Goal: Task Accomplishment & Management: Complete application form

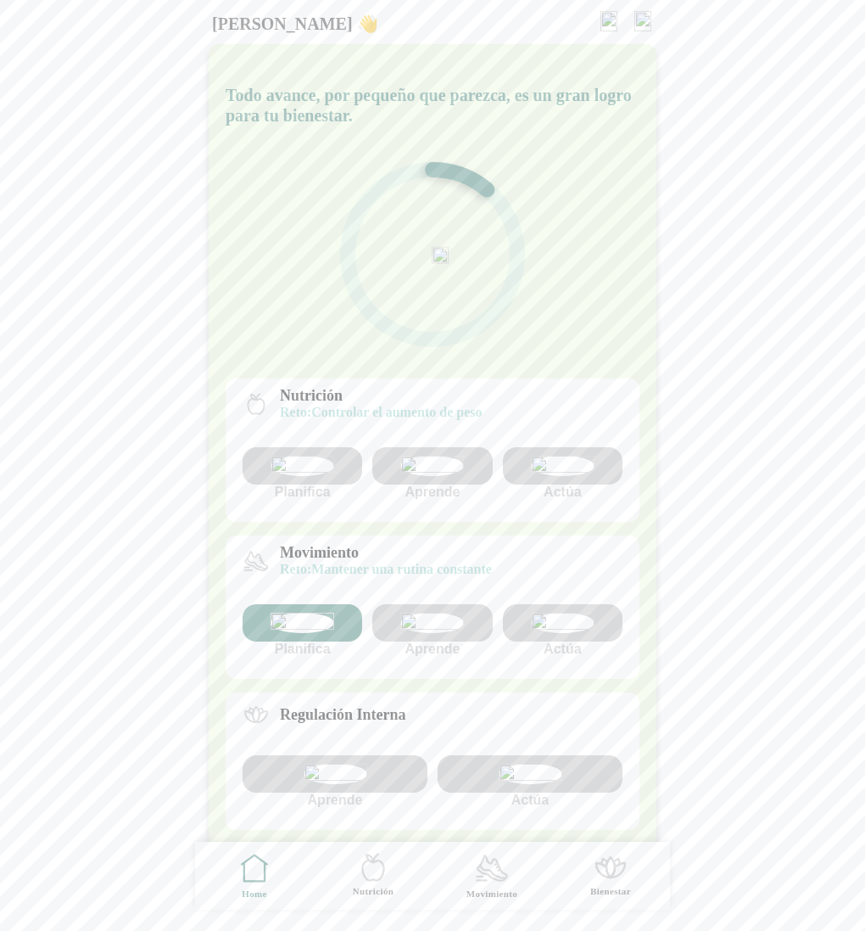
click at [641, 20] on img at bounding box center [643, 21] width 17 height 20
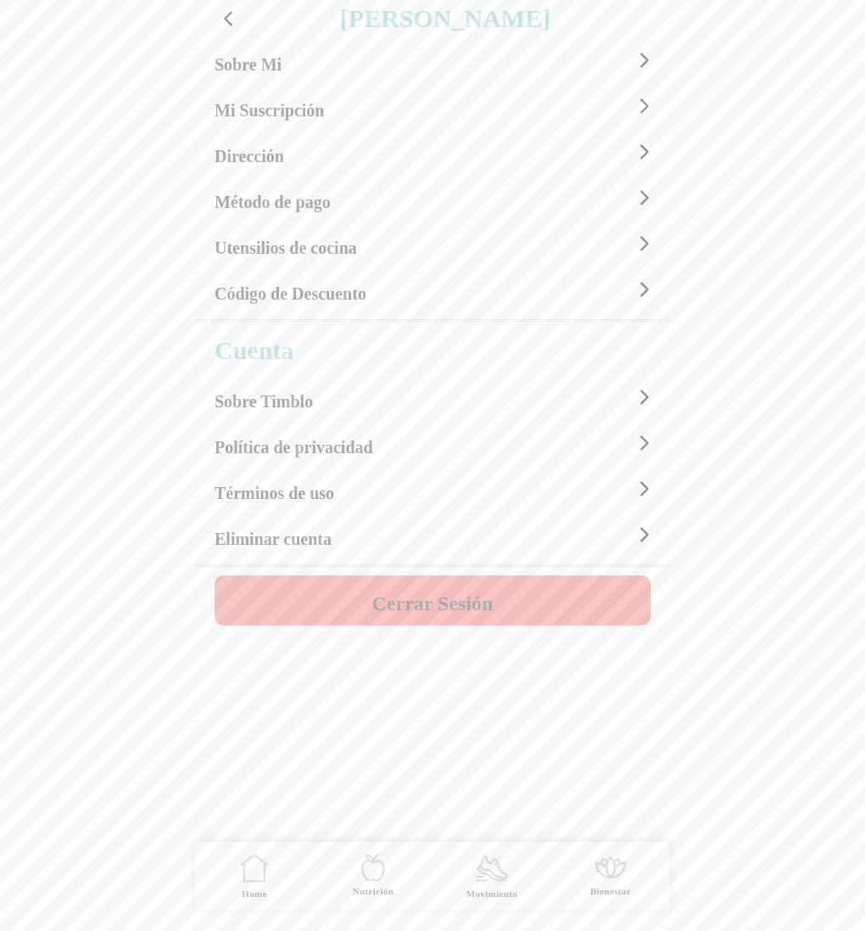
click at [423, 609] on h4 "Cerrar Sesión" at bounding box center [432, 603] width 121 height 20
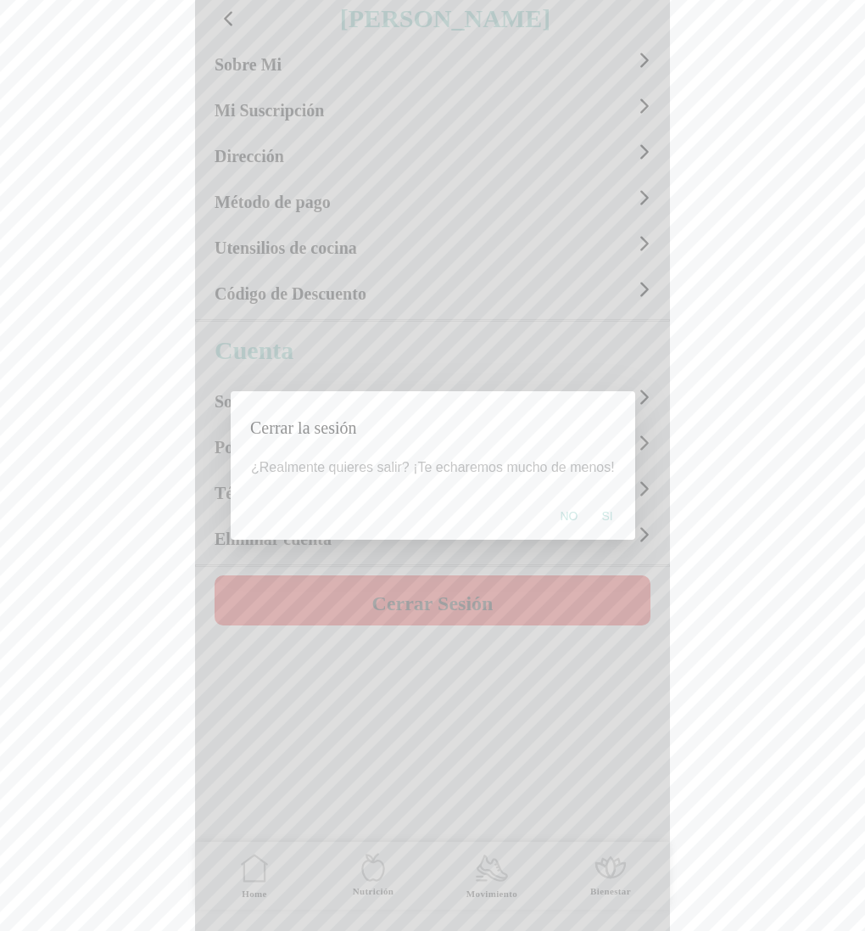
click at [610, 518] on button "Si" at bounding box center [607, 516] width 28 height 34
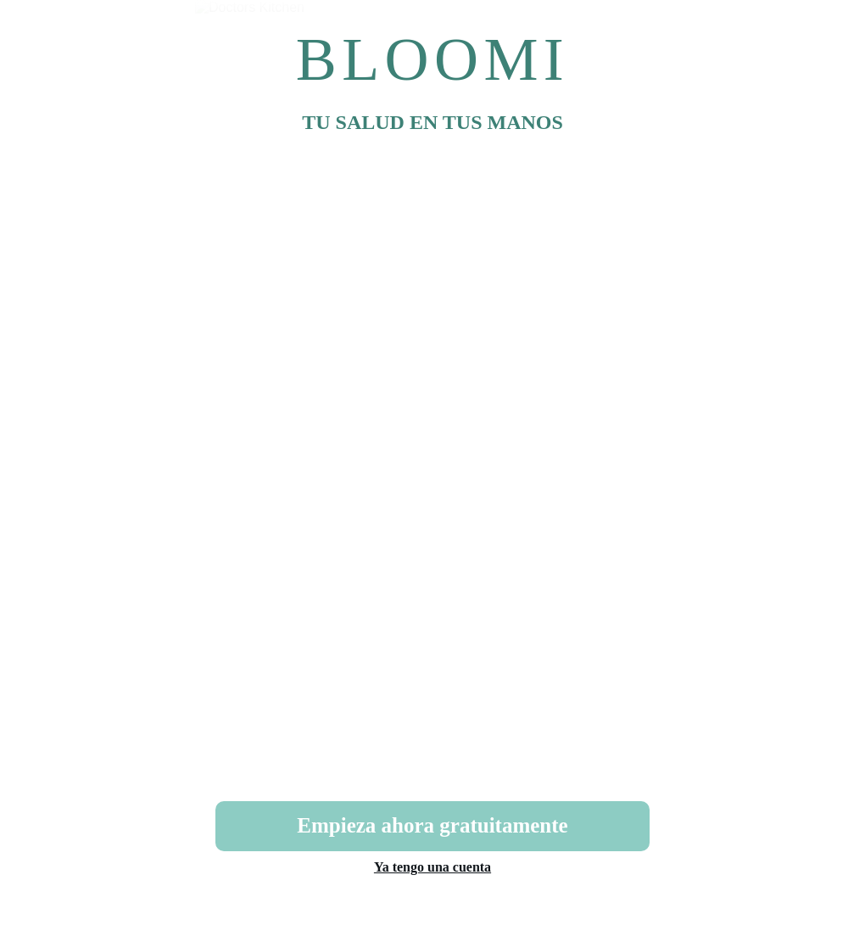
click at [422, 868] on link "Ya tengo una cuenta" at bounding box center [432, 866] width 117 height 14
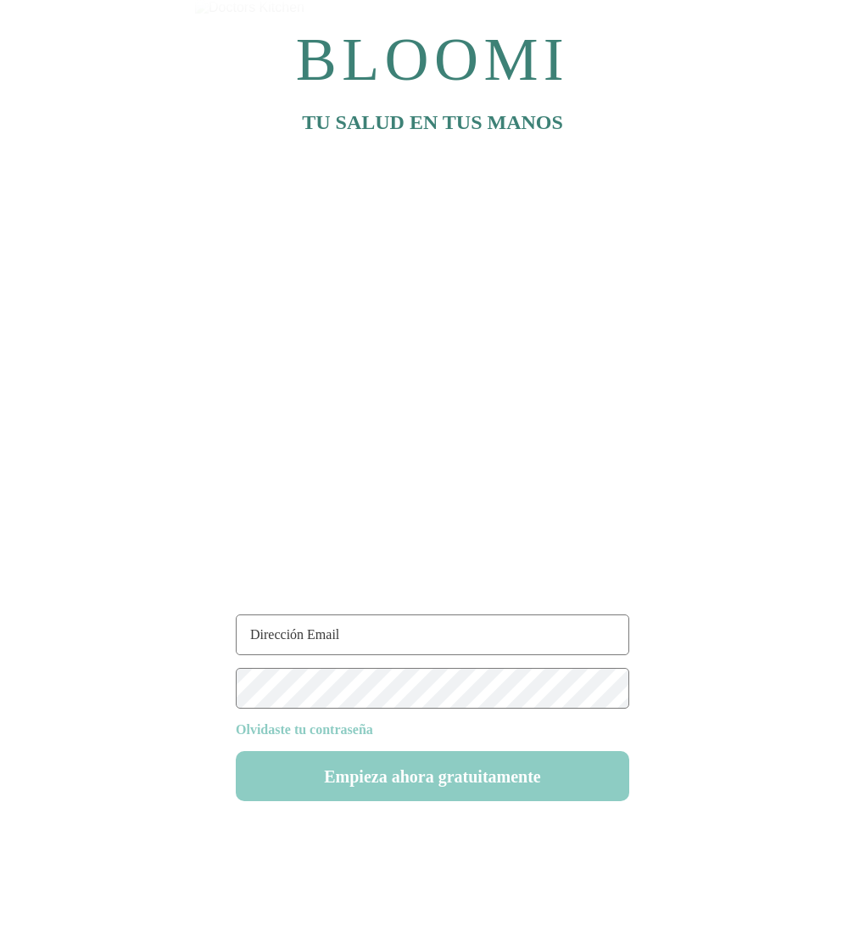
click at [323, 640] on input "text" at bounding box center [433, 634] width 394 height 41
type input "rutina85@test.com"
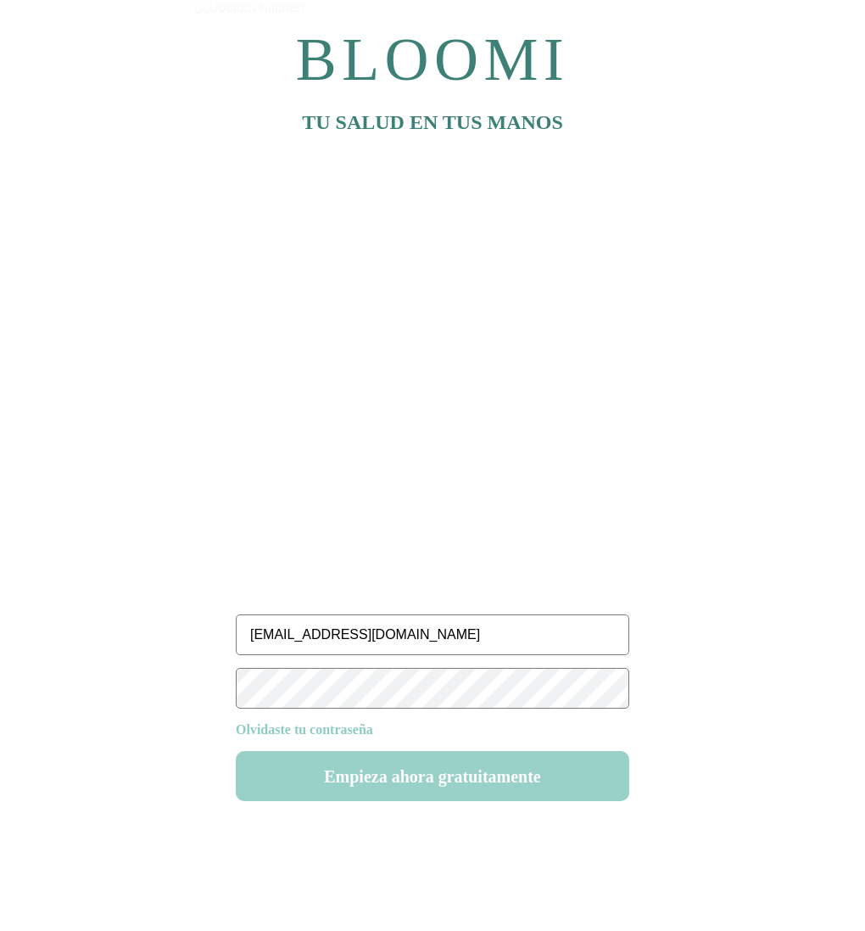
click at [462, 773] on button "Empieza ahora gratuitamente" at bounding box center [433, 776] width 394 height 50
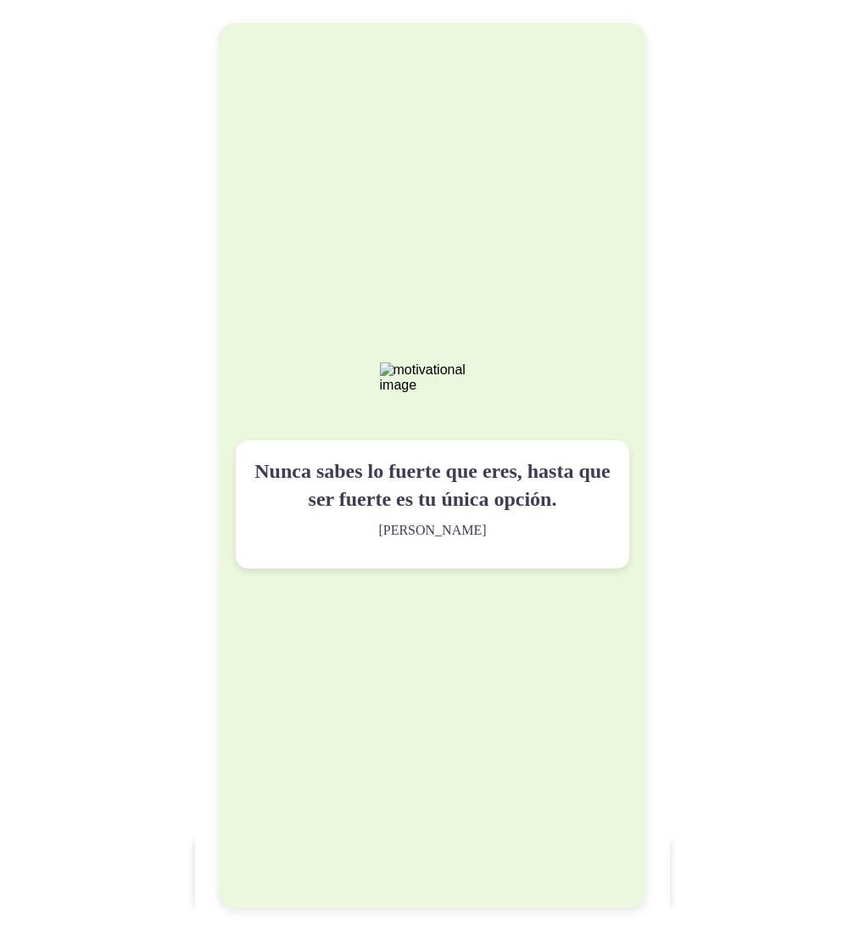
click at [462, 773] on div "Nunca sabes lo fuerte que eres, hasta que ser fuerte es tu única opción. Bob Ma…" at bounding box center [433, 465] width 428 height 884
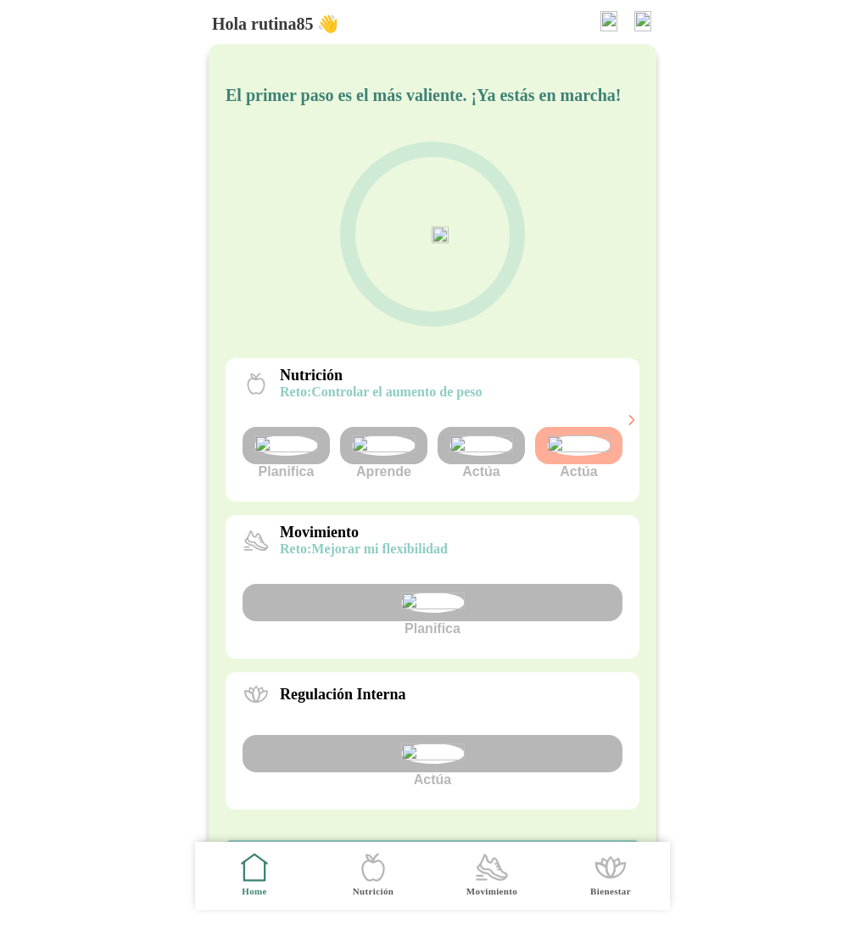
click at [648, 18] on img at bounding box center [643, 21] width 17 height 20
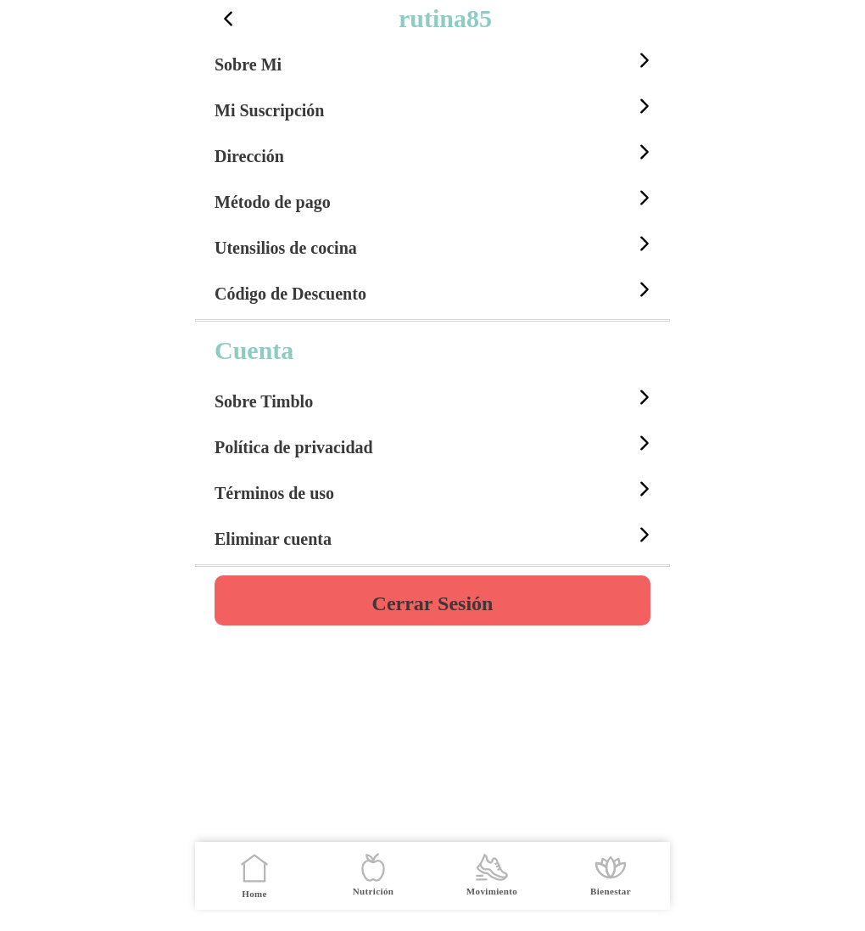
click at [424, 627] on div "rutina85 Sobre Mi Mi Suscripción Dirección Método de pago Utensilios de cocina …" at bounding box center [432, 465] width 475 height 931
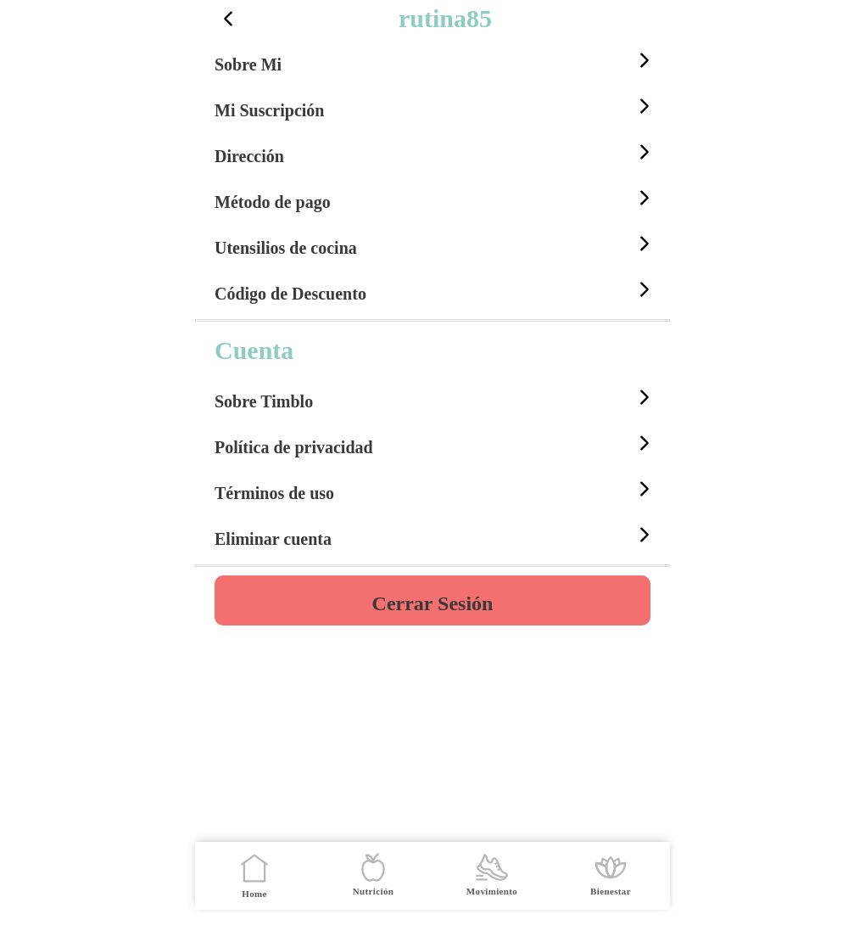
click at [462, 602] on h4 "Cerrar Sesión" at bounding box center [432, 603] width 121 height 20
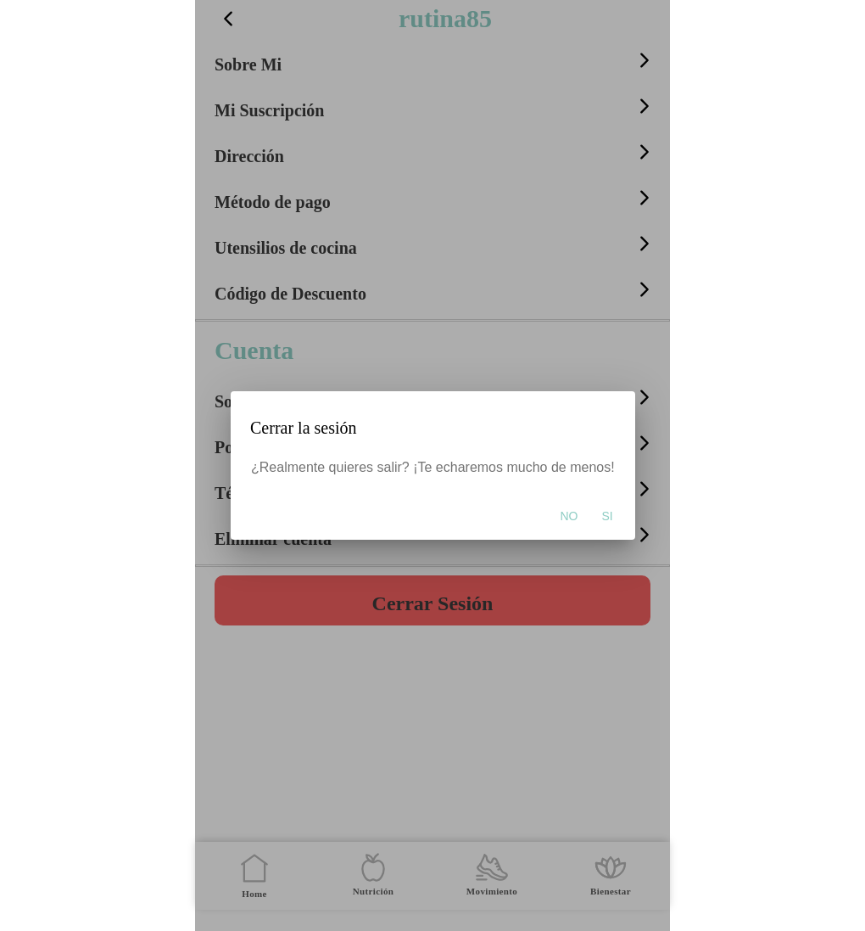
click at [607, 513] on span "Si" at bounding box center [607, 515] width 11 height 17
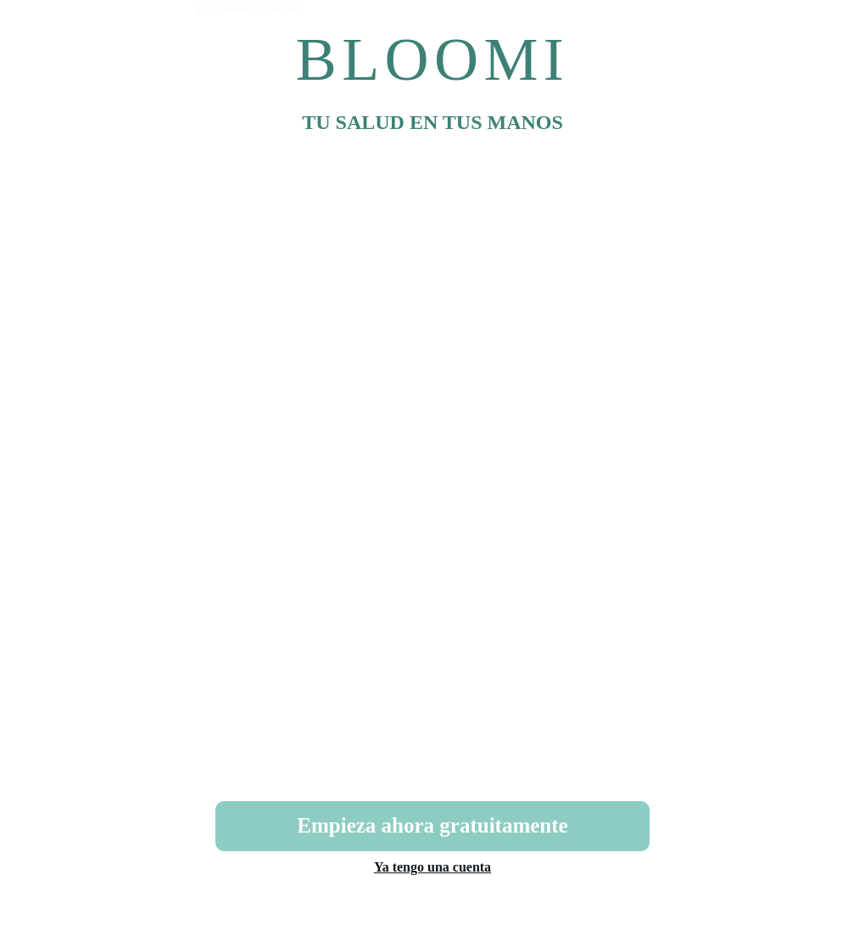
click at [438, 870] on link "Ya tengo una cuenta" at bounding box center [432, 866] width 117 height 14
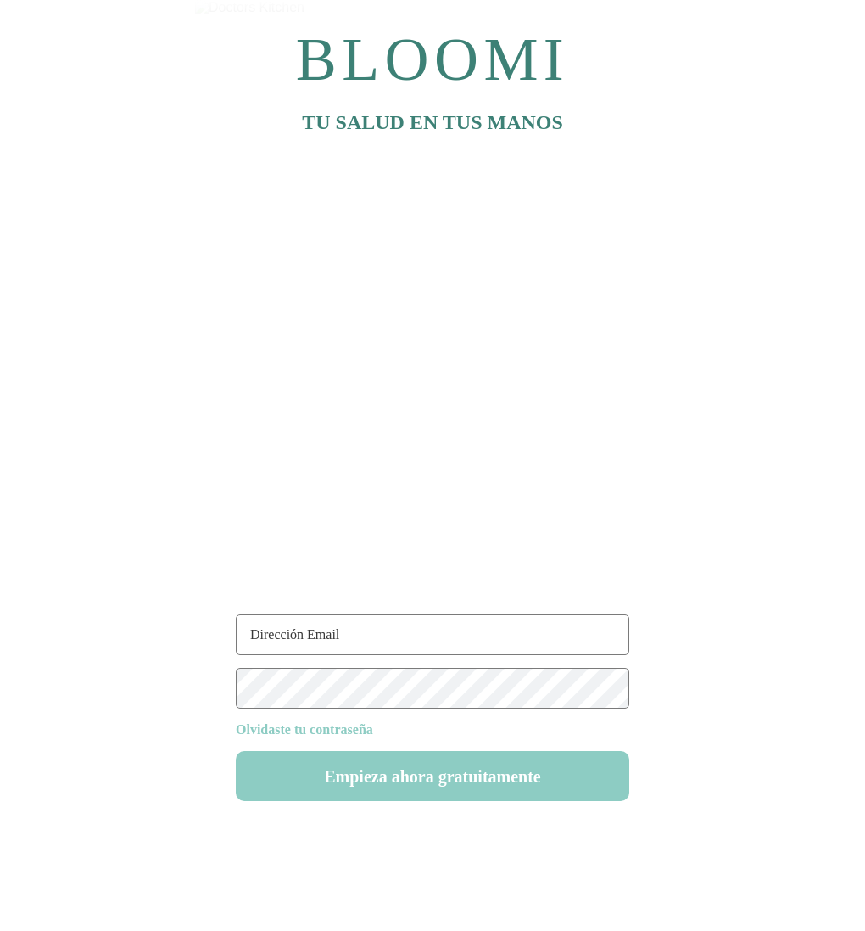
click at [299, 619] on input "text" at bounding box center [433, 634] width 394 height 41
type input "[EMAIL_ADDRESS][DOMAIN_NAME]"
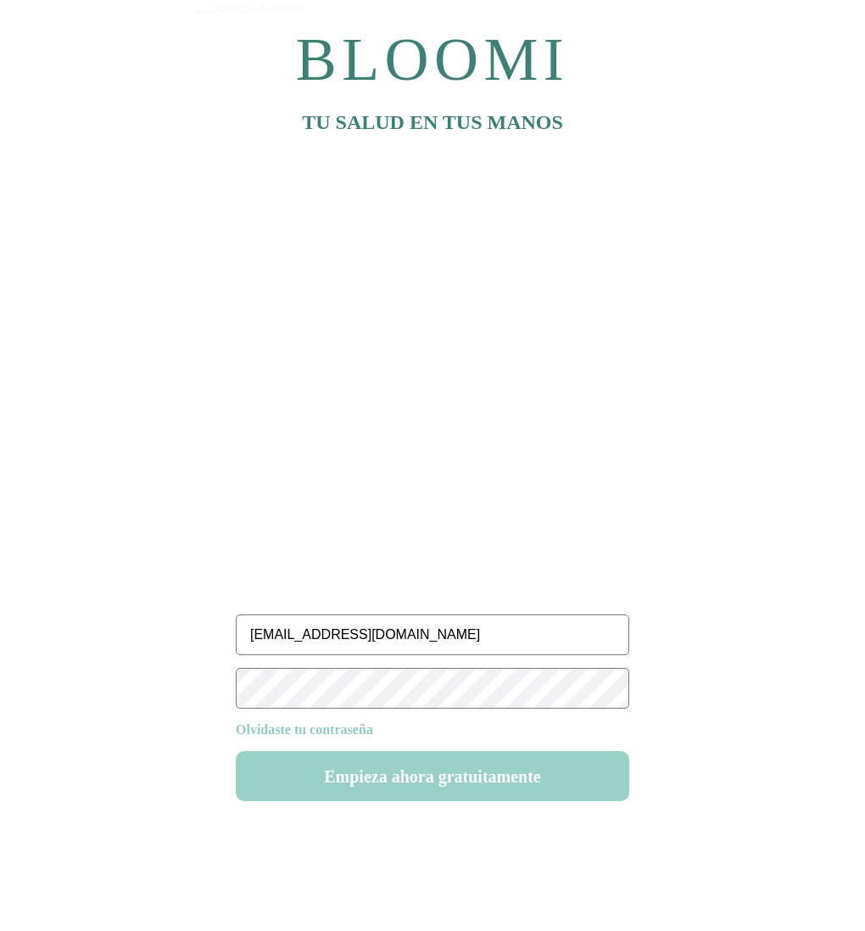
click at [431, 786] on button "Empieza ahora gratuitamente" at bounding box center [433, 776] width 394 height 50
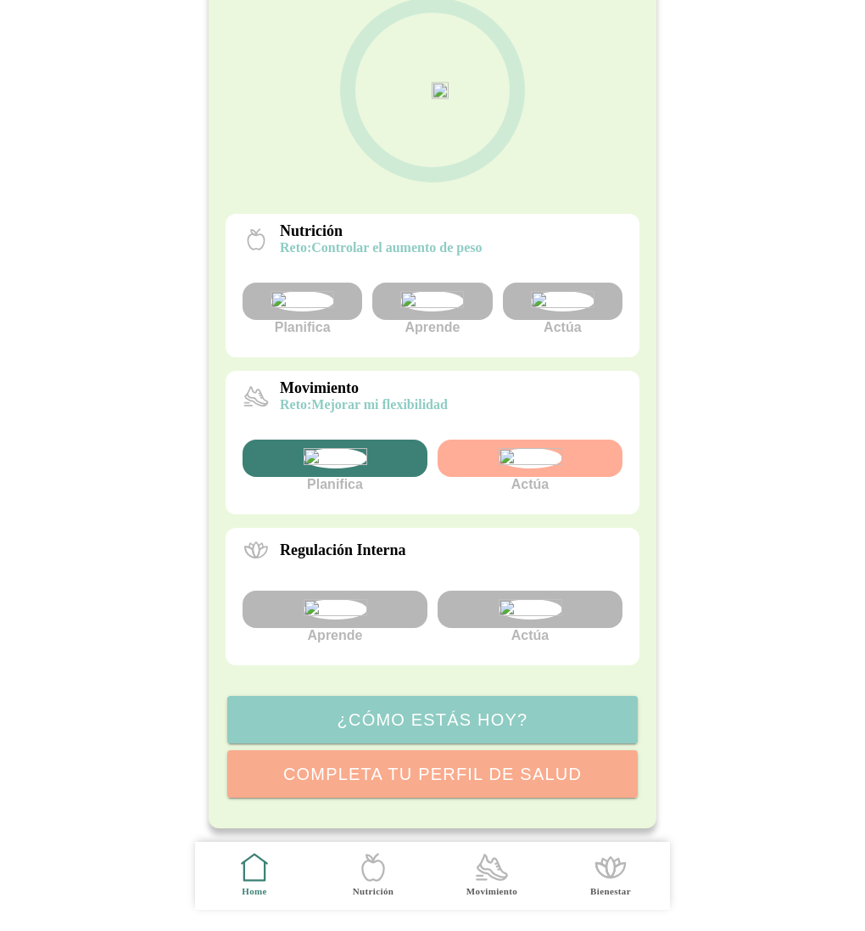
scroll to position [284, 0]
click at [543, 448] on img at bounding box center [531, 458] width 64 height 20
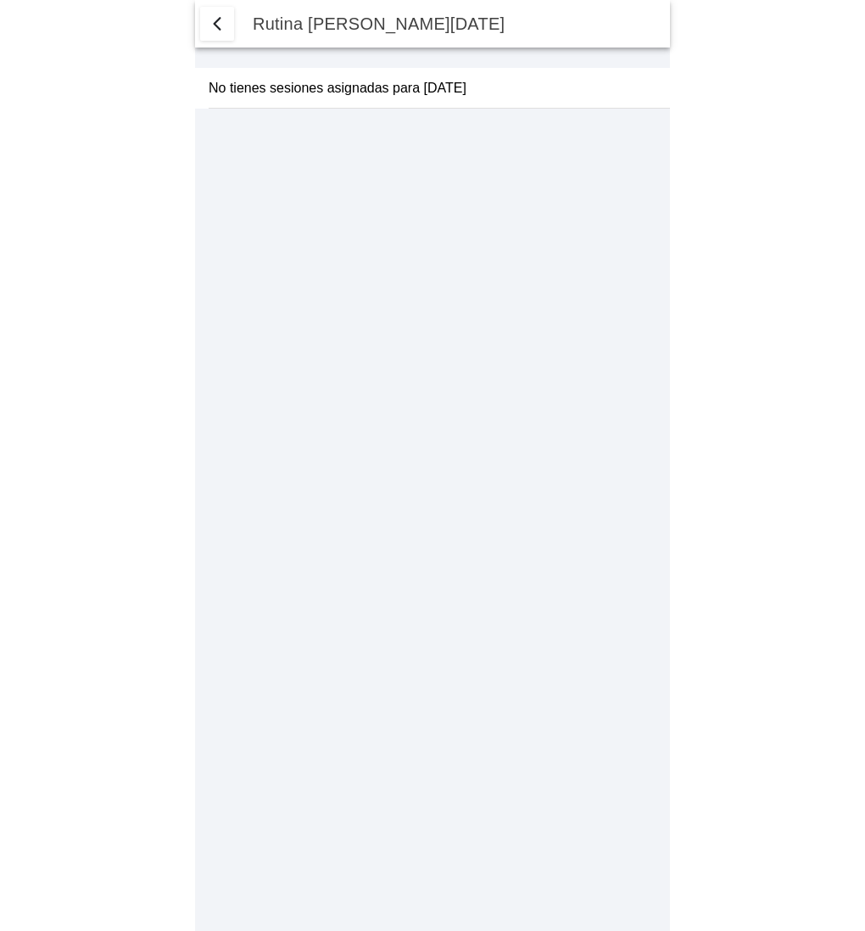
click at [212, 15] on span "button" at bounding box center [217, 24] width 20 height 20
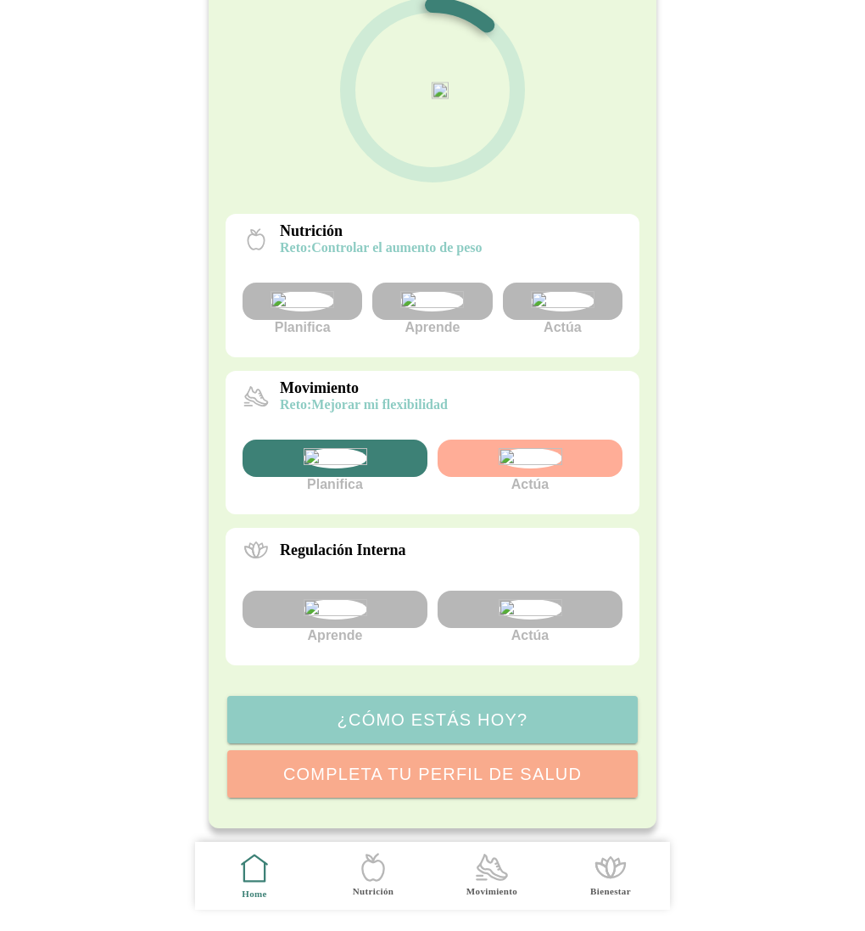
scroll to position [307, 0]
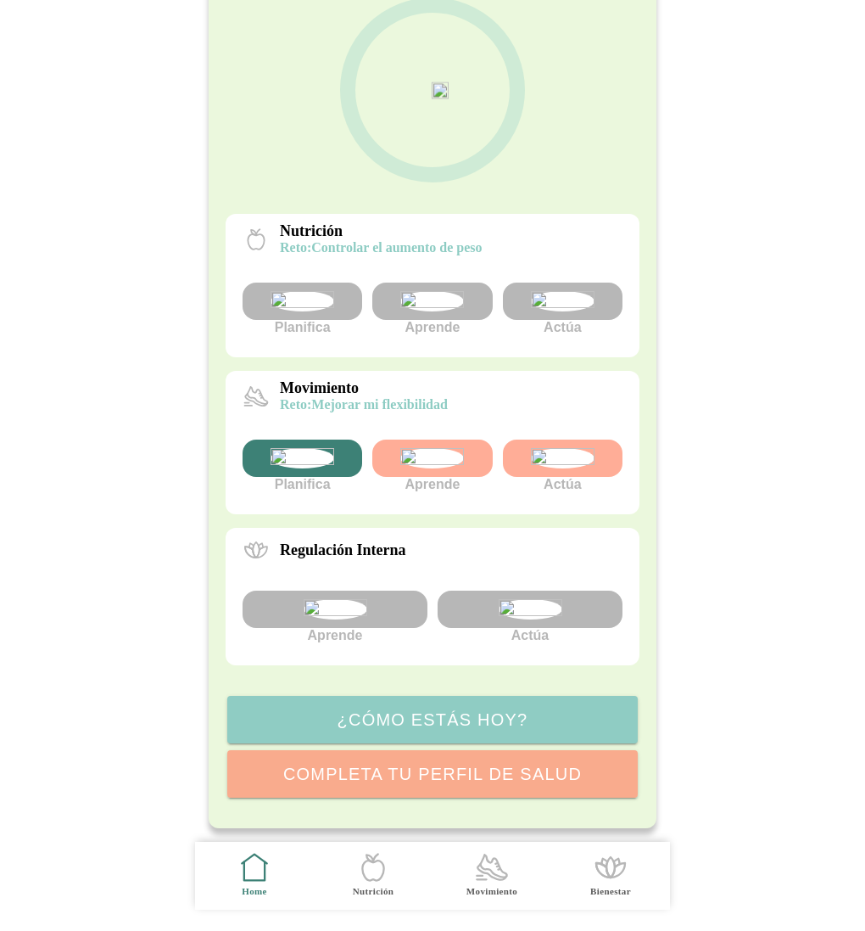
scroll to position [283, 0]
click at [423, 448] on img at bounding box center [432, 458] width 64 height 20
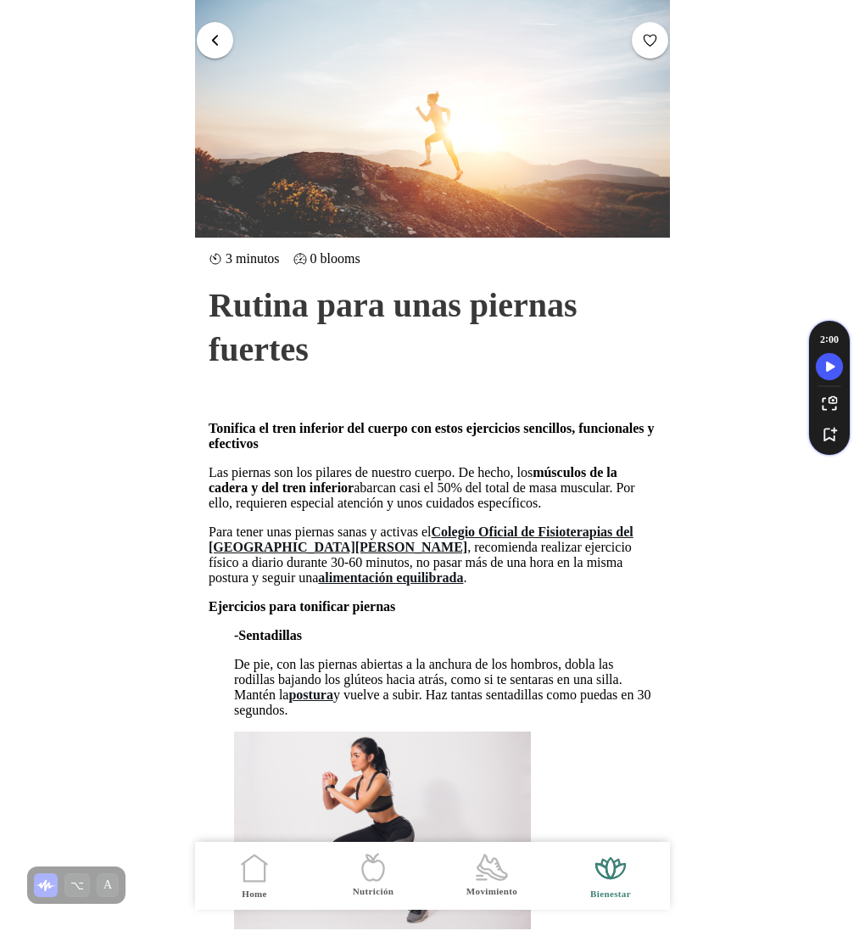
click at [212, 32] on span "button" at bounding box center [215, 40] width 16 height 16
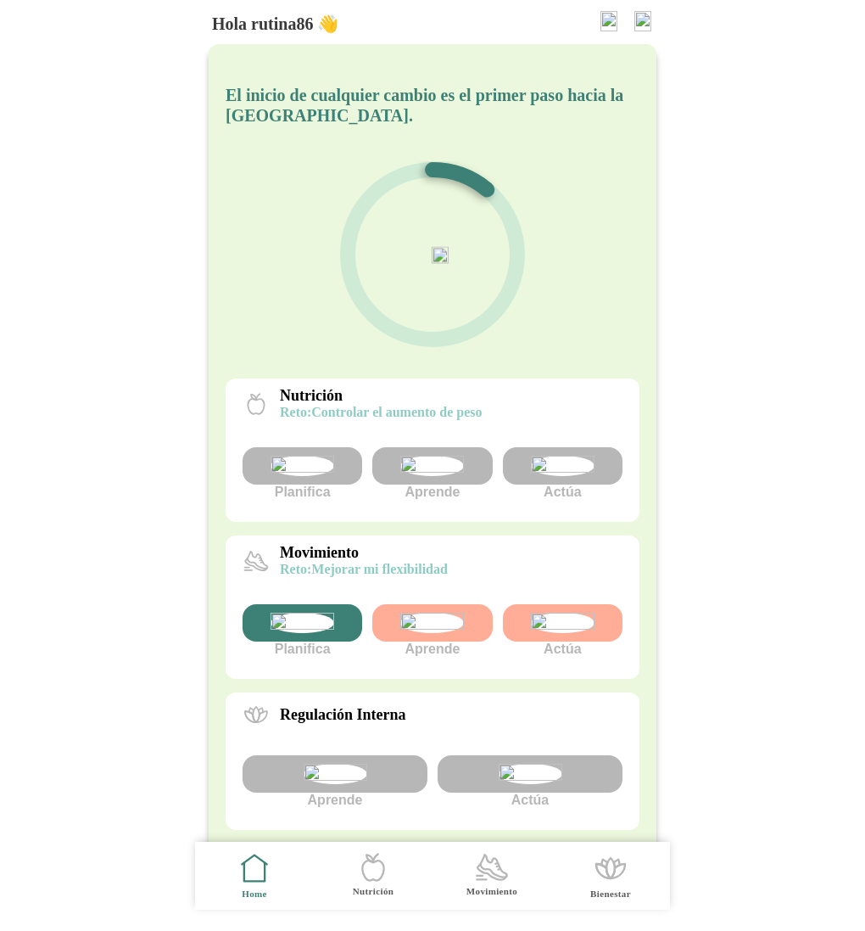
click at [642, 23] on img at bounding box center [643, 21] width 17 height 20
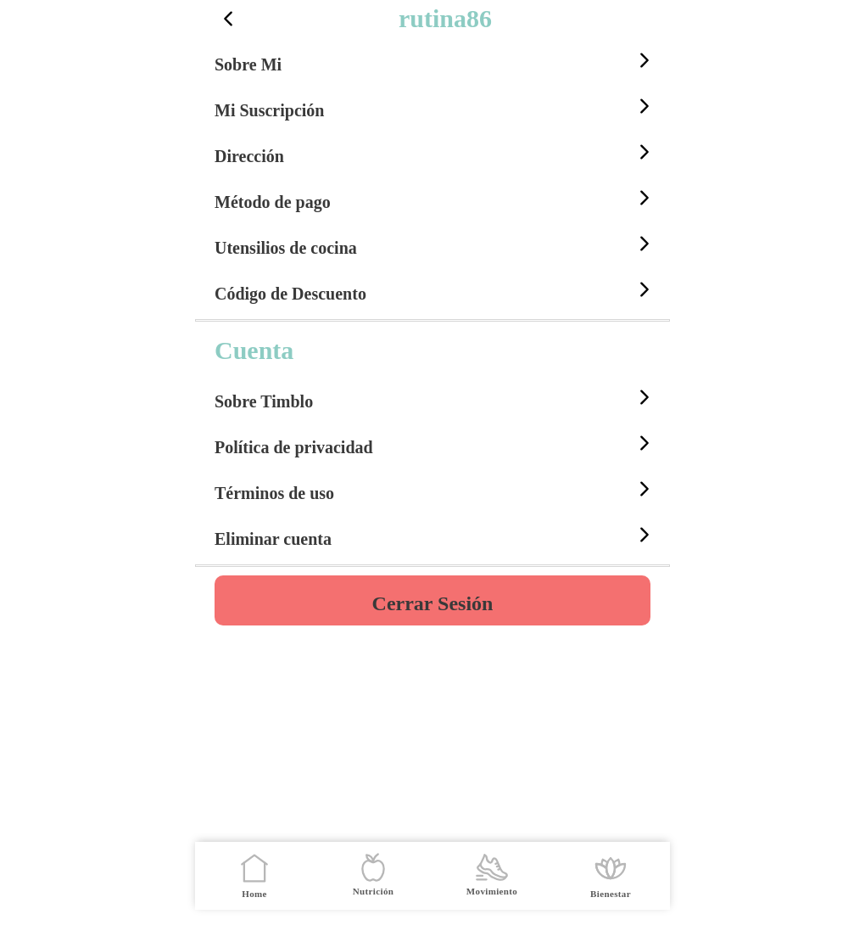
click at [454, 602] on h4 "Cerrar Sesión" at bounding box center [432, 603] width 121 height 20
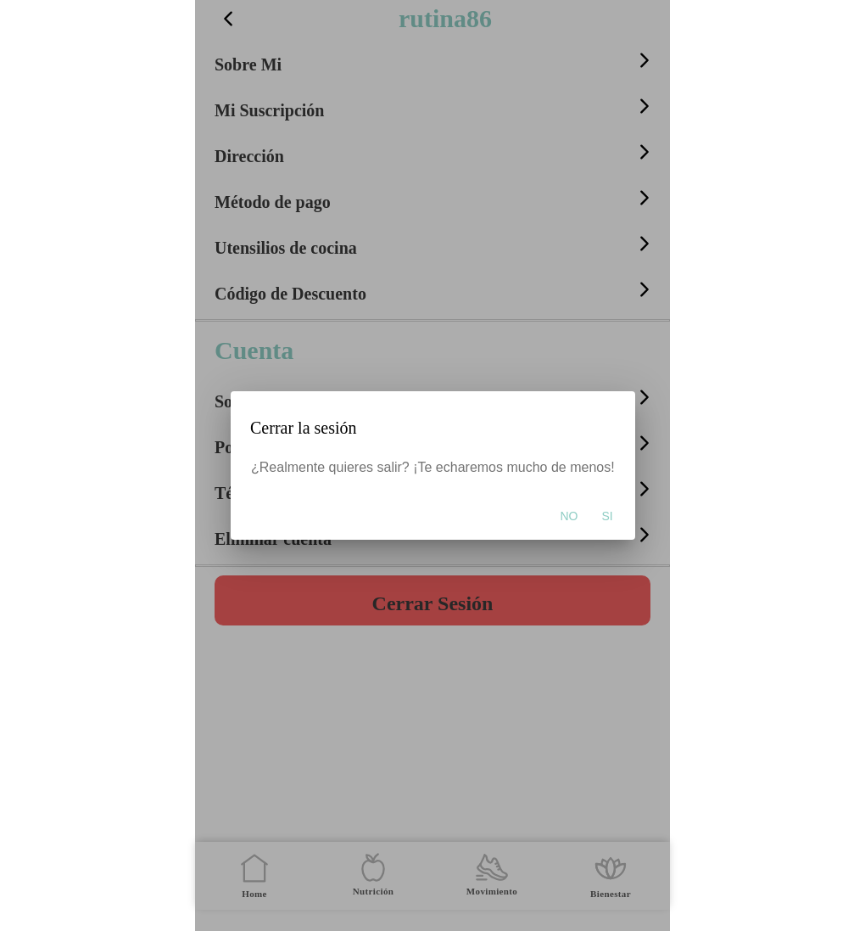
click at [610, 516] on button "Si" at bounding box center [607, 516] width 28 height 34
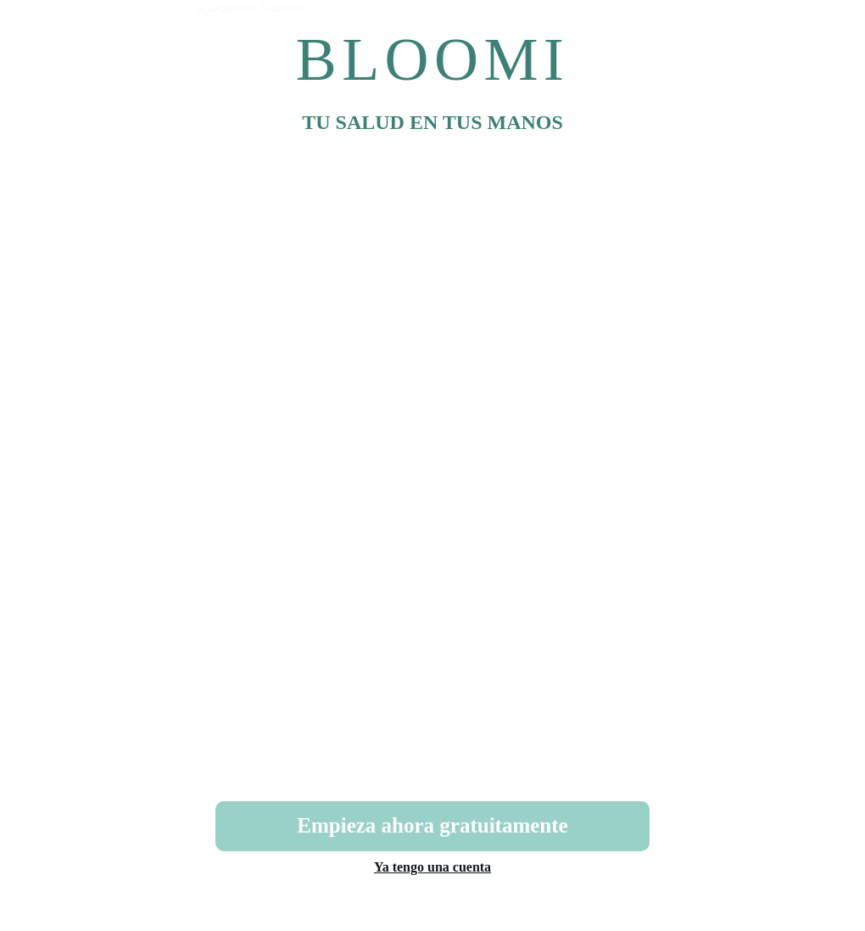
click at [462, 828] on button "Empieza ahora gratuitamente" at bounding box center [433, 826] width 434 height 50
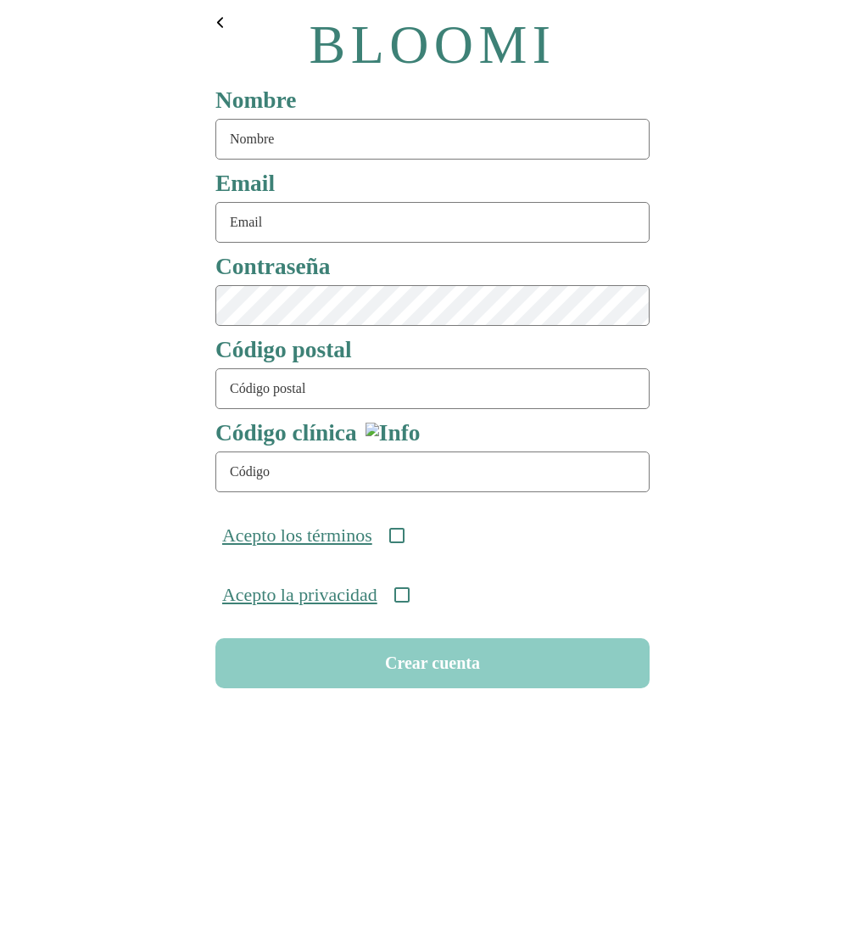
click at [277, 143] on input "text" at bounding box center [433, 139] width 434 height 41
type input "testgine"
type input "[EMAIL_ADDRESS][DOMAIN_NAME]"
type input "08911"
type input "ONC-UOM-001"
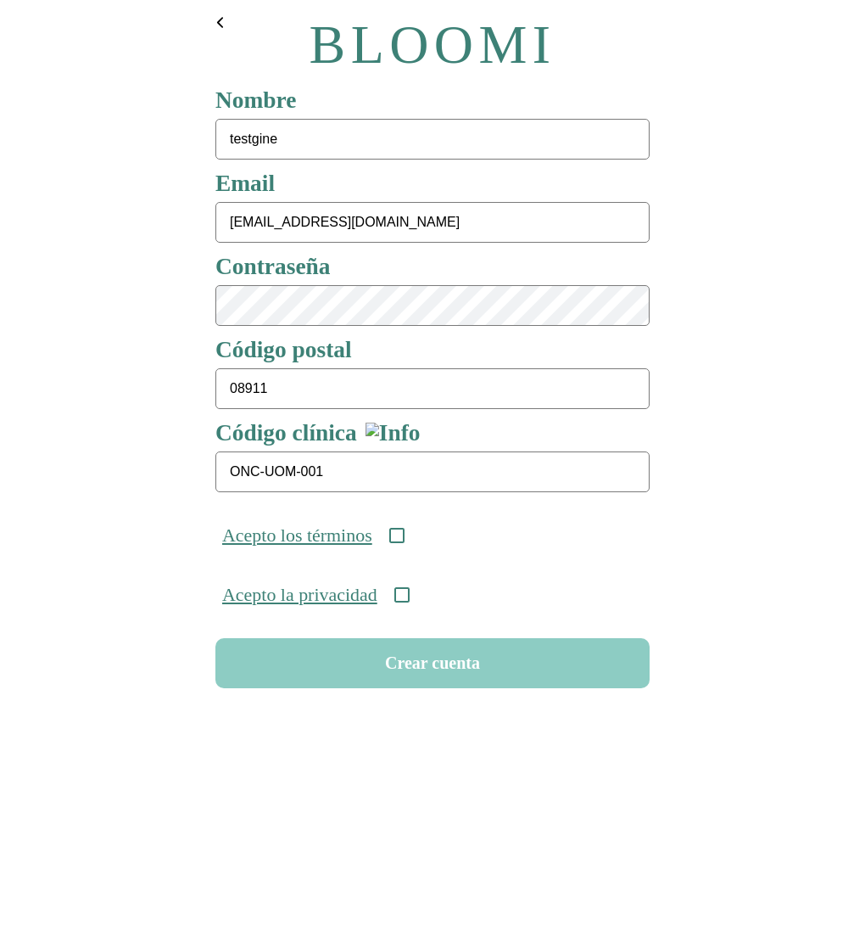
click at [405, 534] on icon at bounding box center [396, 535] width 15 height 15
click at [410, 602] on icon at bounding box center [402, 594] width 15 height 15
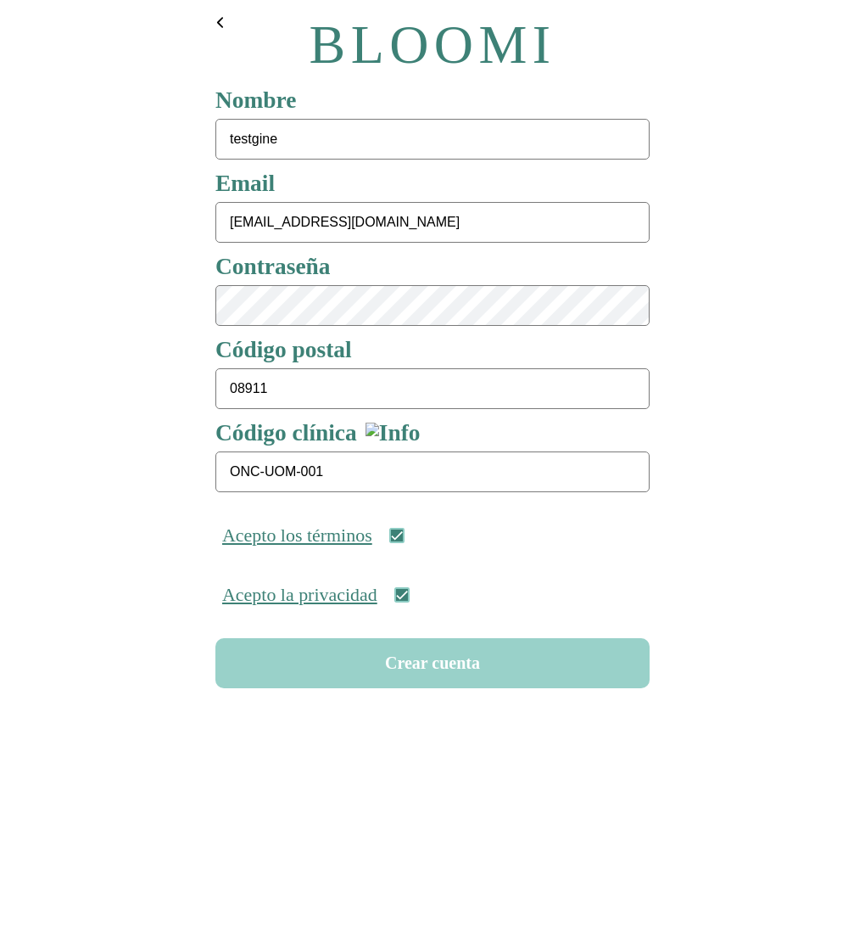
click at [467, 672] on button "Crear cuenta" at bounding box center [433, 663] width 434 height 50
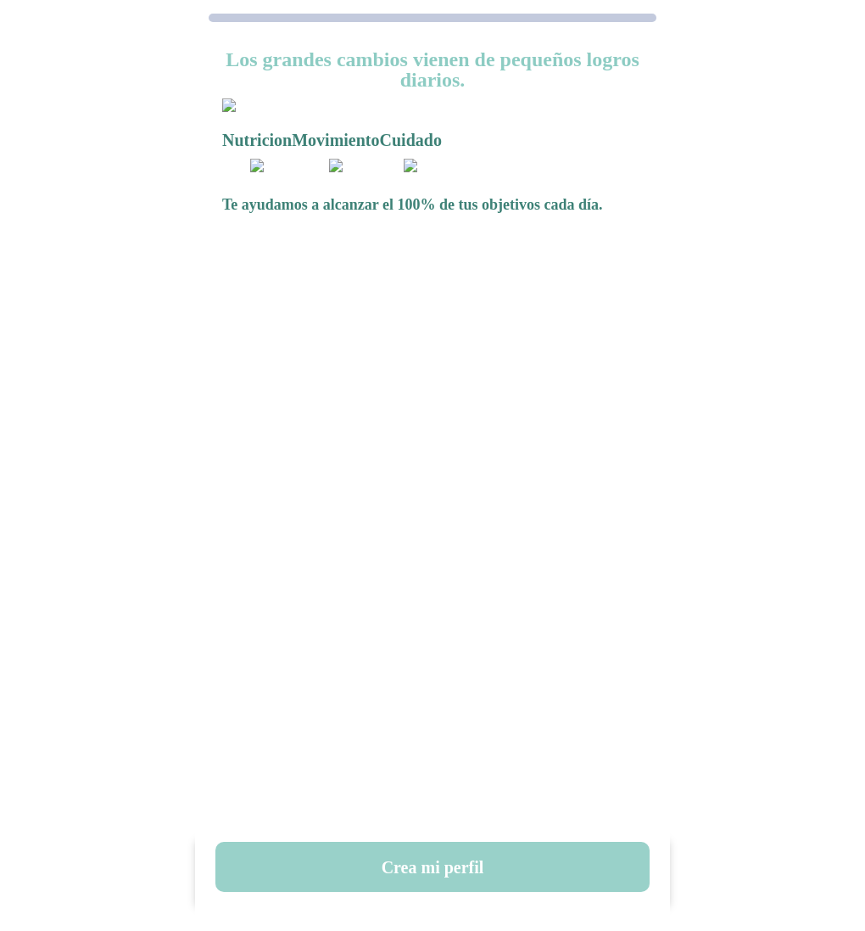
click at [427, 863] on button "Crea mi perfil" at bounding box center [433, 867] width 434 height 50
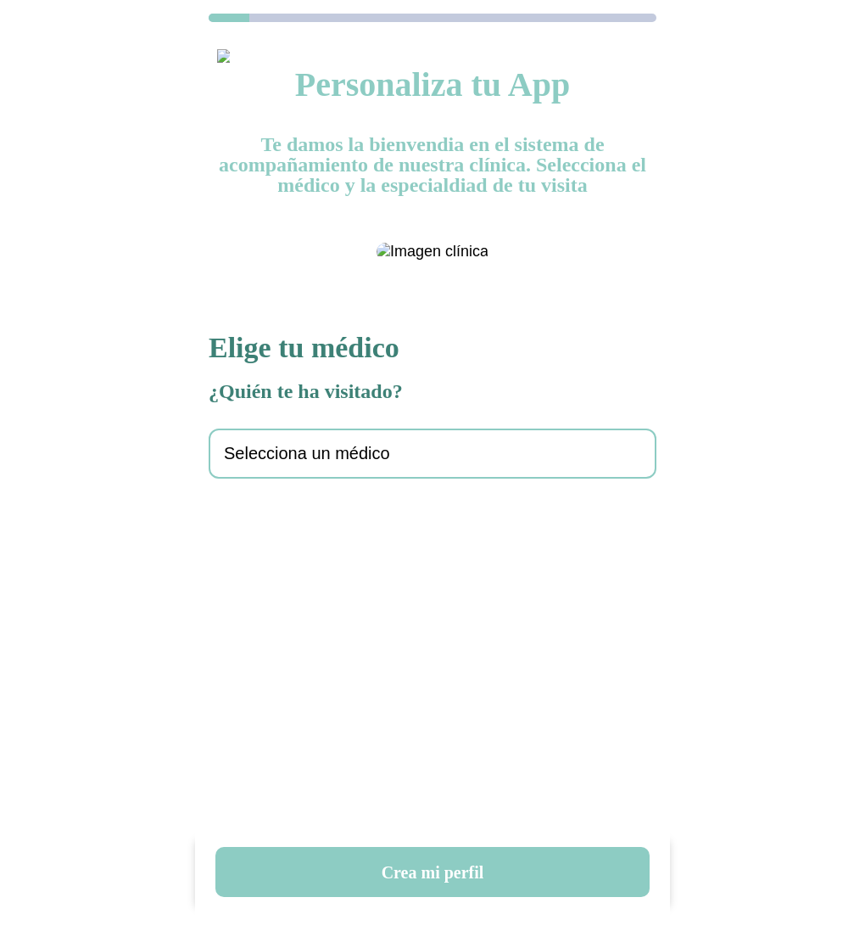
click at [304, 463] on span "Selecciona un médico" at bounding box center [307, 454] width 166 height 20
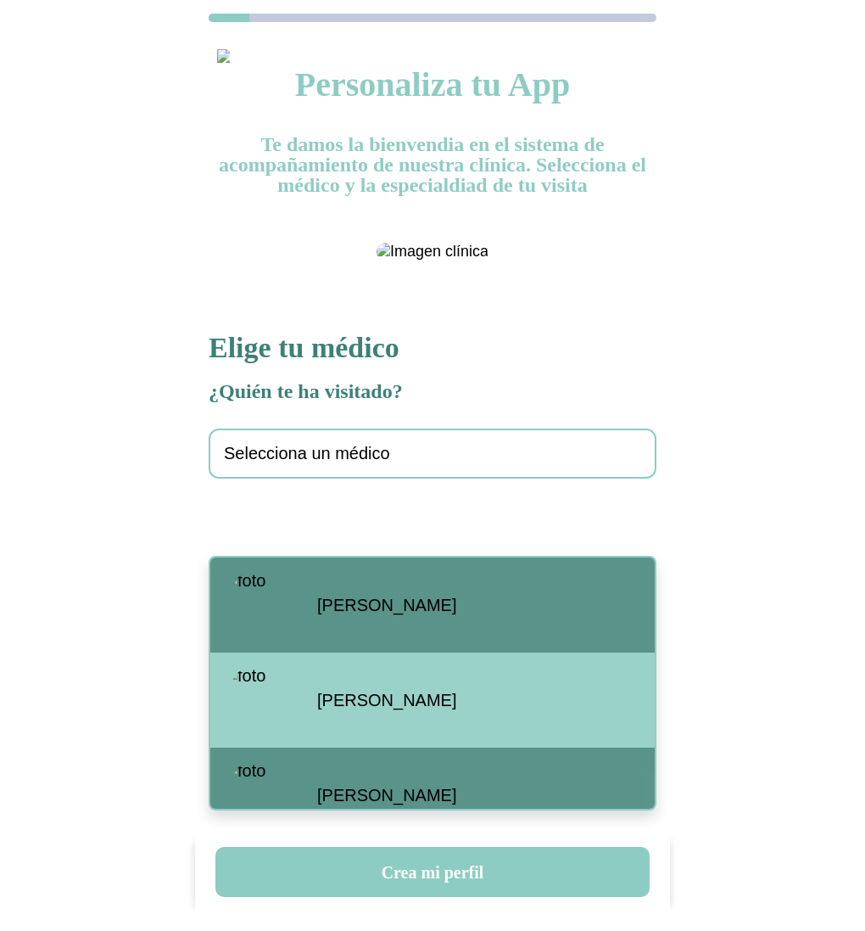
click at [410, 605] on span "[PERSON_NAME]" at bounding box center [386, 606] width 139 height 20
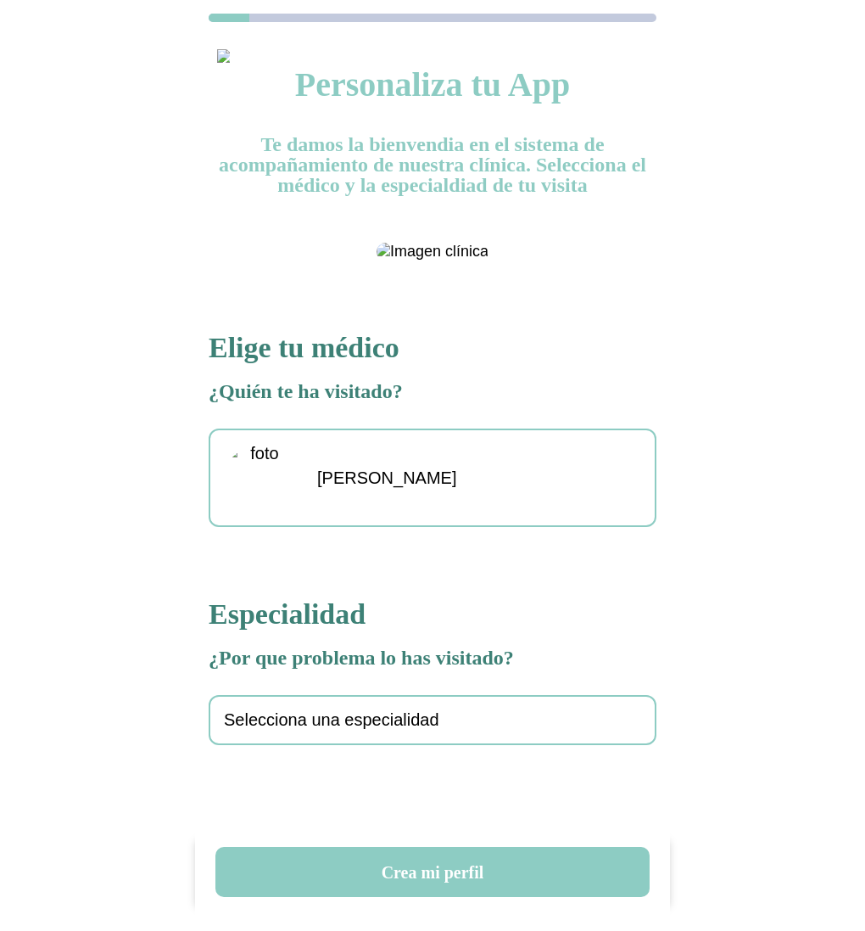
click at [324, 730] on span "Selecciona una especialidad" at bounding box center [332, 720] width 216 height 20
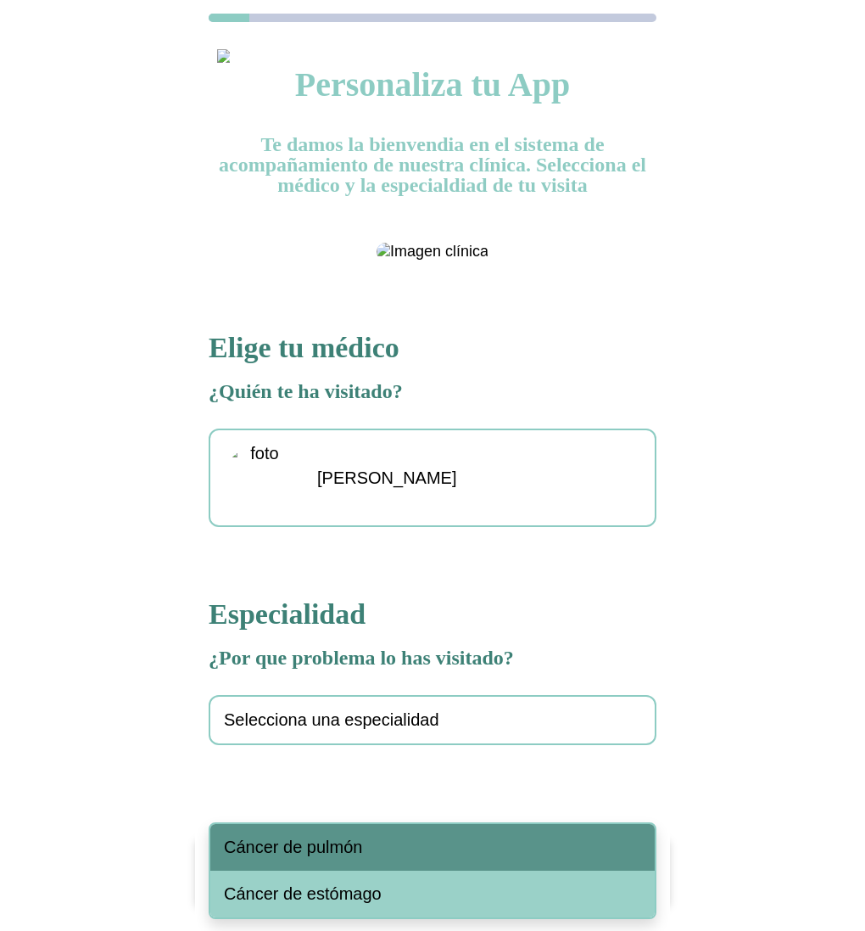
click at [344, 836] on div "Cáncer de pulmón" at bounding box center [432, 847] width 445 height 47
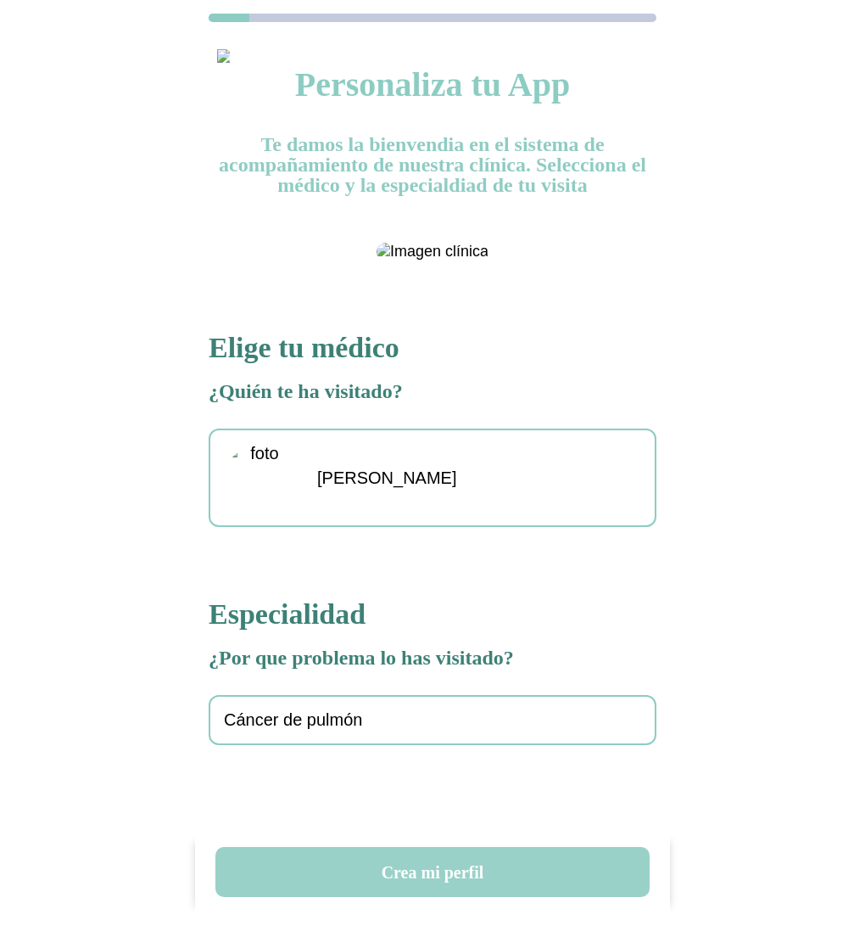
click at [437, 875] on button "Crea mi perfil" at bounding box center [433, 872] width 434 height 50
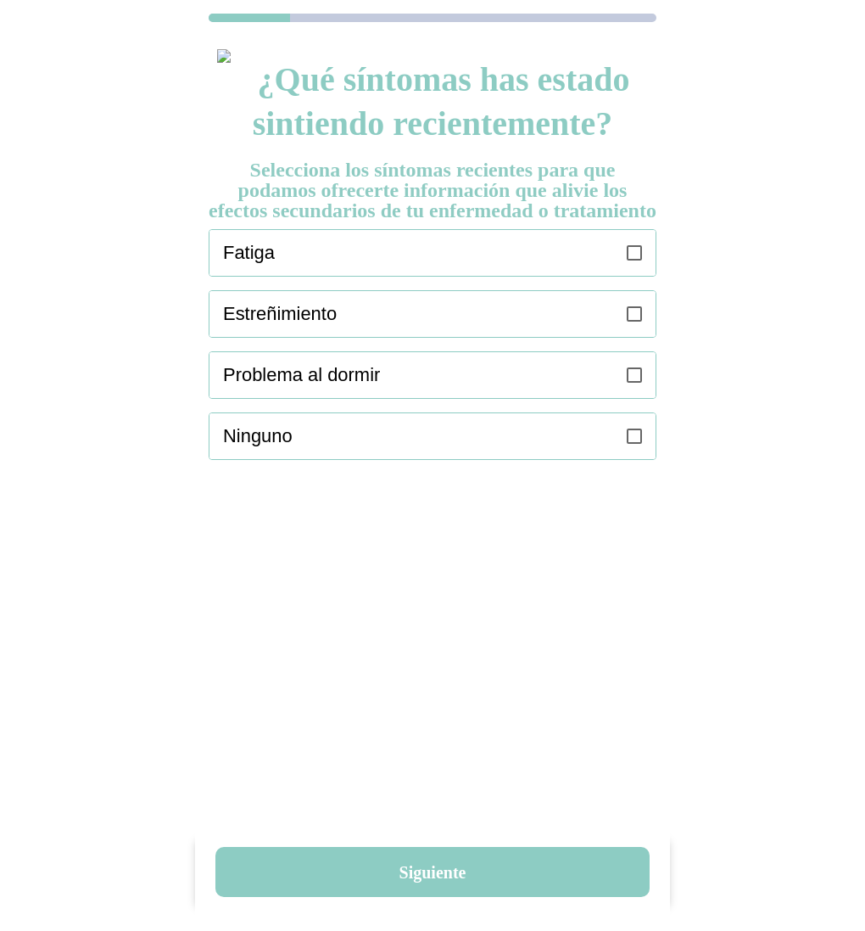
click at [636, 276] on label at bounding box center [634, 253] width 15 height 46
click at [642, 337] on label at bounding box center [634, 314] width 15 height 46
click at [634, 383] on icon at bounding box center [634, 374] width 15 height 15
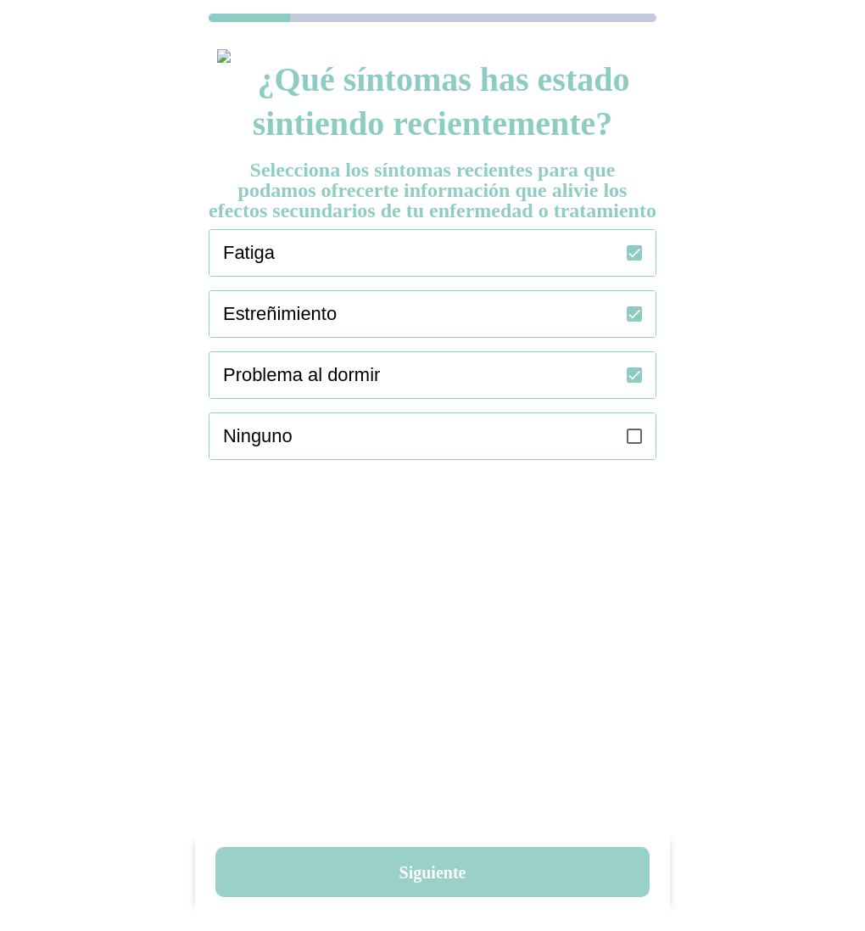
click at [433, 867] on button "Siguiente" at bounding box center [433, 872] width 434 height 50
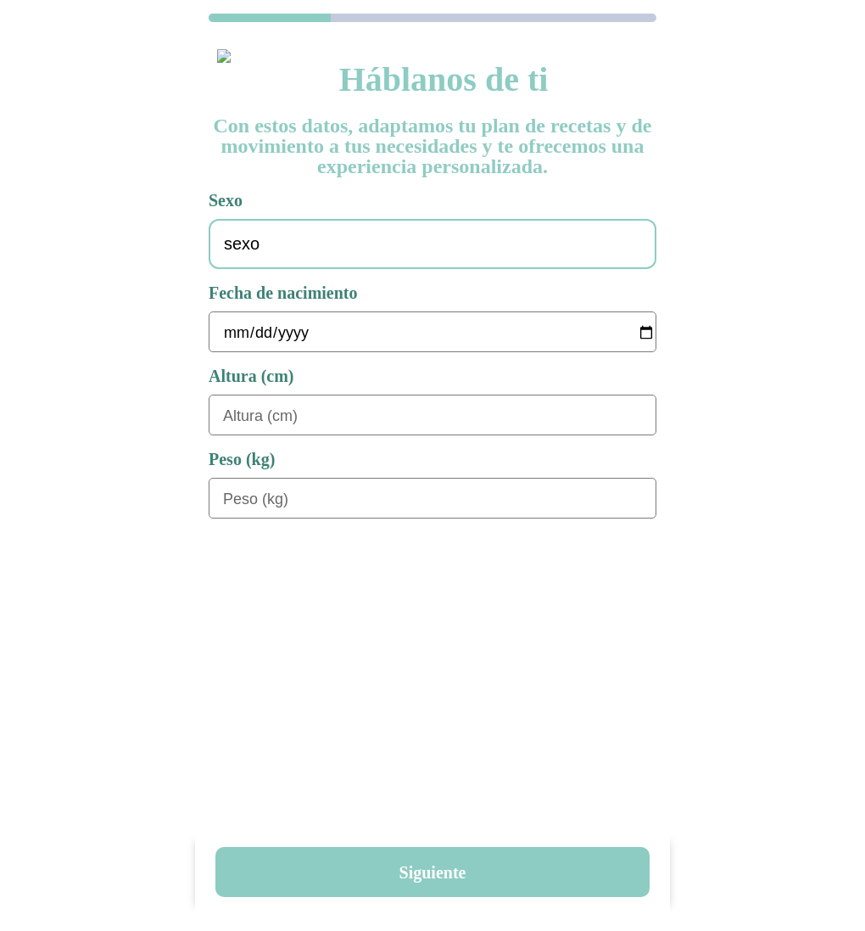
click at [266, 242] on div "sexo" at bounding box center [433, 244] width 448 height 50
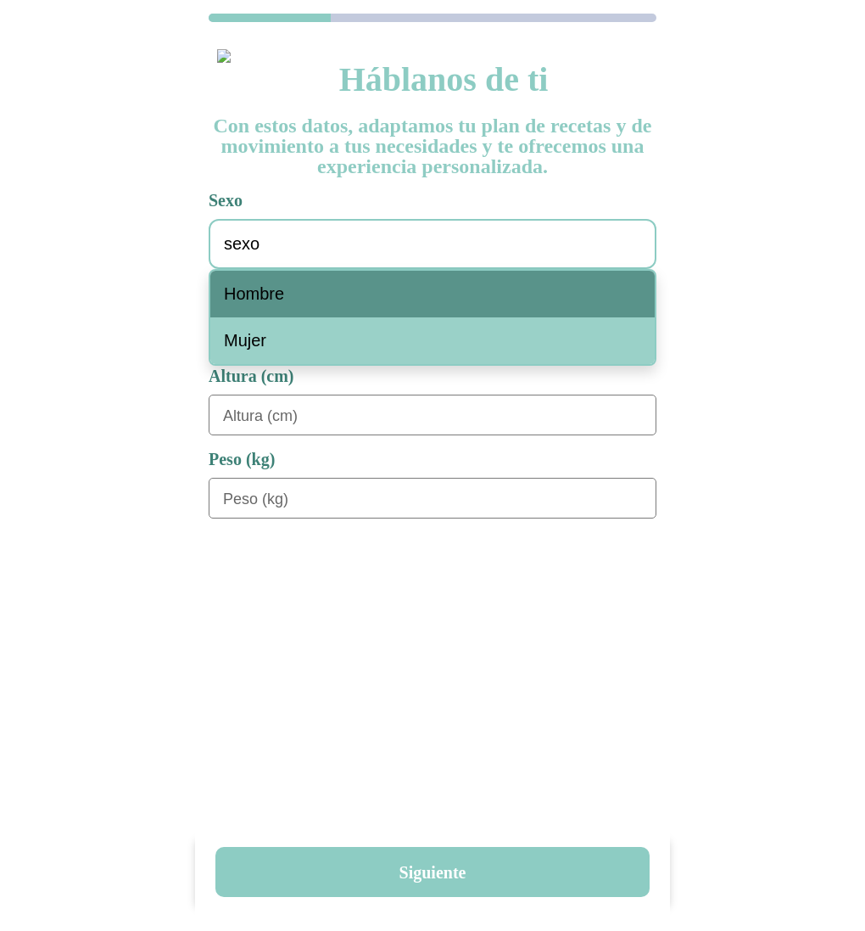
click at [280, 302] on span "Hombre" at bounding box center [254, 294] width 60 height 20
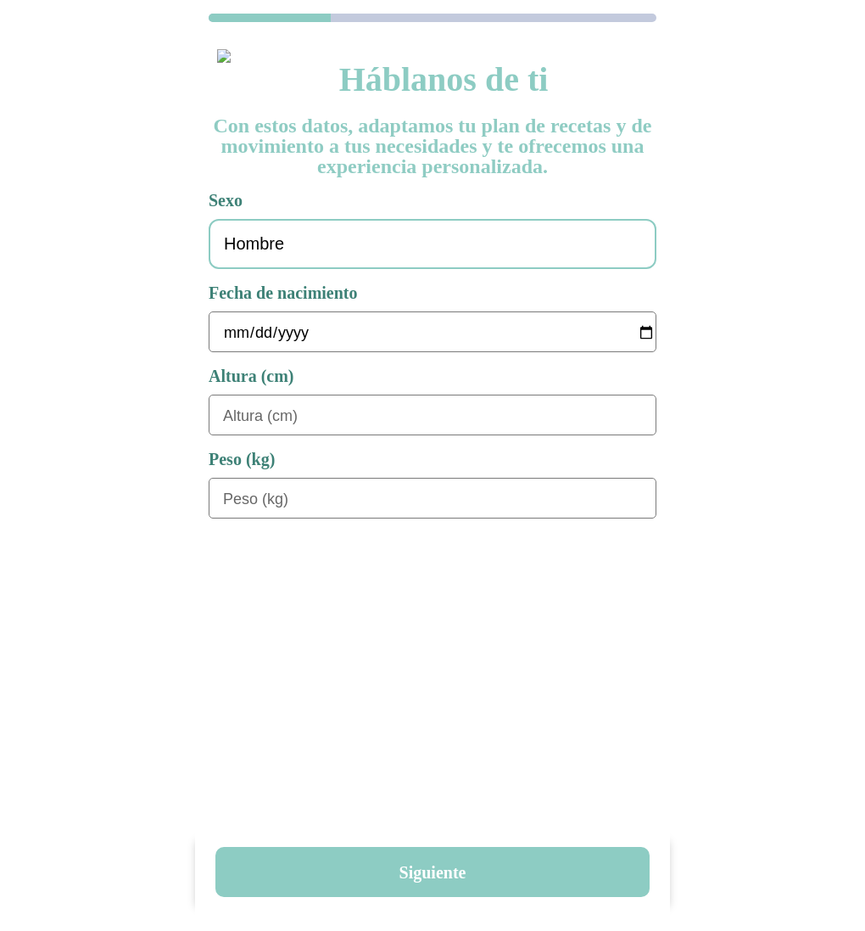
click at [237, 336] on input "date" at bounding box center [439, 332] width 433 height 41
type input "[DATE]"
type input "180"
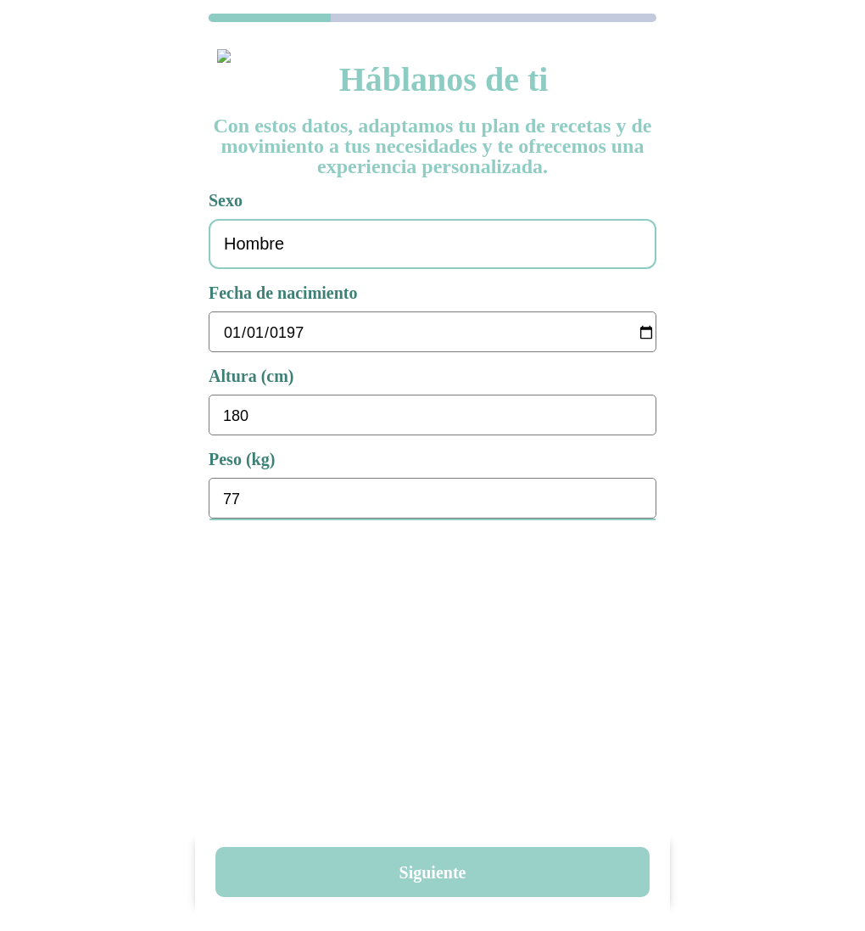
type input "77"
click at [431, 870] on button "Siguiente" at bounding box center [433, 872] width 434 height 50
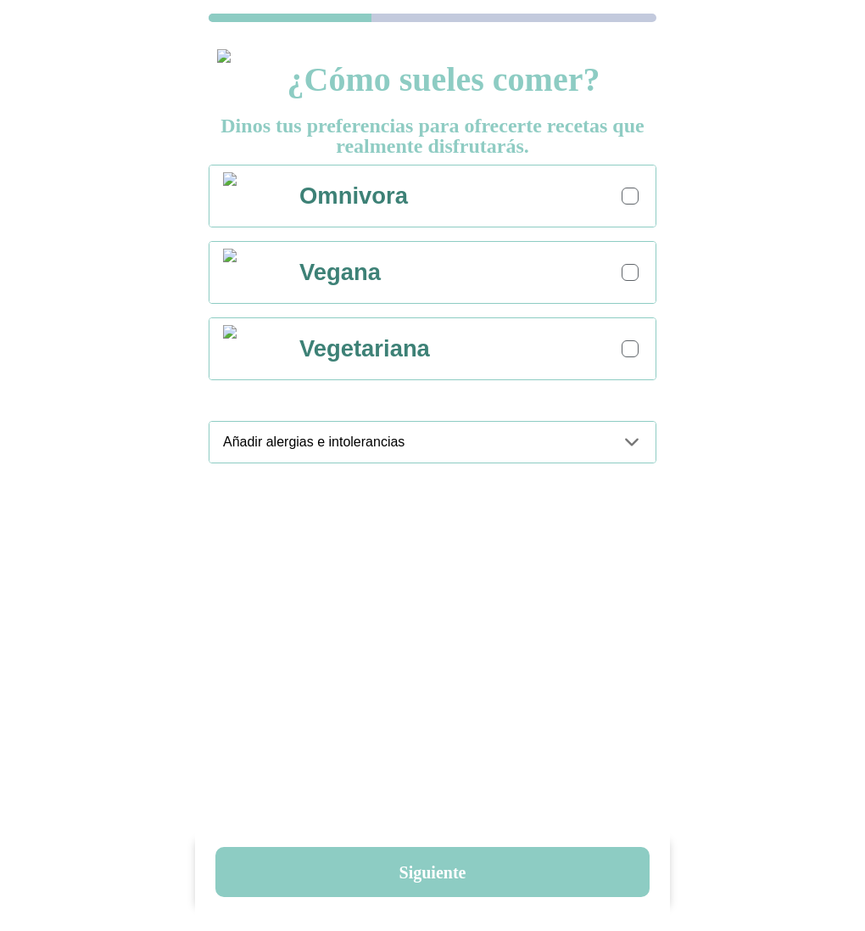
click at [637, 202] on div at bounding box center [630, 196] width 17 height 17
click at [635, 447] on icon at bounding box center [632, 442] width 20 height 20
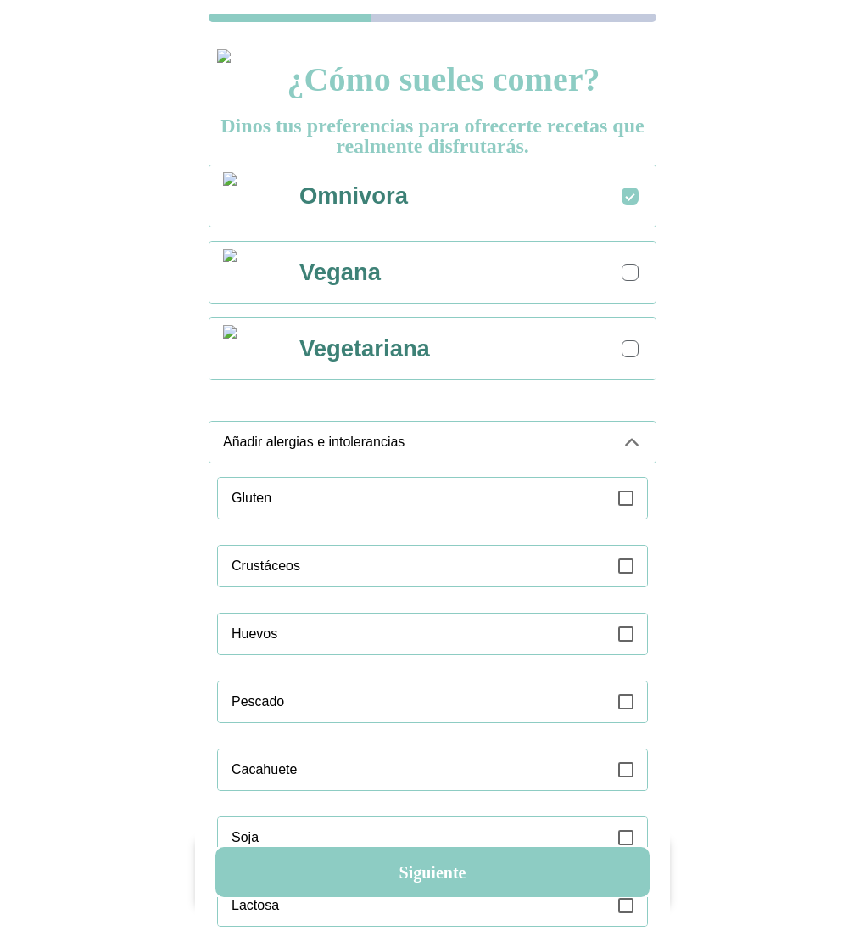
click at [631, 503] on label at bounding box center [626, 498] width 15 height 41
click at [633, 433] on icon at bounding box center [632, 442] width 20 height 20
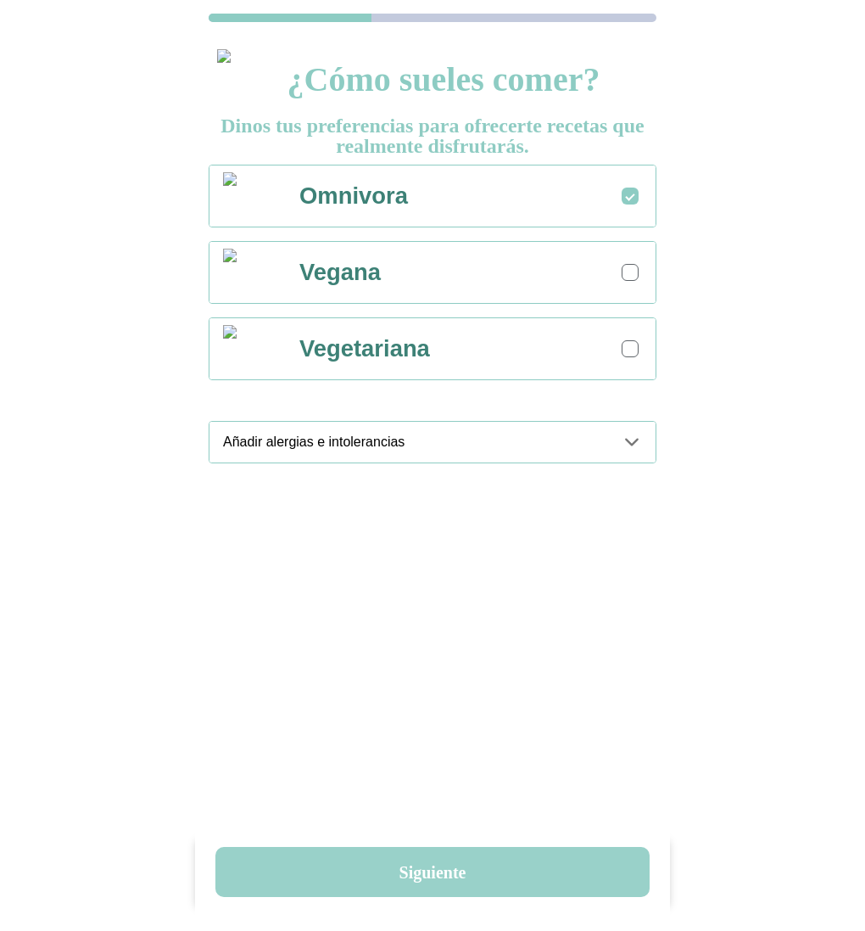
click at [439, 870] on button "Siguiente" at bounding box center [433, 872] width 434 height 50
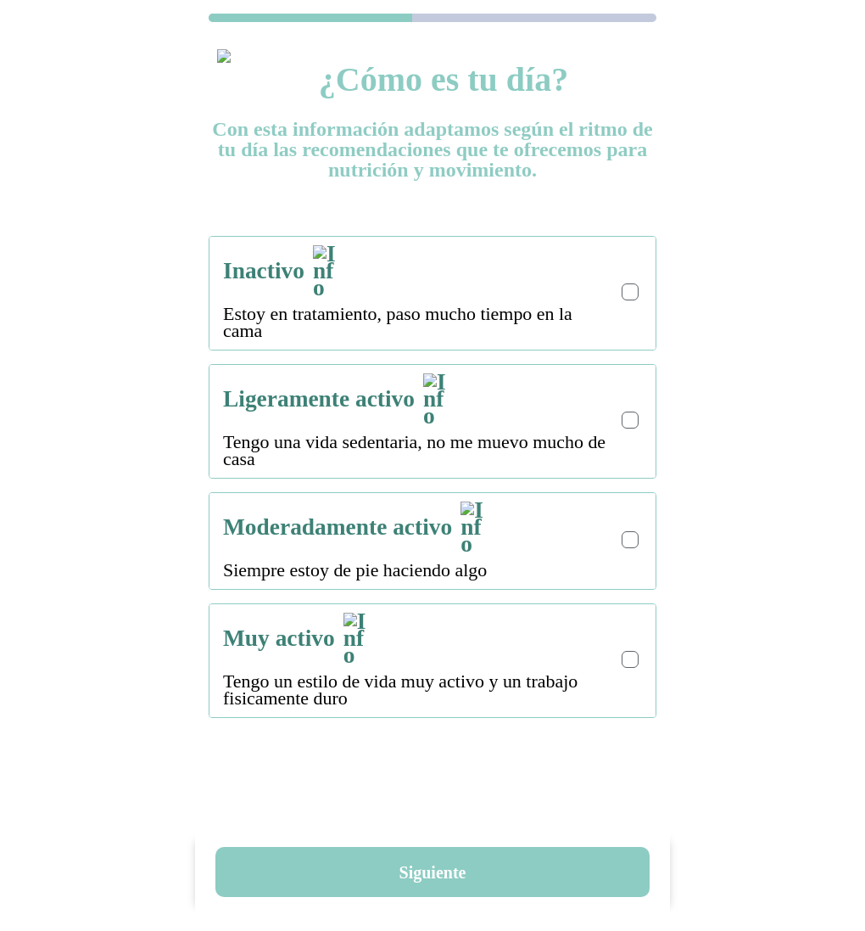
click at [629, 292] on div "Inactivo Estoy en tratamiento, paso mucho tiempo en la cama" at bounding box center [432, 293] width 419 height 113
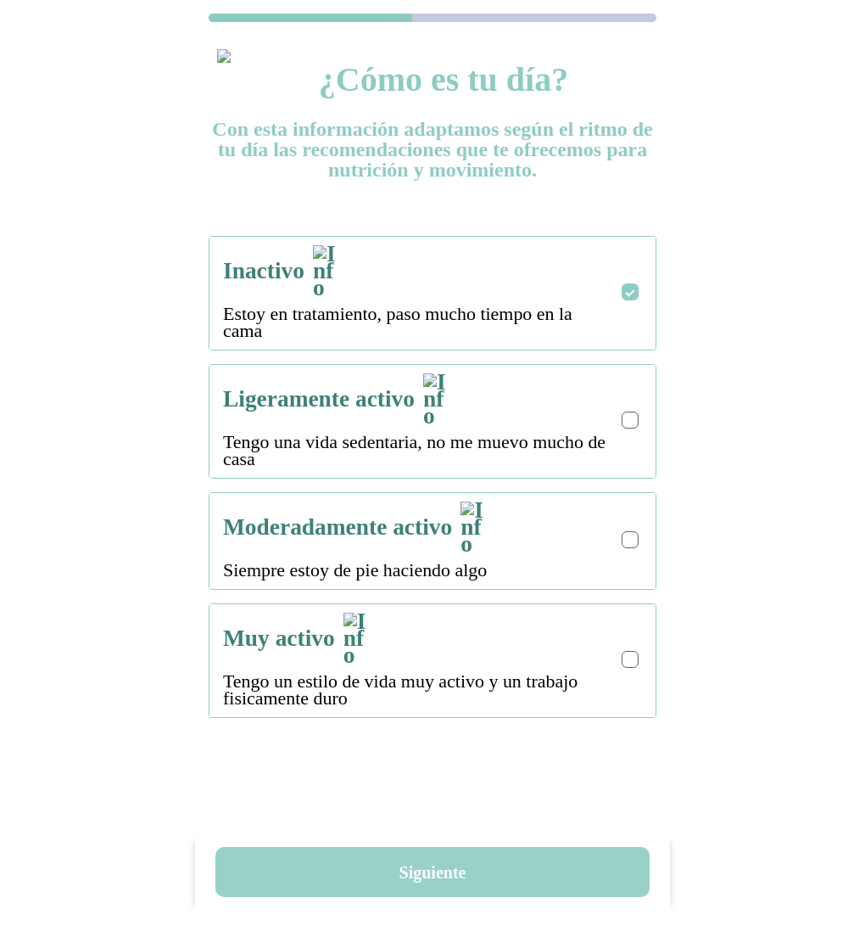
click at [410, 867] on button "Siguiente" at bounding box center [433, 872] width 434 height 50
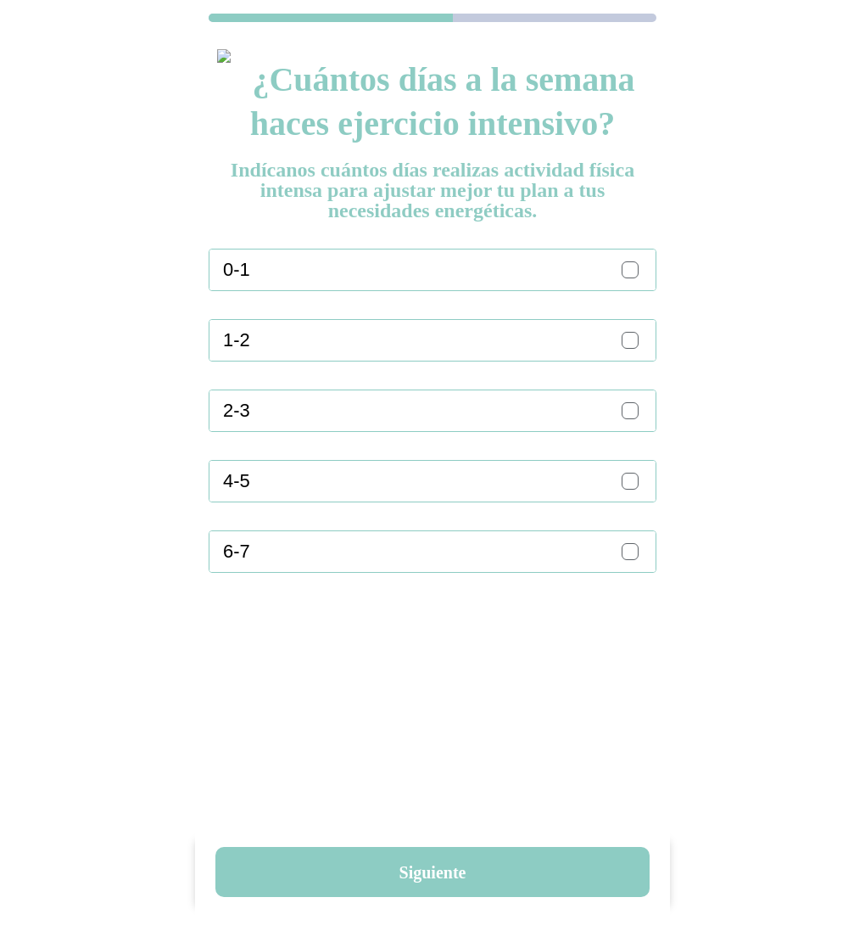
click at [648, 268] on div "0-1" at bounding box center [439, 269] width 433 height 41
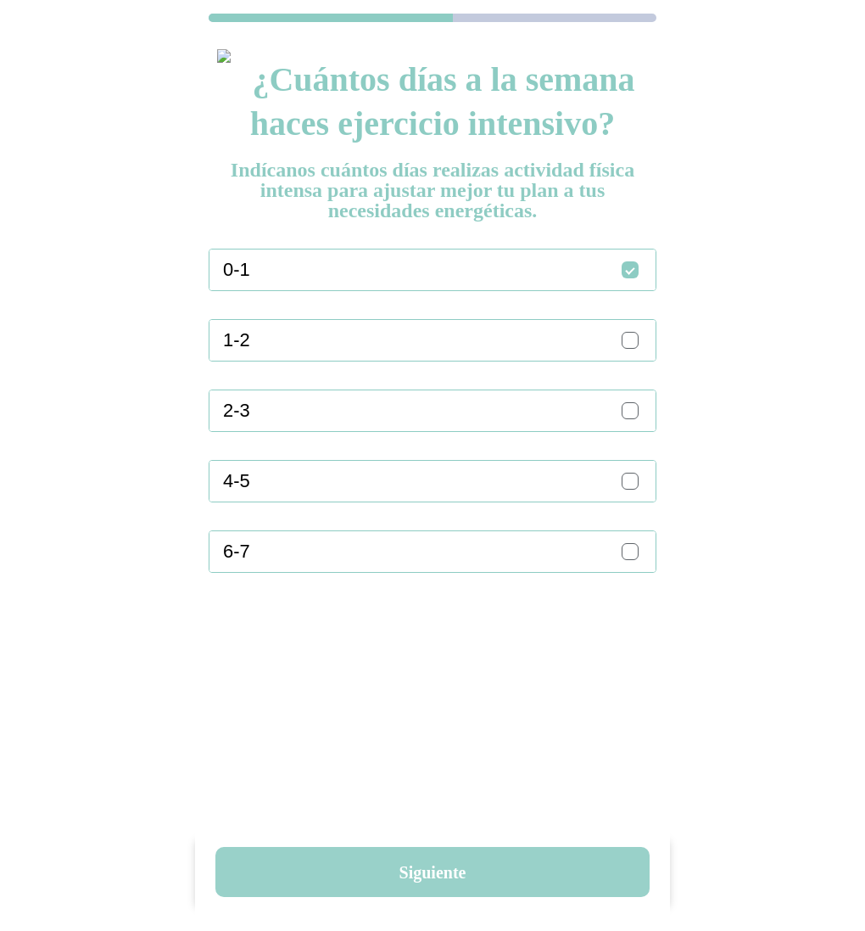
click at [444, 863] on button "Siguiente" at bounding box center [433, 872] width 434 height 50
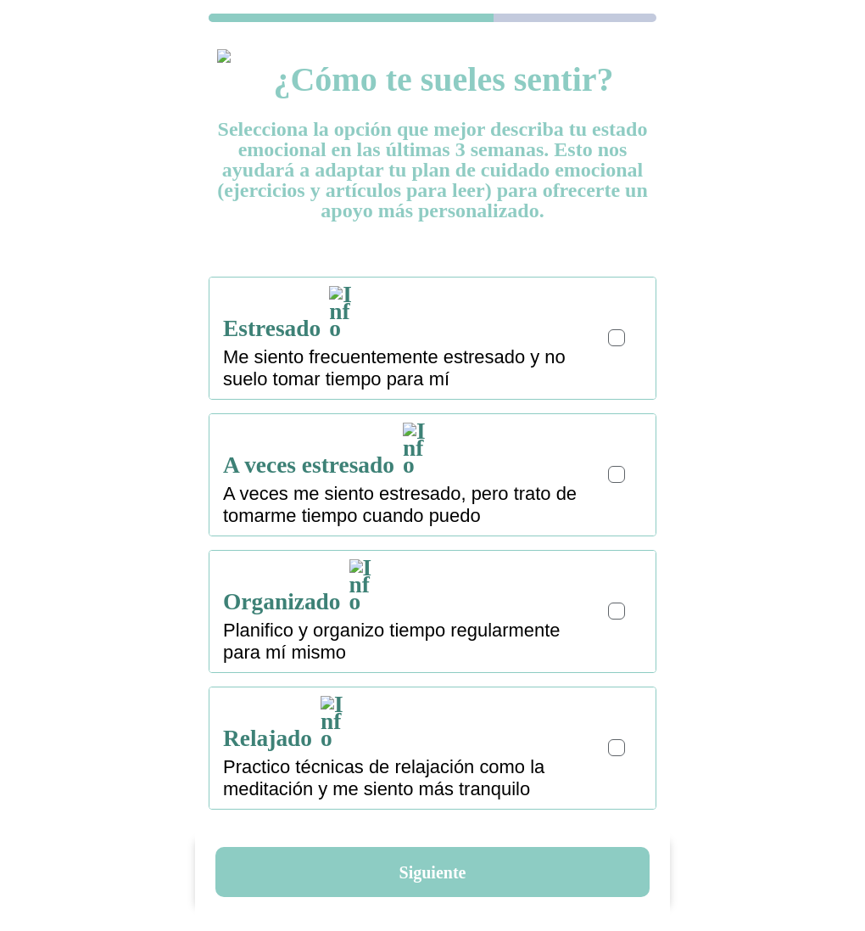
click at [618, 466] on div at bounding box center [616, 474] width 17 height 17
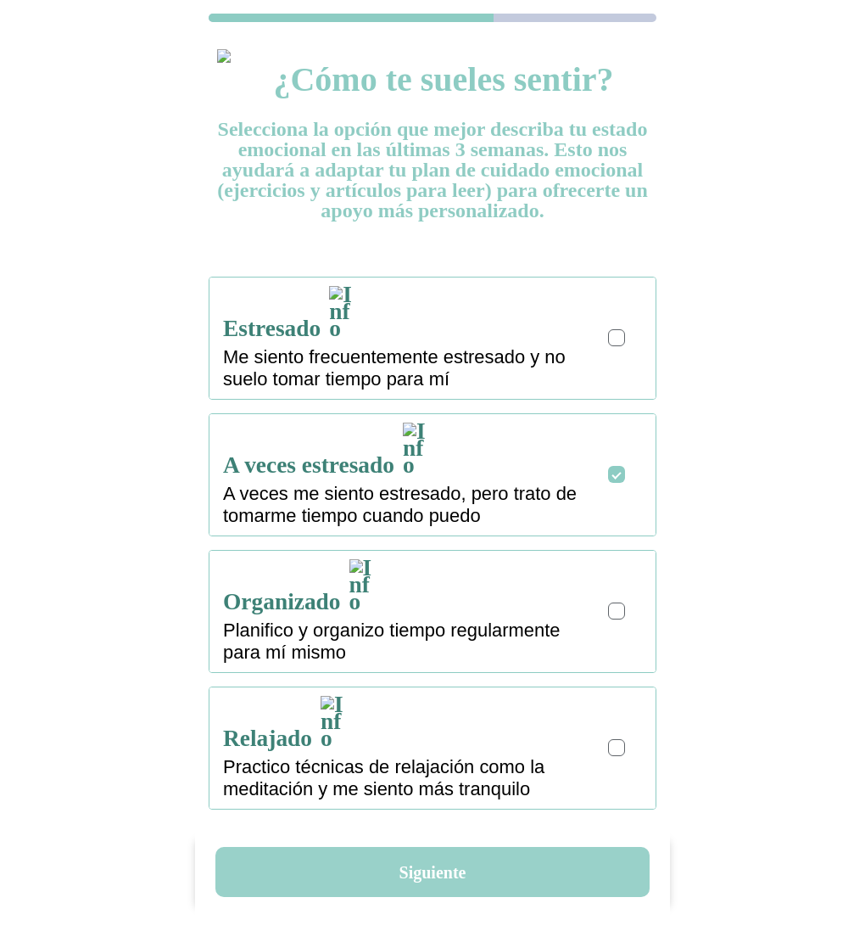
click at [451, 884] on button "Siguiente" at bounding box center [433, 872] width 434 height 50
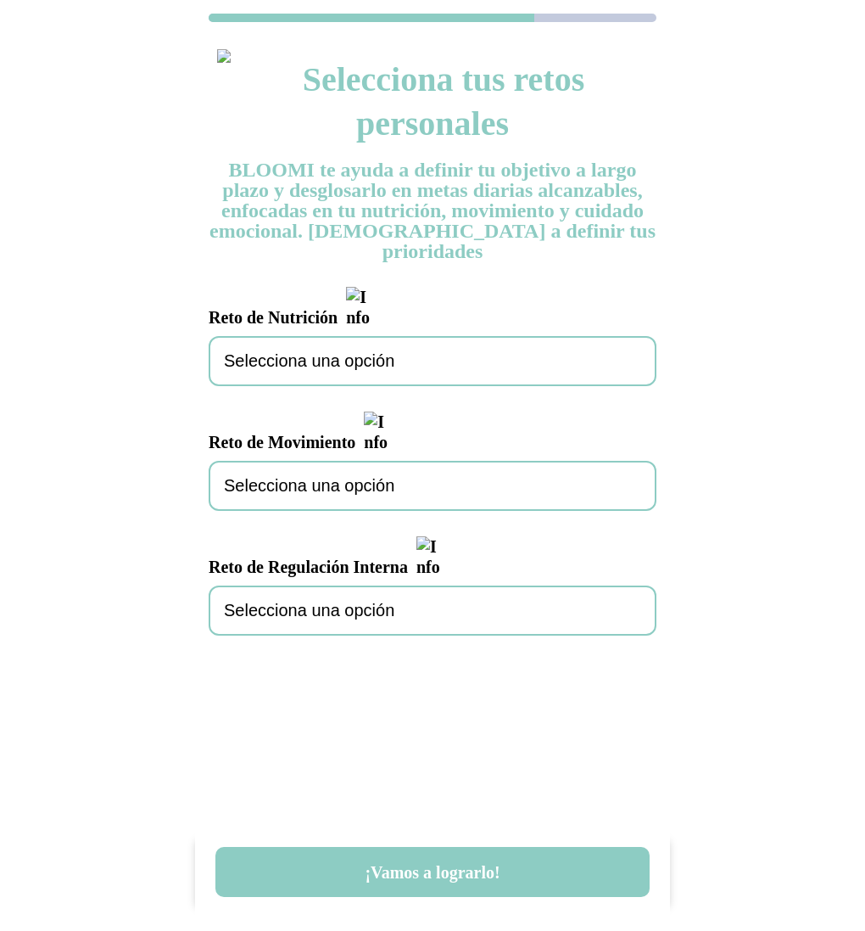
click at [346, 338] on div "Selecciona una opción" at bounding box center [433, 361] width 448 height 50
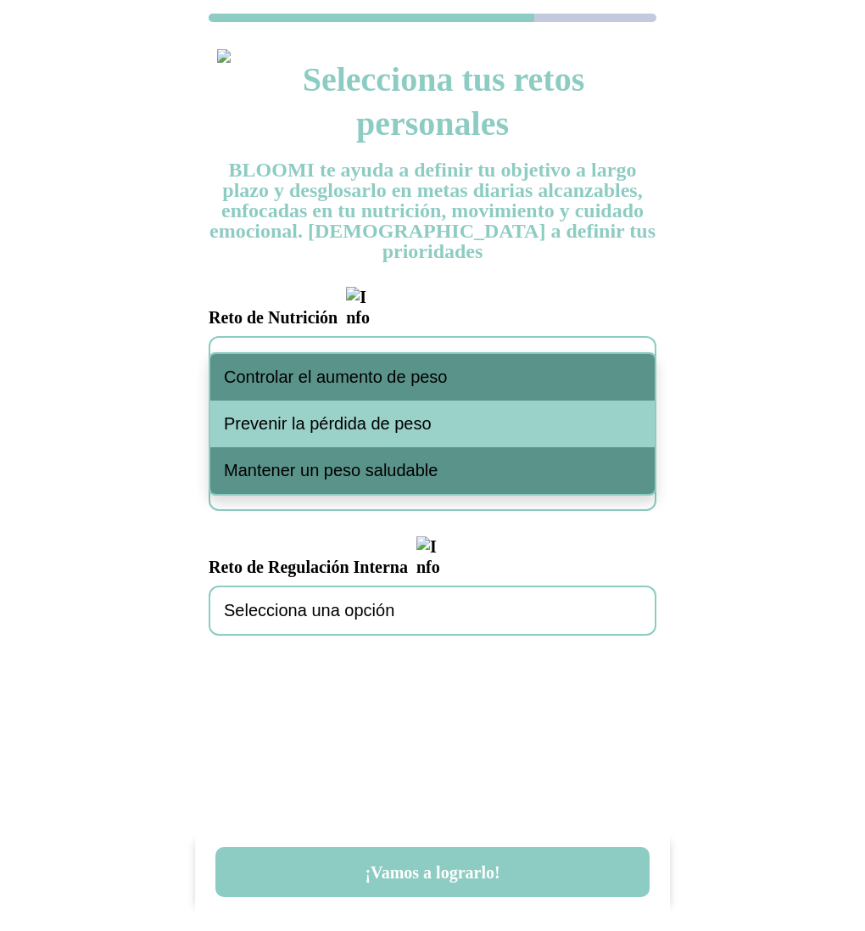
click at [345, 378] on span "Controlar el aumento de peso" at bounding box center [336, 377] width 224 height 20
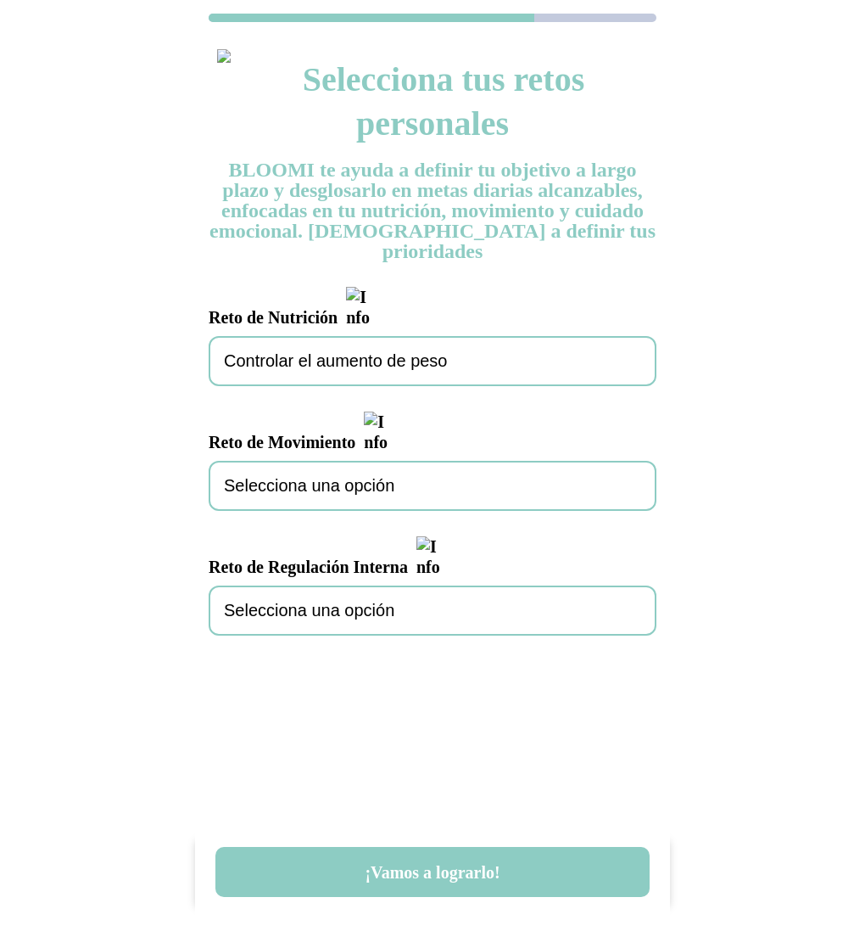
click at [310, 461] on div "Selecciona una opción" at bounding box center [433, 486] width 448 height 50
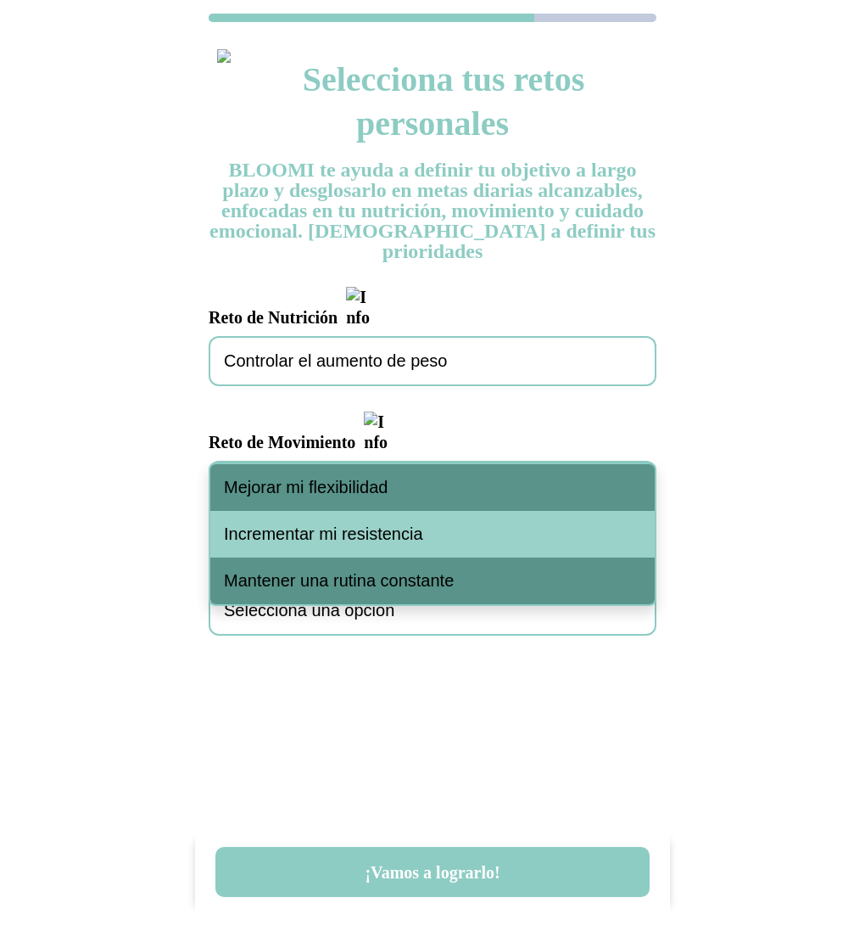
click at [307, 540] on span "Incrementar mi resistencia" at bounding box center [323, 534] width 199 height 20
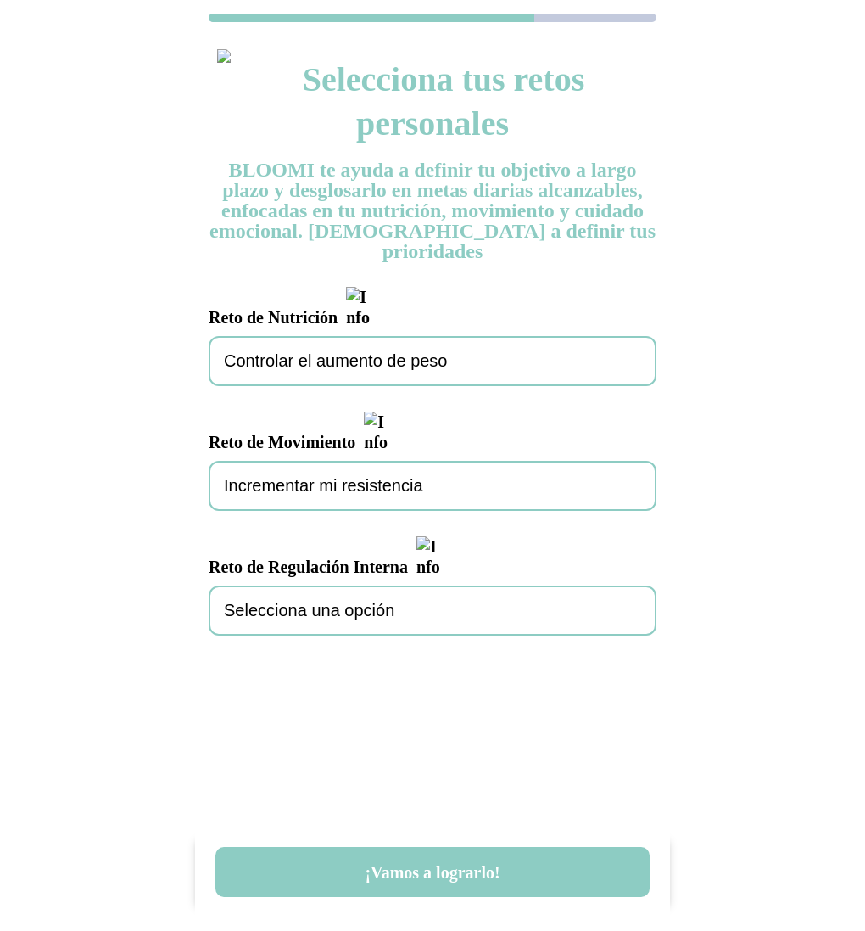
click at [333, 585] on div "Selecciona una opción" at bounding box center [433, 610] width 448 height 50
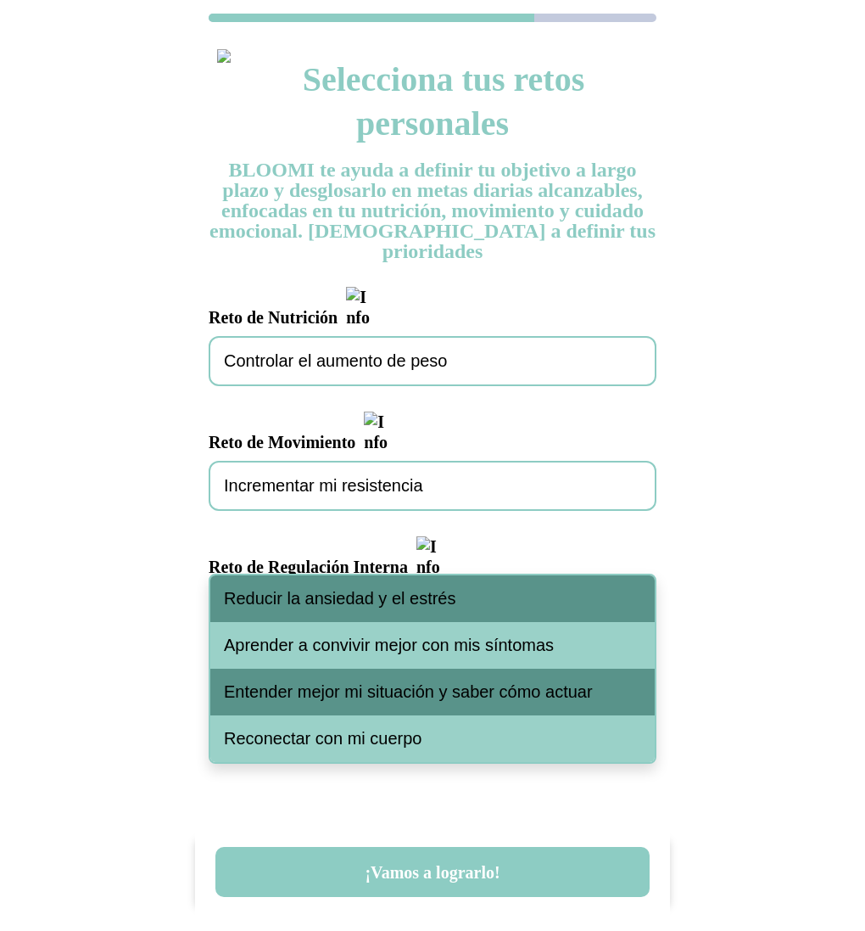
click at [354, 645] on span "Aprender a convivir mejor con mis síntomas" at bounding box center [389, 645] width 330 height 20
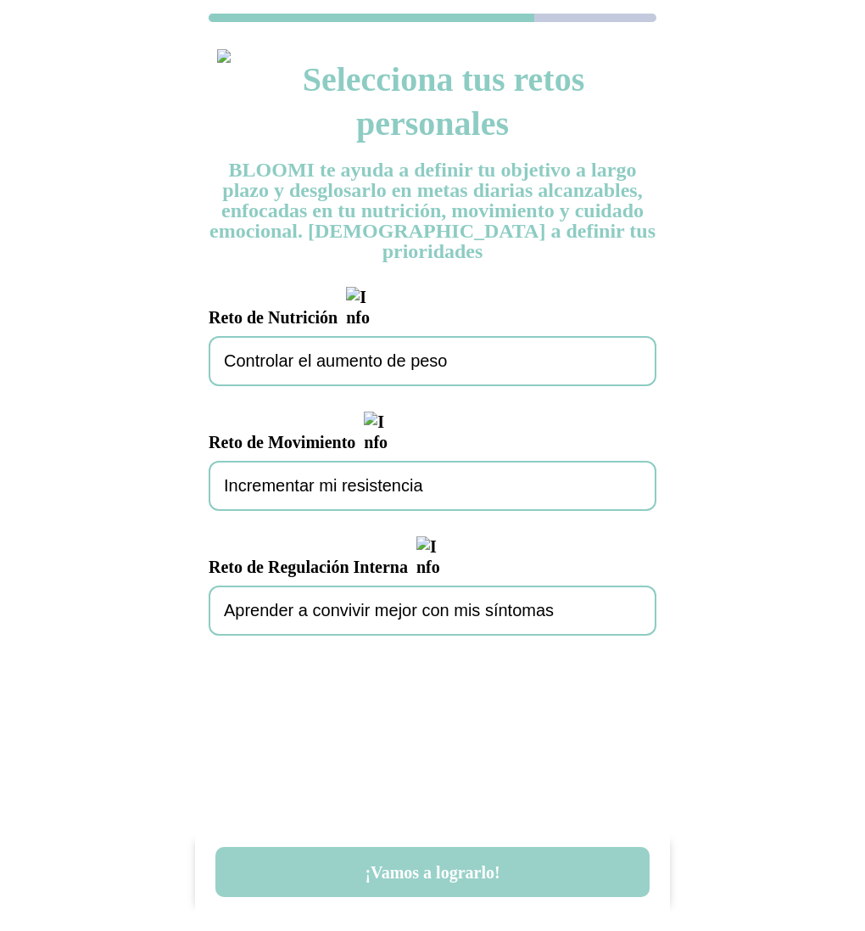
click at [455, 877] on button "¡Vamos a lograrlo!" at bounding box center [433, 872] width 434 height 50
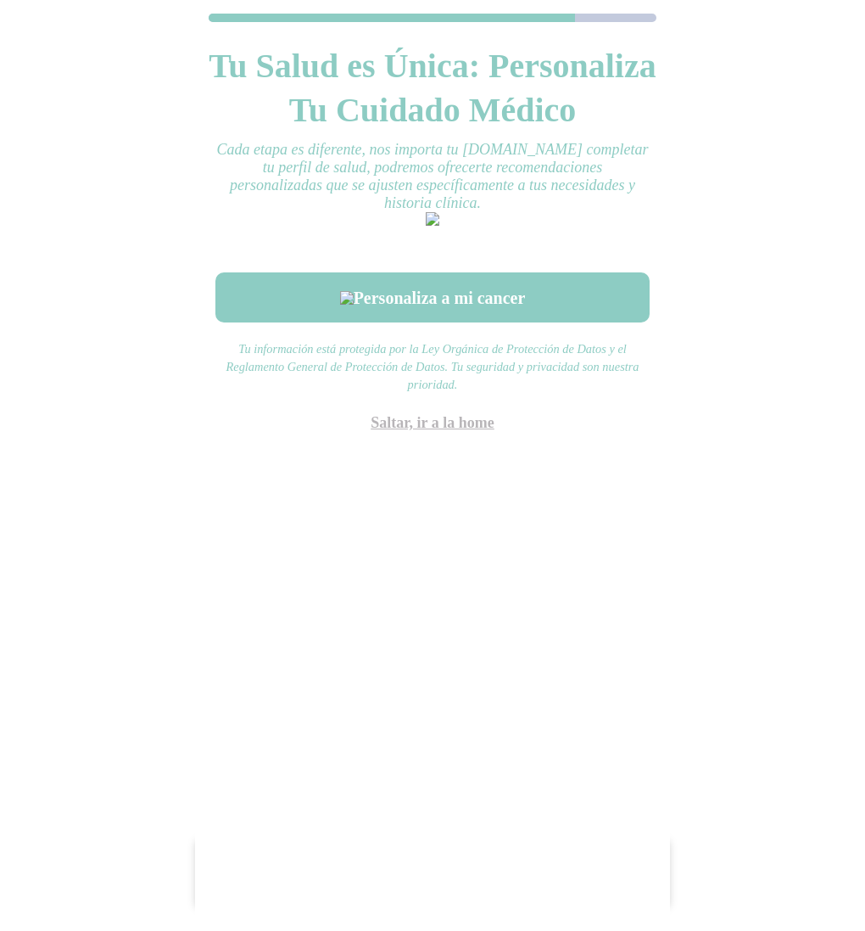
click at [441, 431] on link "Saltar, ir a la home" at bounding box center [433, 422] width 124 height 17
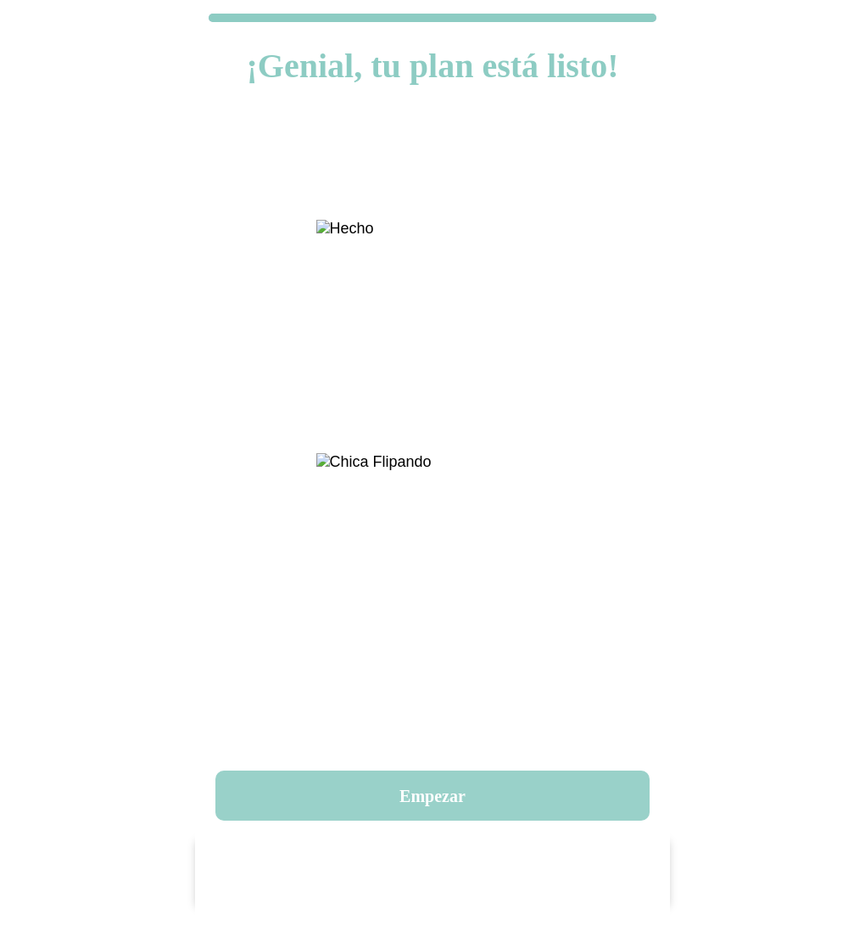
click at [436, 788] on button "Empezar" at bounding box center [433, 795] width 434 height 50
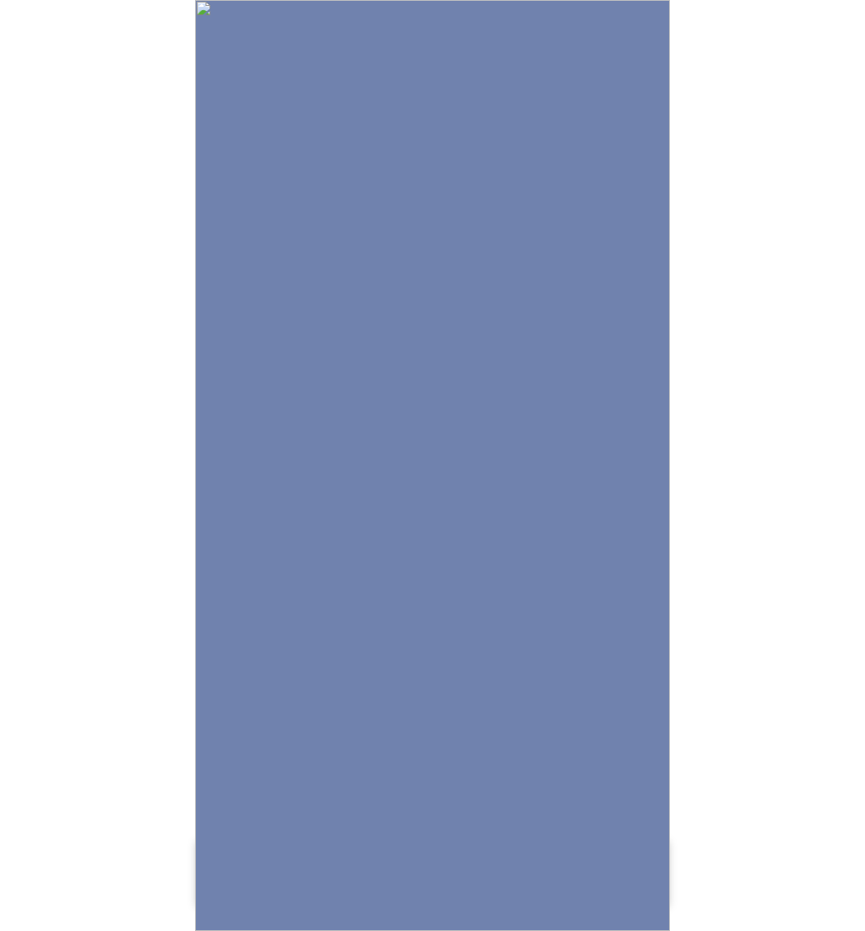
click at [453, 736] on img at bounding box center [432, 465] width 475 height 931
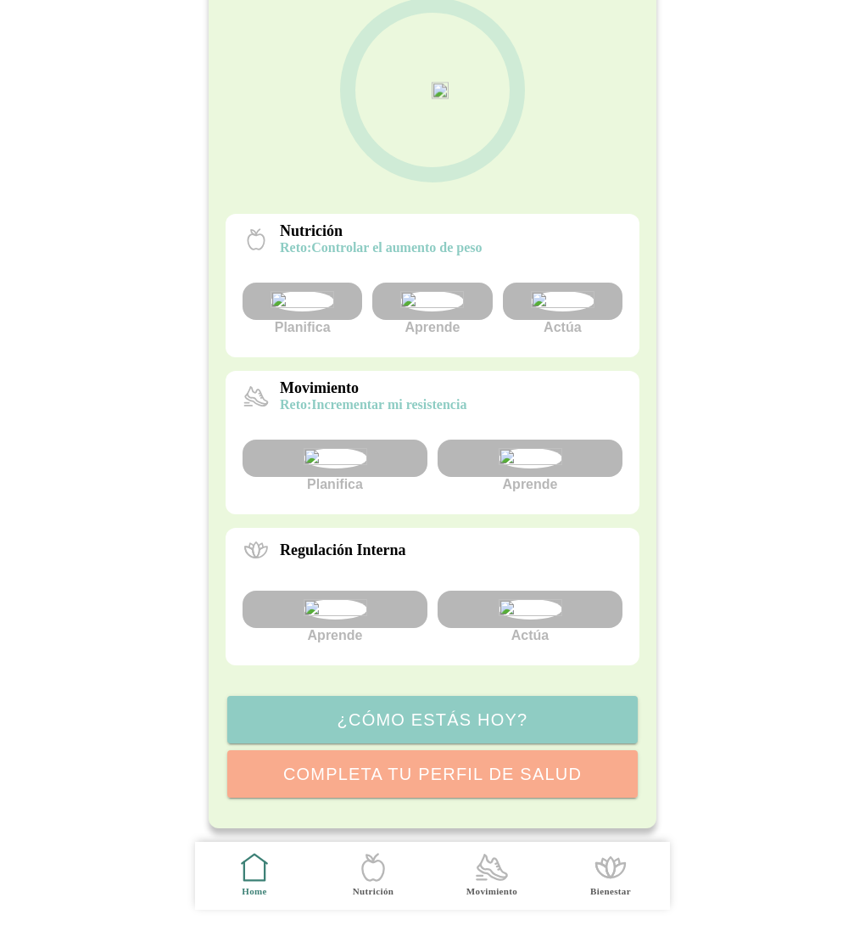
scroll to position [287, 0]
click at [339, 448] on img at bounding box center [336, 458] width 64 height 20
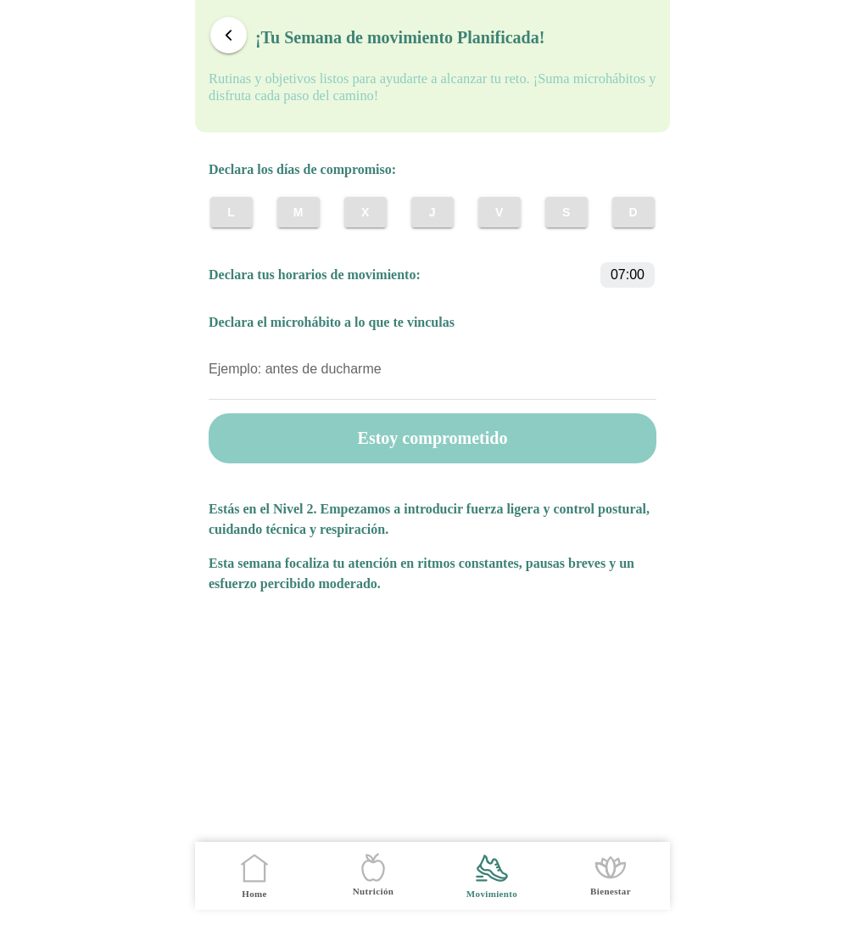
click at [0, 0] on slot "L" at bounding box center [0, 0] width 0 height 0
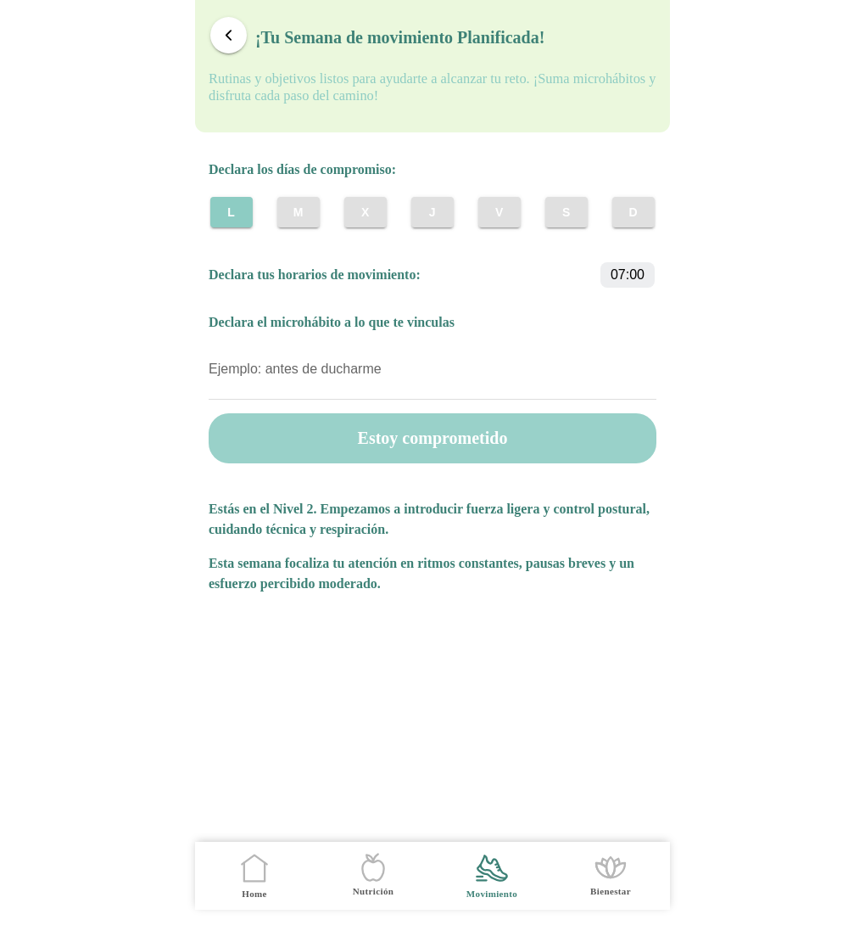
click at [464, 439] on button "Estoy comprometido" at bounding box center [433, 438] width 448 height 50
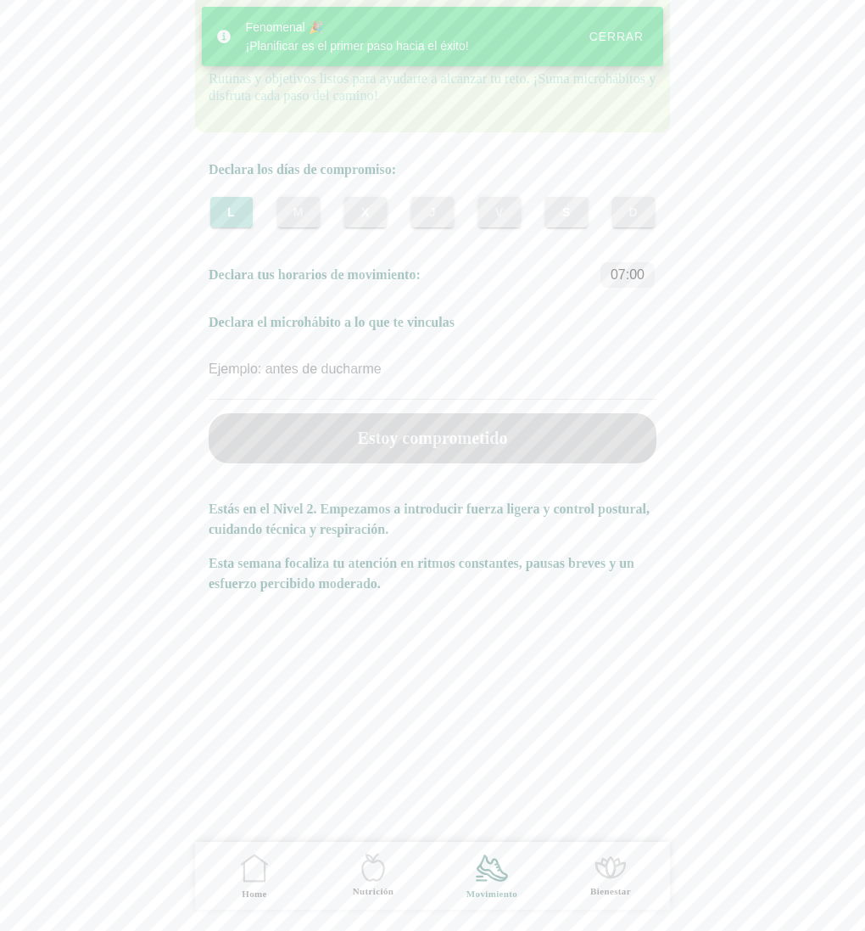
click at [616, 45] on button "Cerrar" at bounding box center [617, 36] width 80 height 31
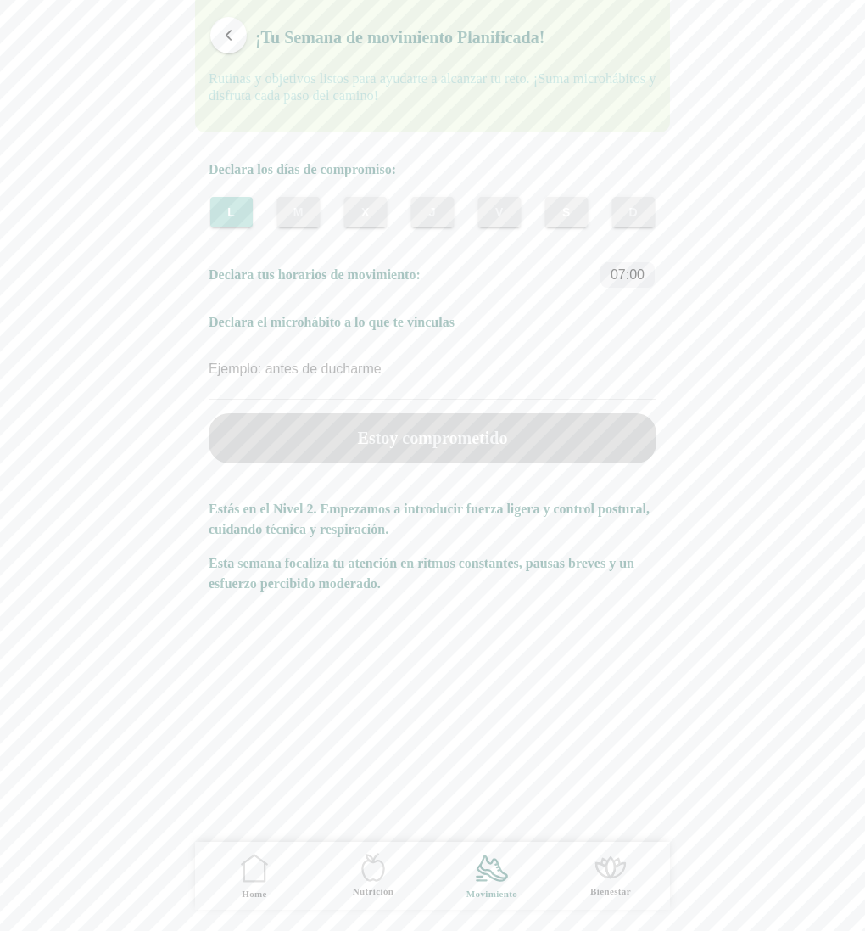
click at [227, 36] on span "button" at bounding box center [229, 35] width 16 height 16
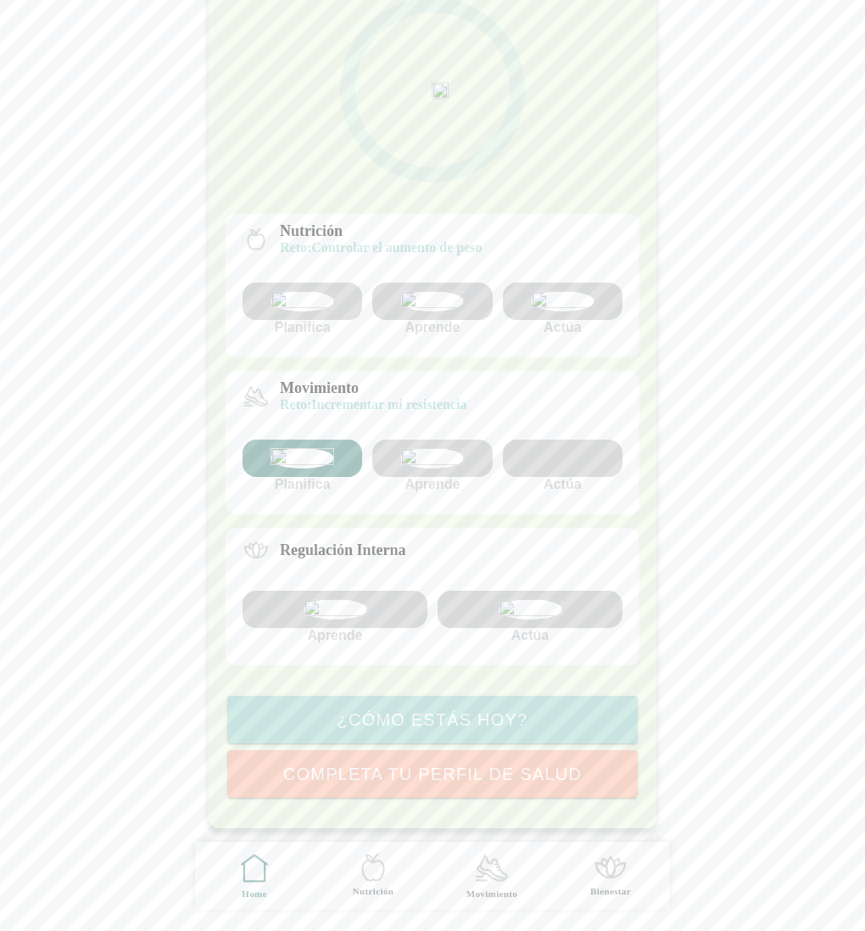
scroll to position [307, 0]
click at [574, 448] on img at bounding box center [563, 458] width 64 height 20
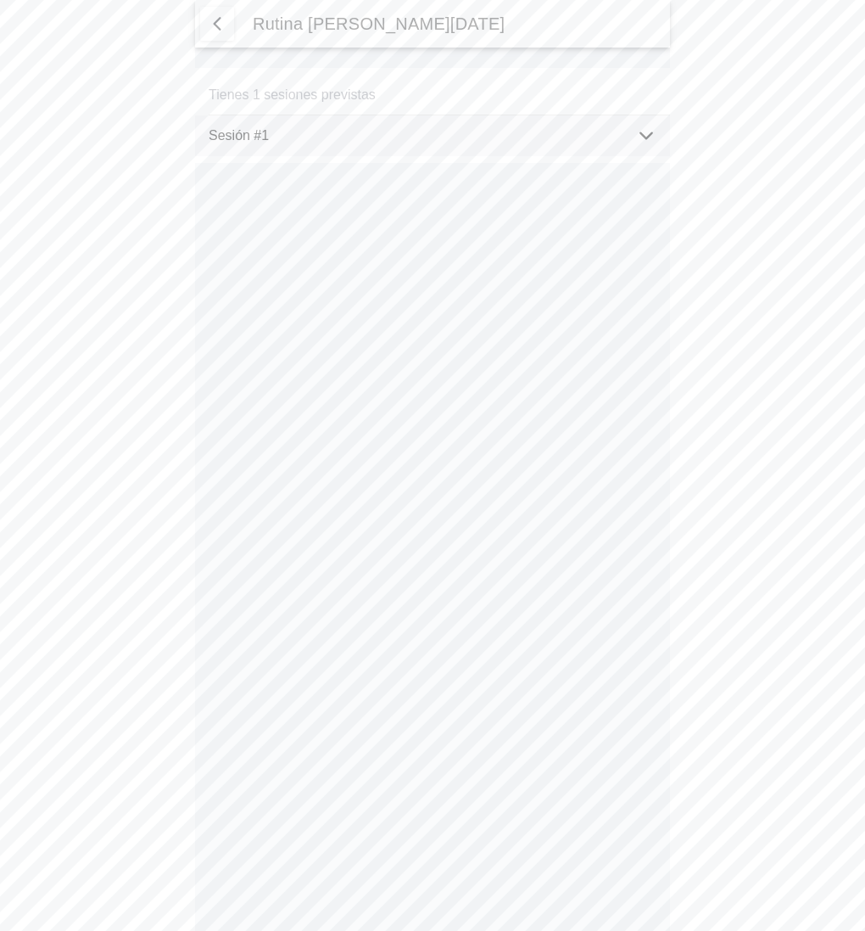
click at [618, 141] on ion-label "Sesión #1" at bounding box center [416, 135] width 414 height 15
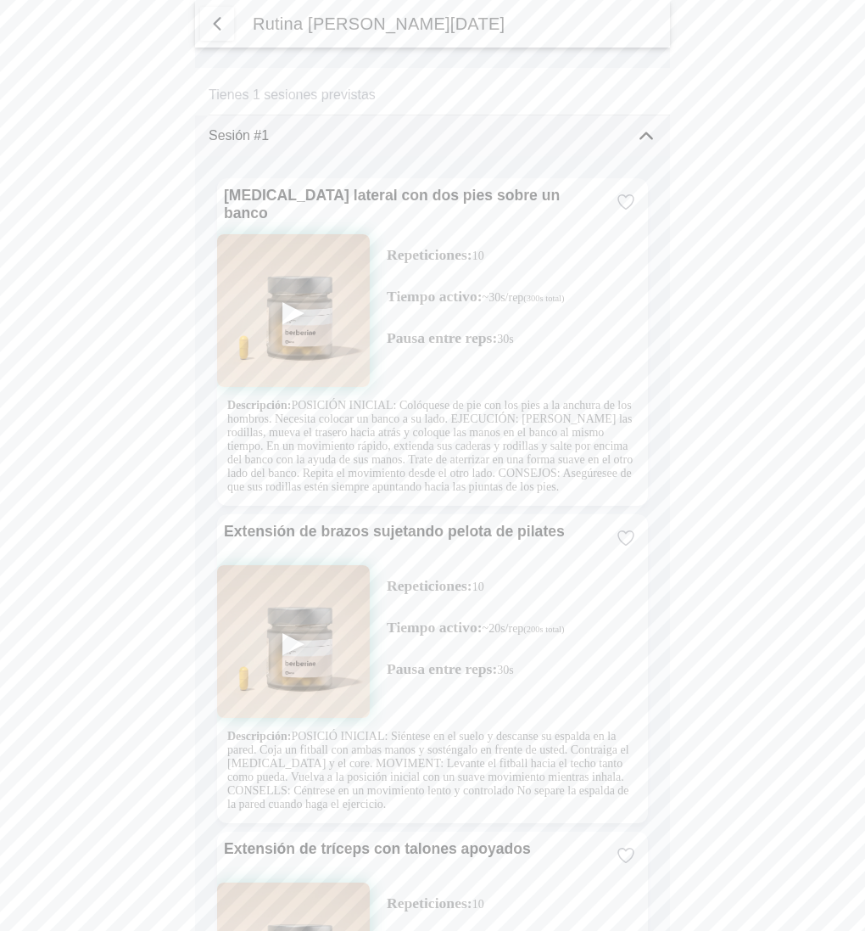
click at [213, 20] on span "button" at bounding box center [217, 24] width 20 height 20
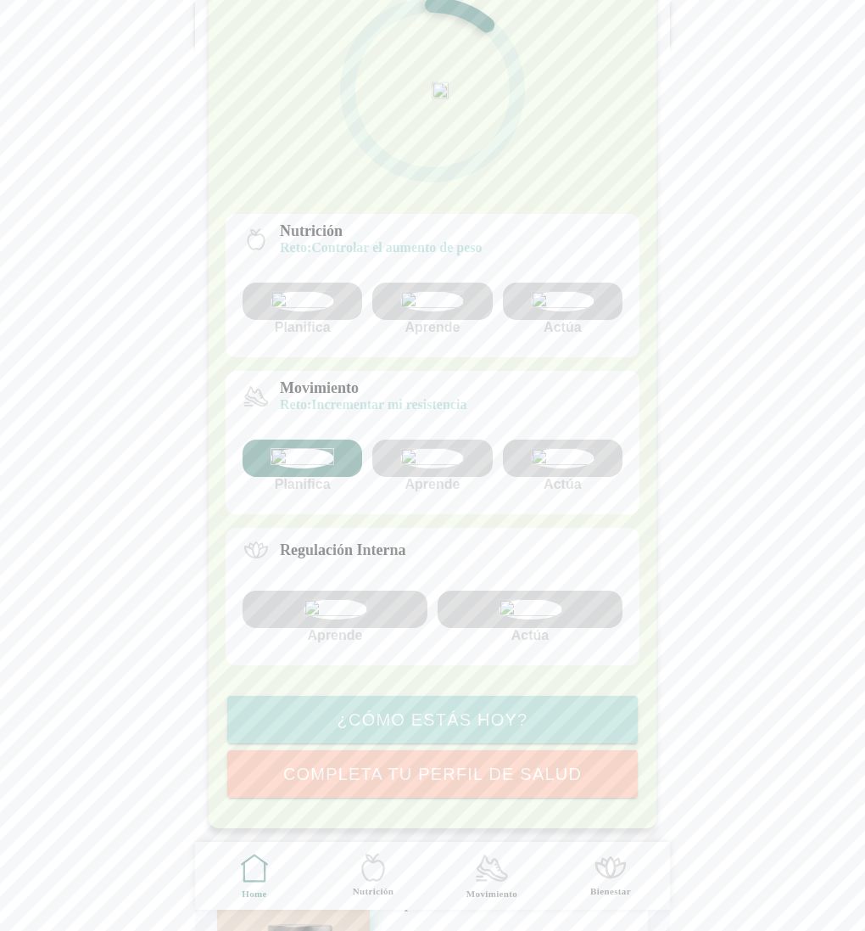
scroll to position [307, 0]
click at [354, 599] on img at bounding box center [336, 609] width 64 height 20
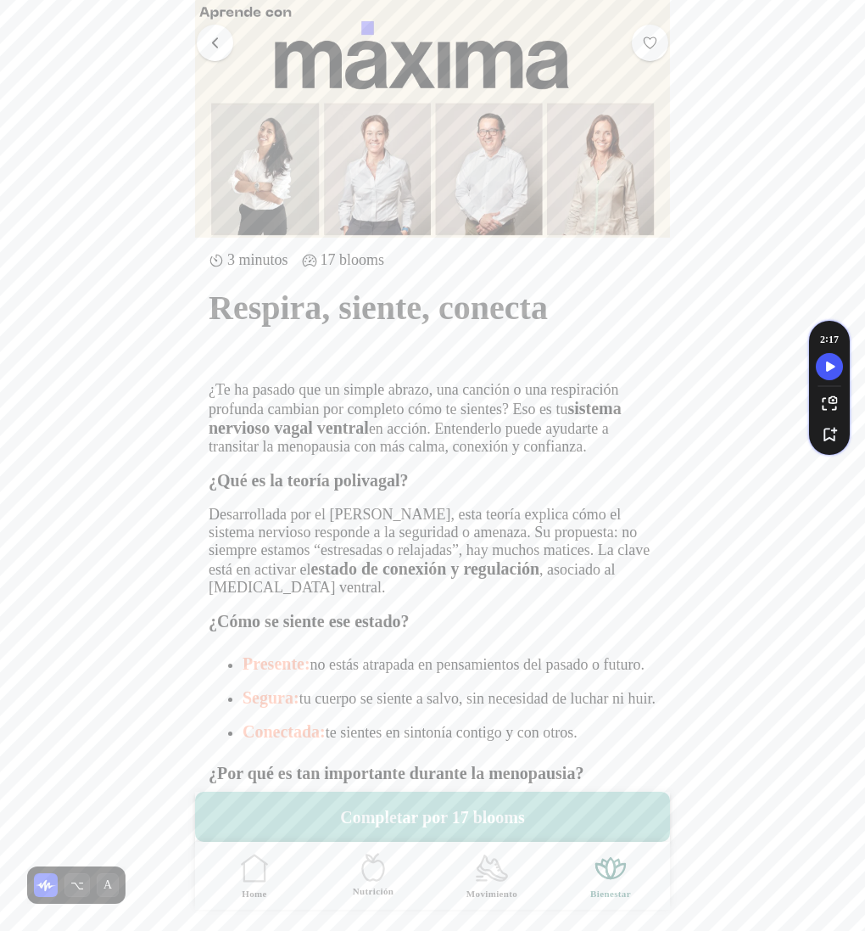
click at [212, 35] on span "button" at bounding box center [215, 42] width 16 height 16
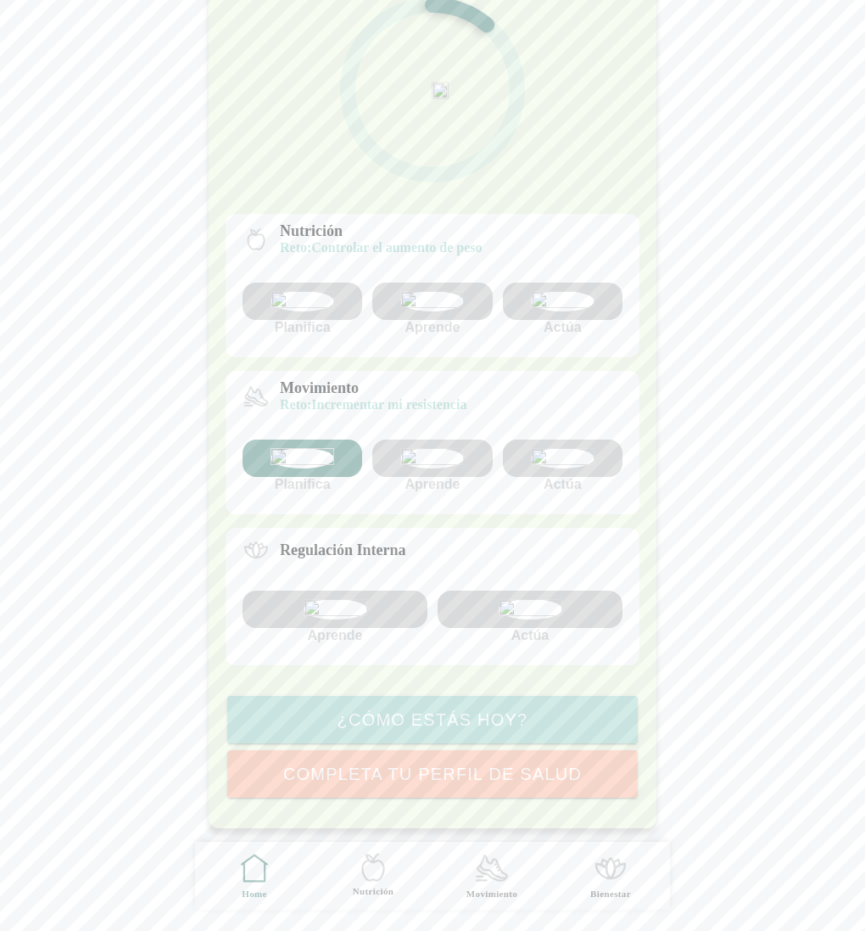
click at [545, 599] on img at bounding box center [531, 609] width 64 height 20
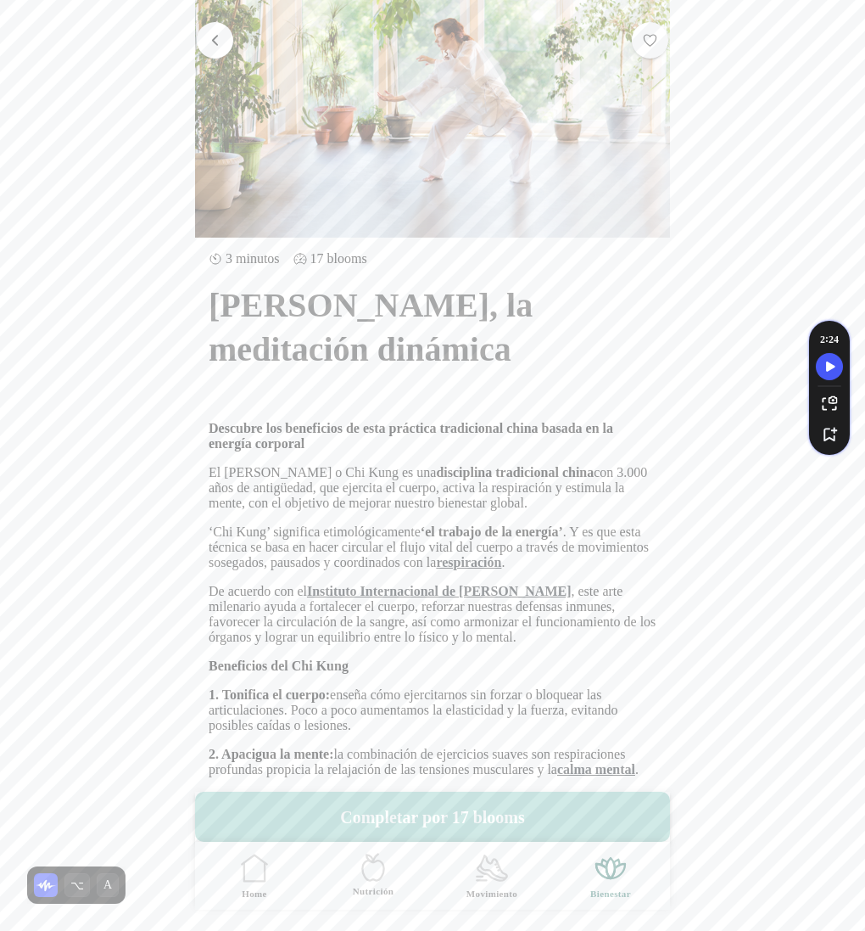
click at [221, 46] on span "button" at bounding box center [215, 40] width 16 height 16
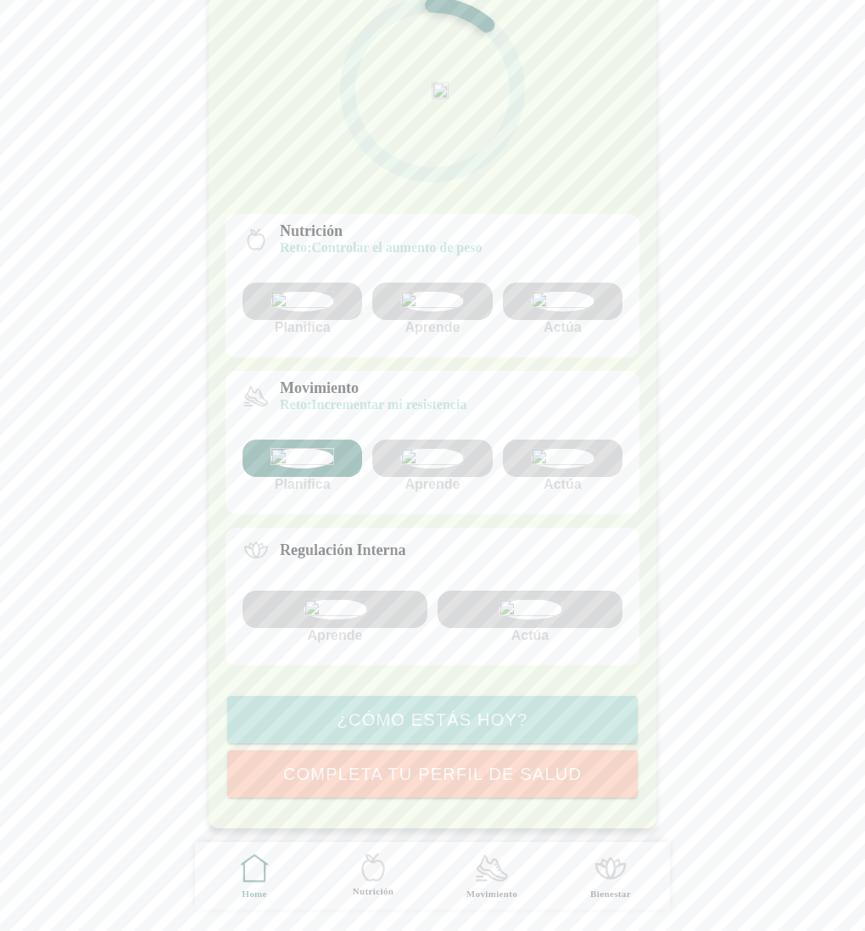
click at [456, 291] on img at bounding box center [432, 301] width 64 height 20
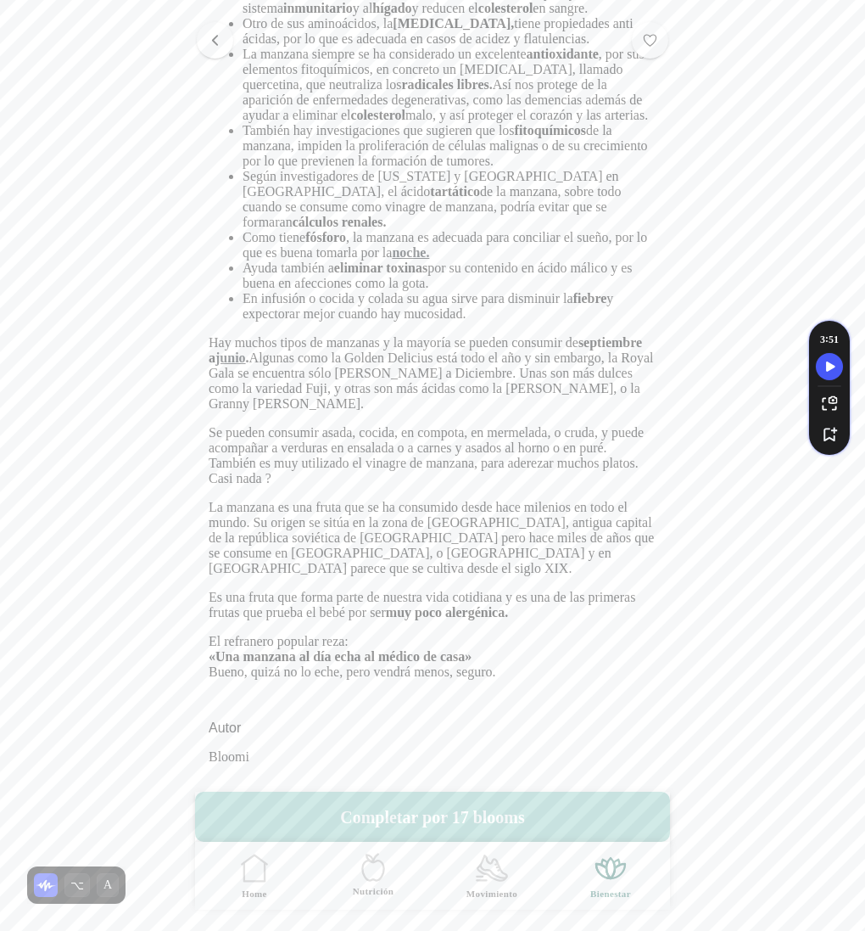
scroll to position [921, 0]
click at [220, 43] on span "button" at bounding box center [215, 40] width 16 height 16
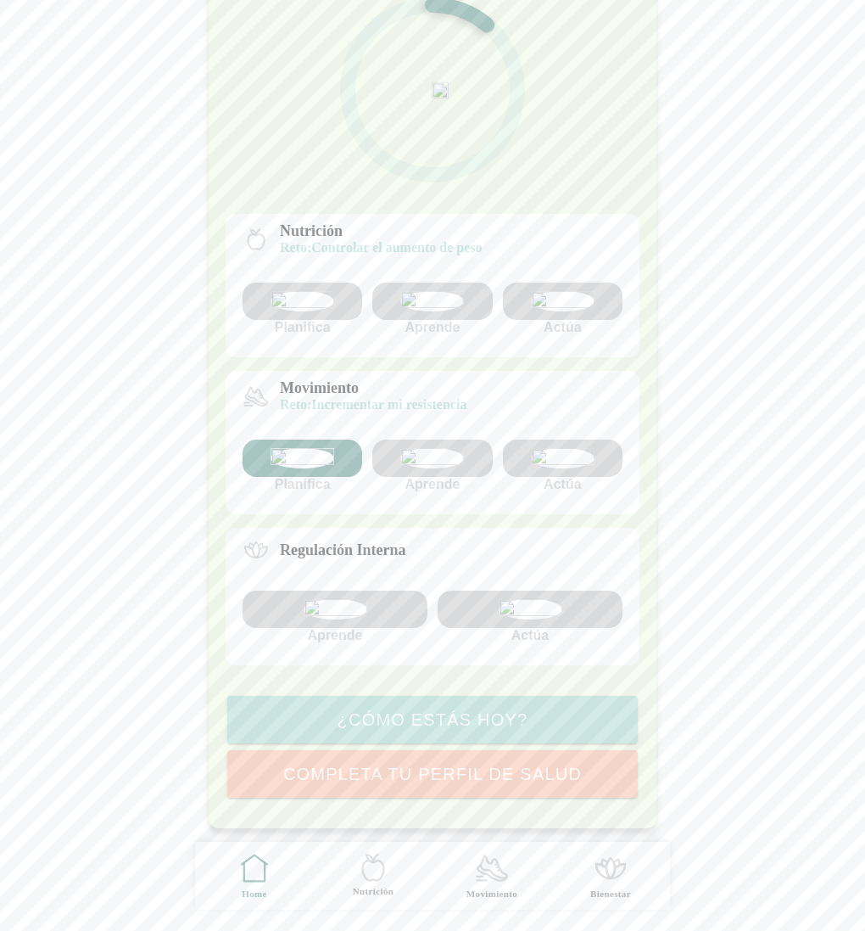
click at [587, 291] on img at bounding box center [563, 301] width 64 height 20
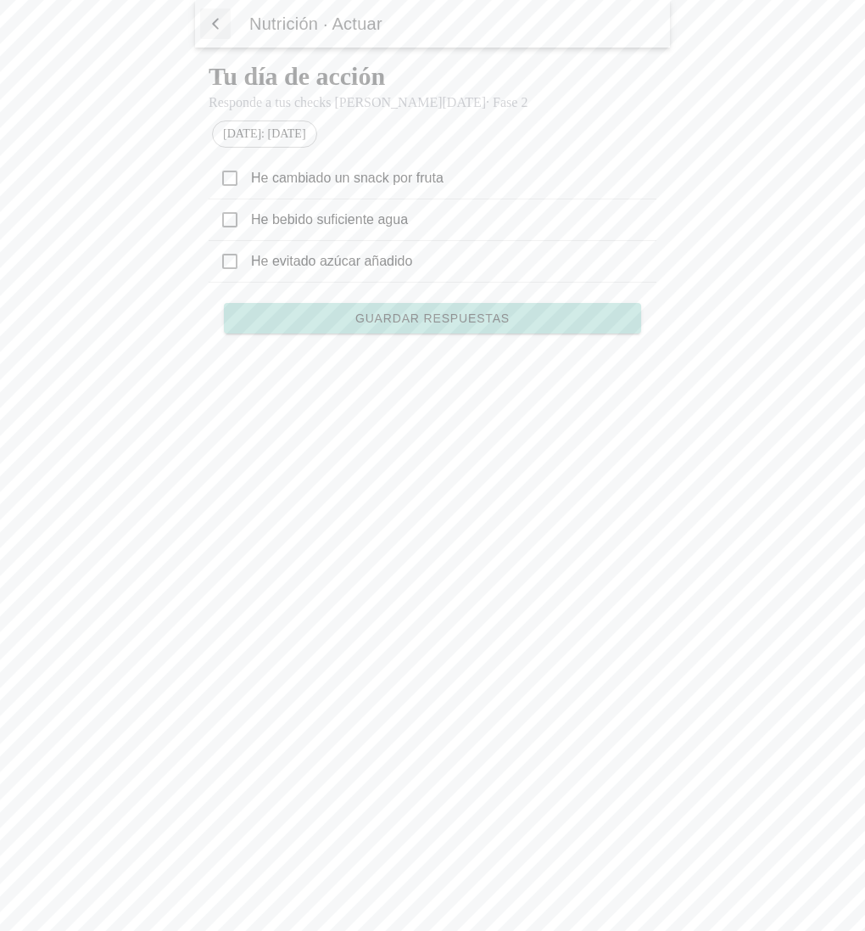
click at [220, 19] on span "button" at bounding box center [215, 23] width 17 height 25
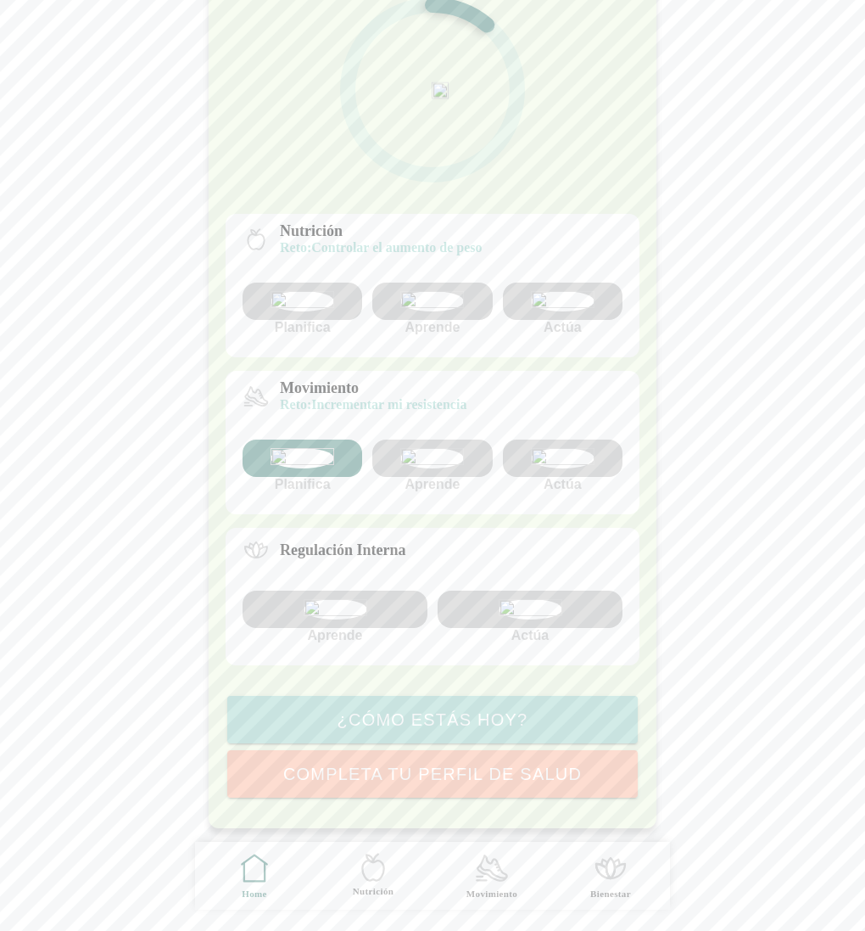
scroll to position [307, 0]
click at [370, 888] on ion-label "Nutrición" at bounding box center [373, 891] width 41 height 13
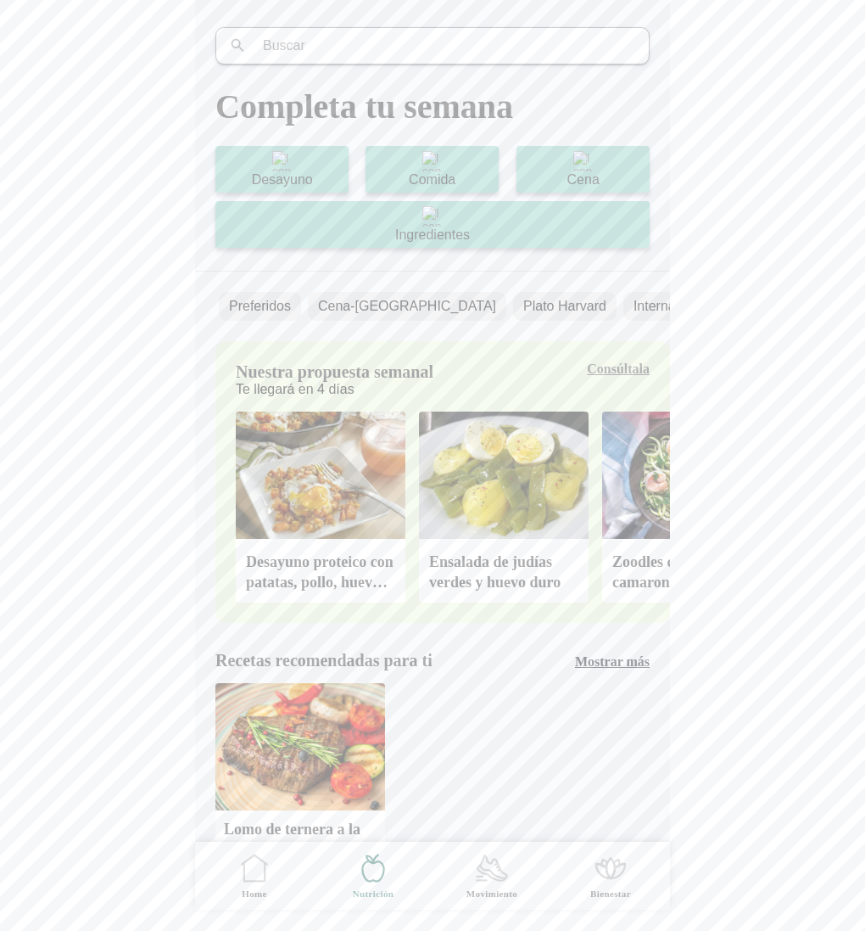
click at [0, 0] on slot "Ingredientes" at bounding box center [0, 0] width 0 height 0
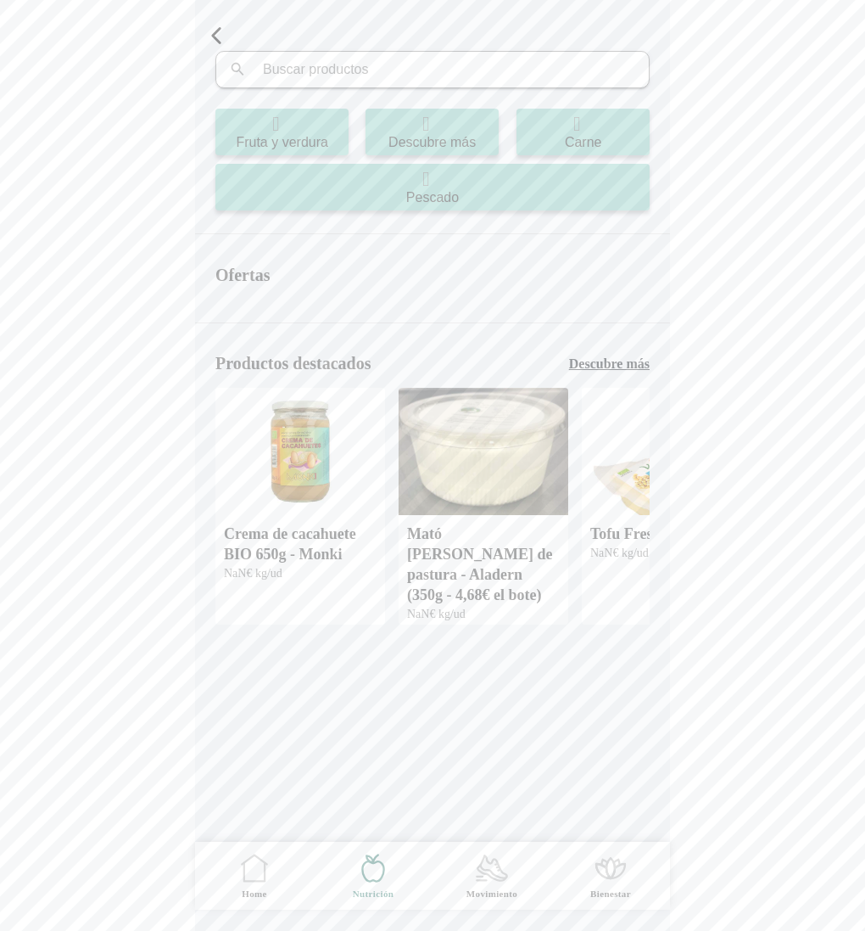
click at [0, 0] on slot "Fruta y verdura" at bounding box center [0, 0] width 0 height 0
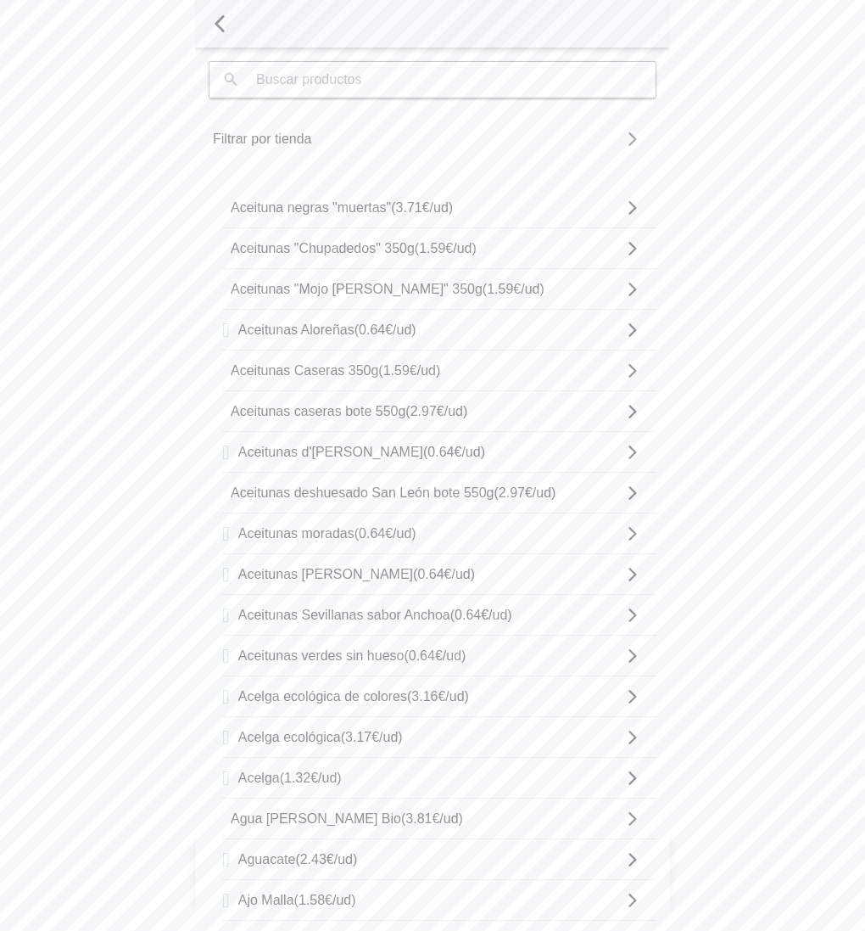
click at [392, 461] on div "Aceitunas d'[PERSON_NAME] (0.64€/ud)" at bounding box center [432, 452] width 421 height 40
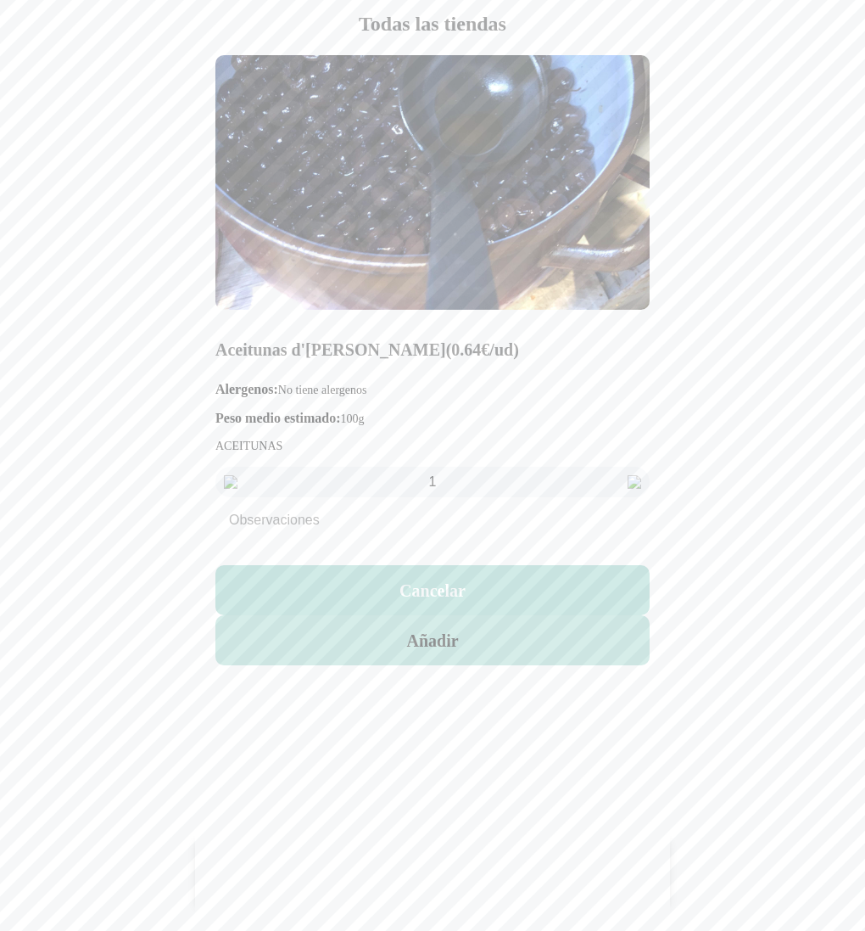
click at [445, 654] on button "Añadir" at bounding box center [433, 640] width 434 height 50
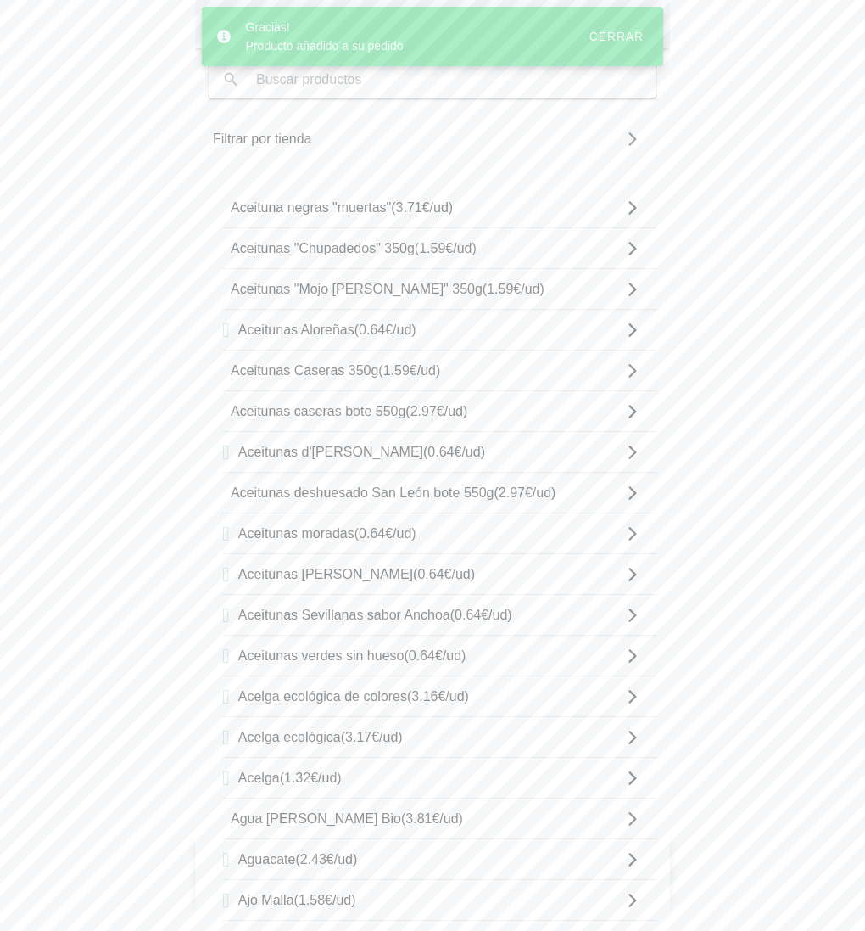
click at [619, 34] on div "Cerrar" at bounding box center [617, 37] width 54 height 14
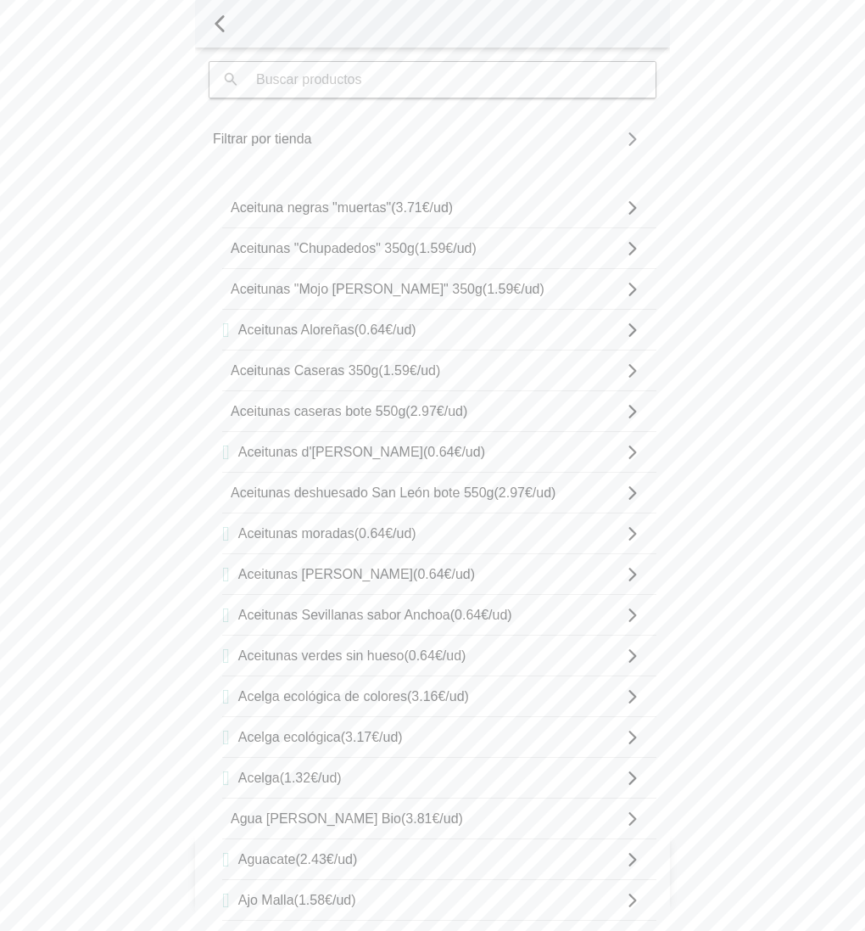
click at [241, 20] on div at bounding box center [432, 24] width 475 height 48
click at [233, 20] on button "button" at bounding box center [219, 23] width 39 height 31
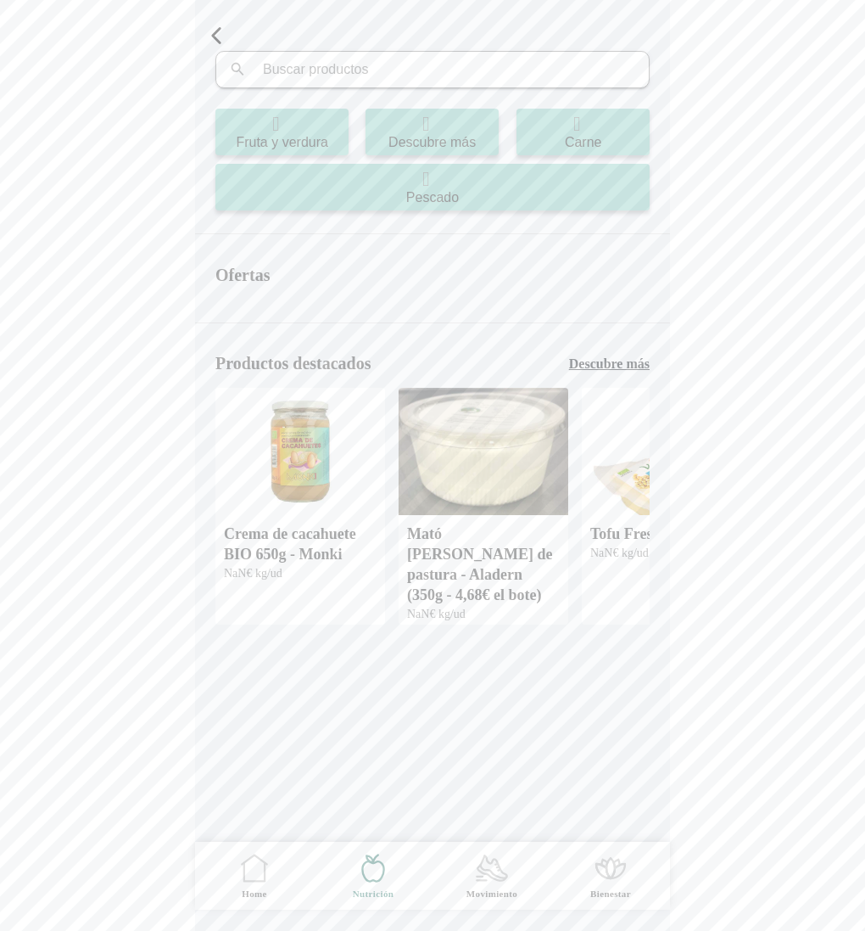
click at [219, 36] on span "button" at bounding box center [216, 35] width 25 height 25
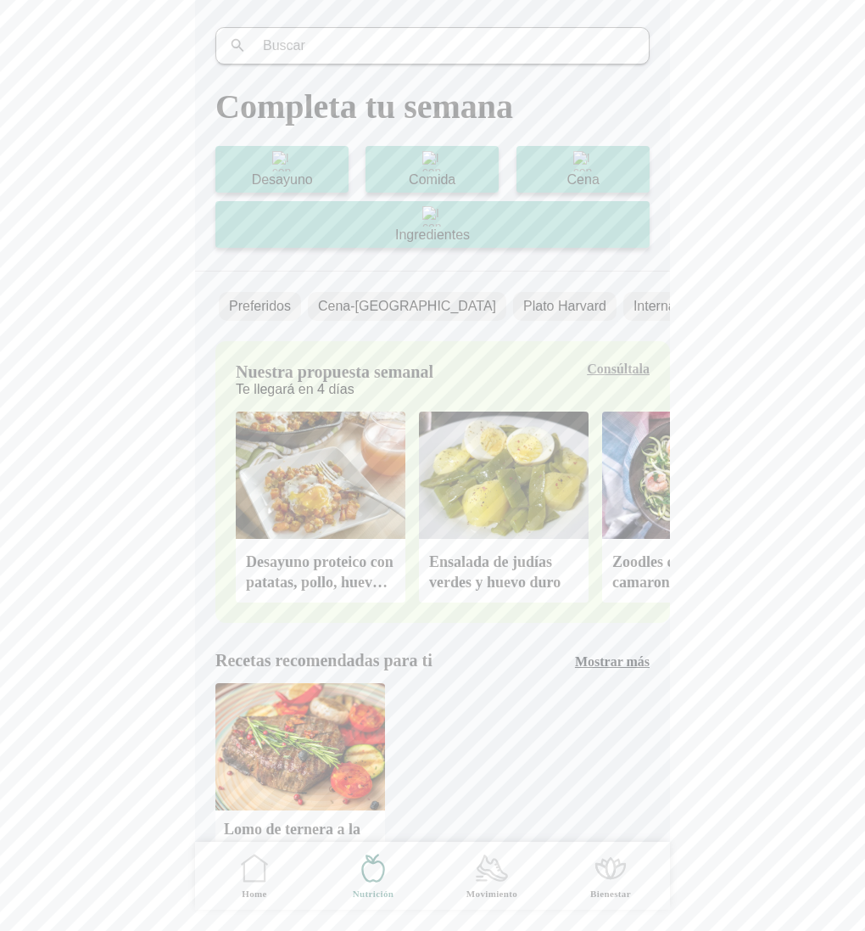
click at [252, 879] on icon ".cls-1 { stroke-width: 0px; } .cls-1, .cls-2 { fill: none; } .cls-2 { stroke-li…" at bounding box center [255, 868] width 36 height 36
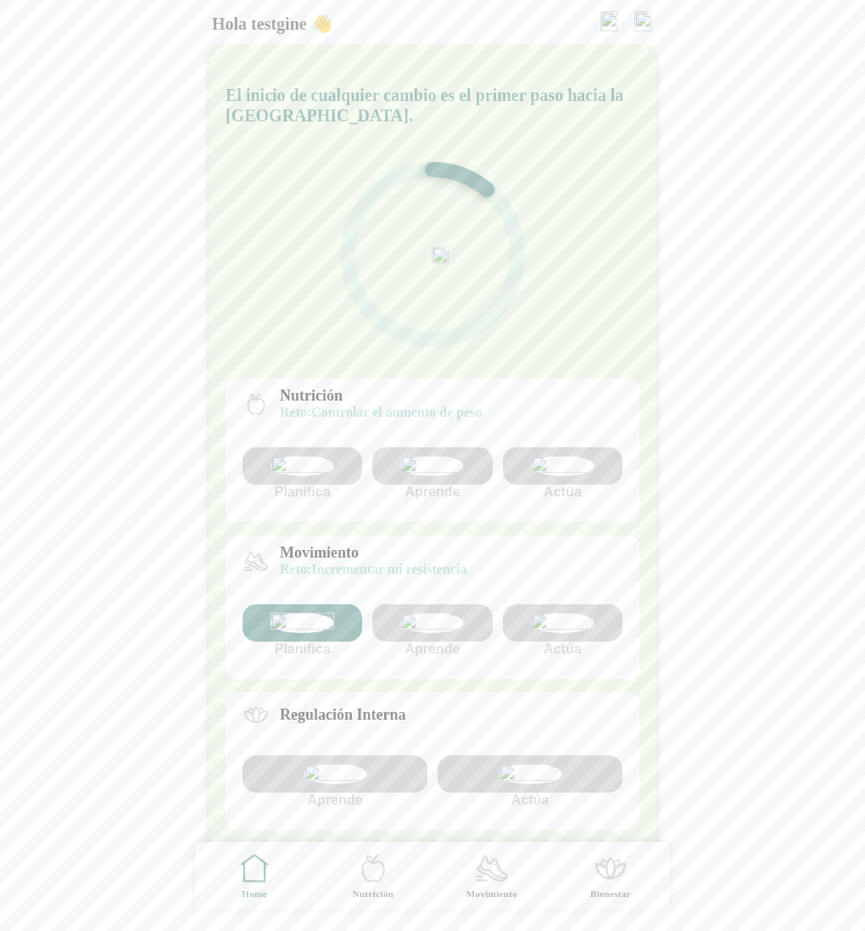
click at [603, 19] on img at bounding box center [609, 21] width 17 height 20
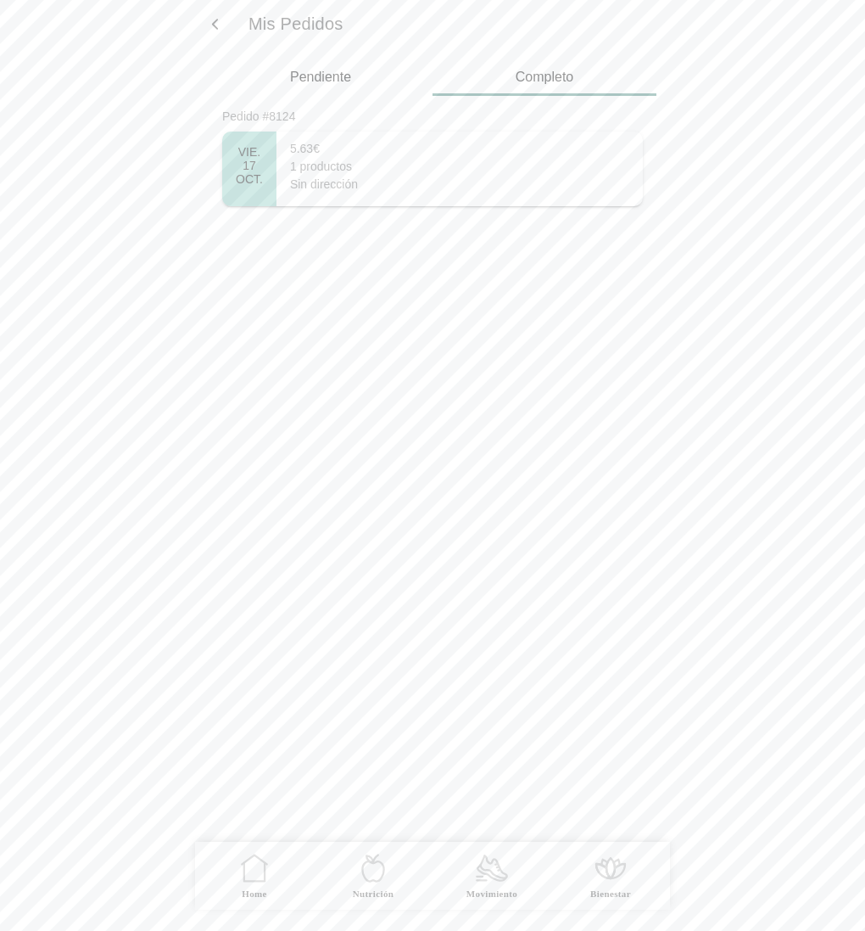
click at [306, 179] on div "Sin dirección" at bounding box center [324, 185] width 68 height 18
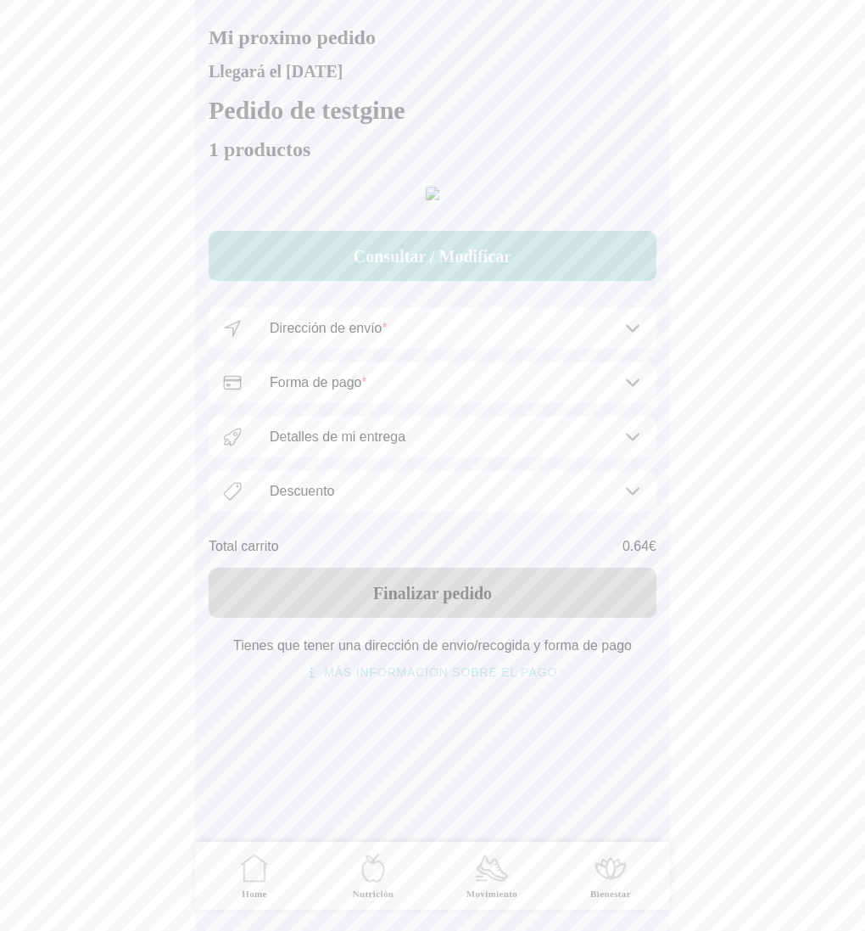
click at [445, 281] on button "Consultar / Modificar" at bounding box center [433, 256] width 448 height 50
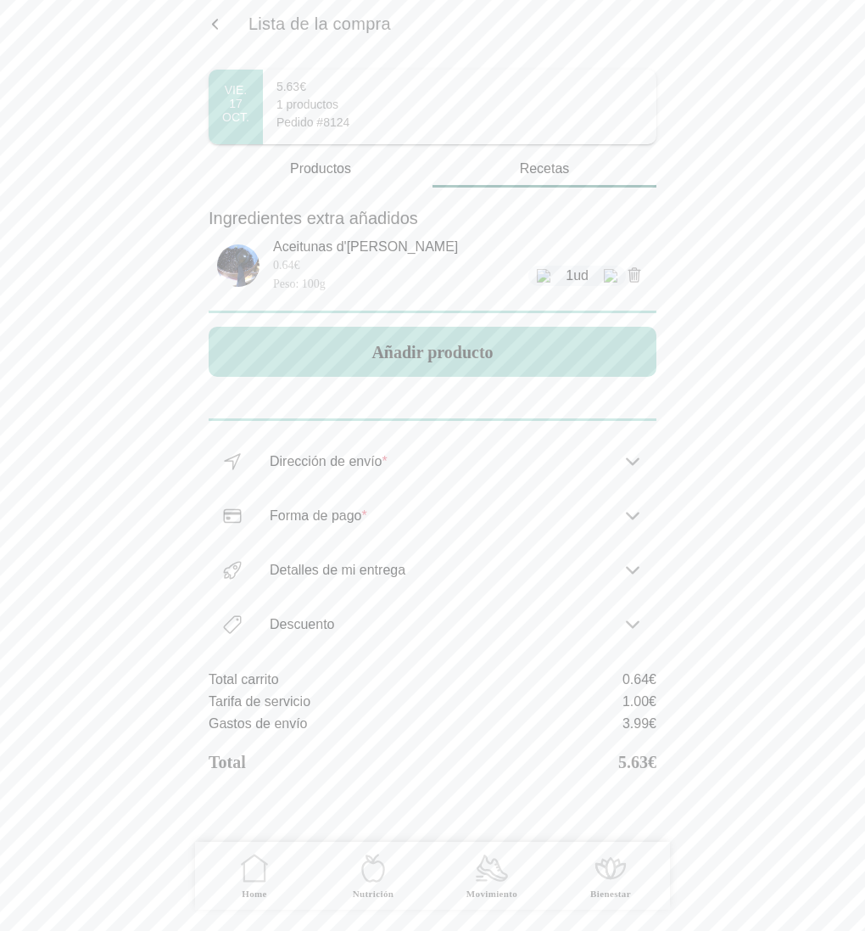
click at [219, 21] on span "button" at bounding box center [215, 24] width 16 height 16
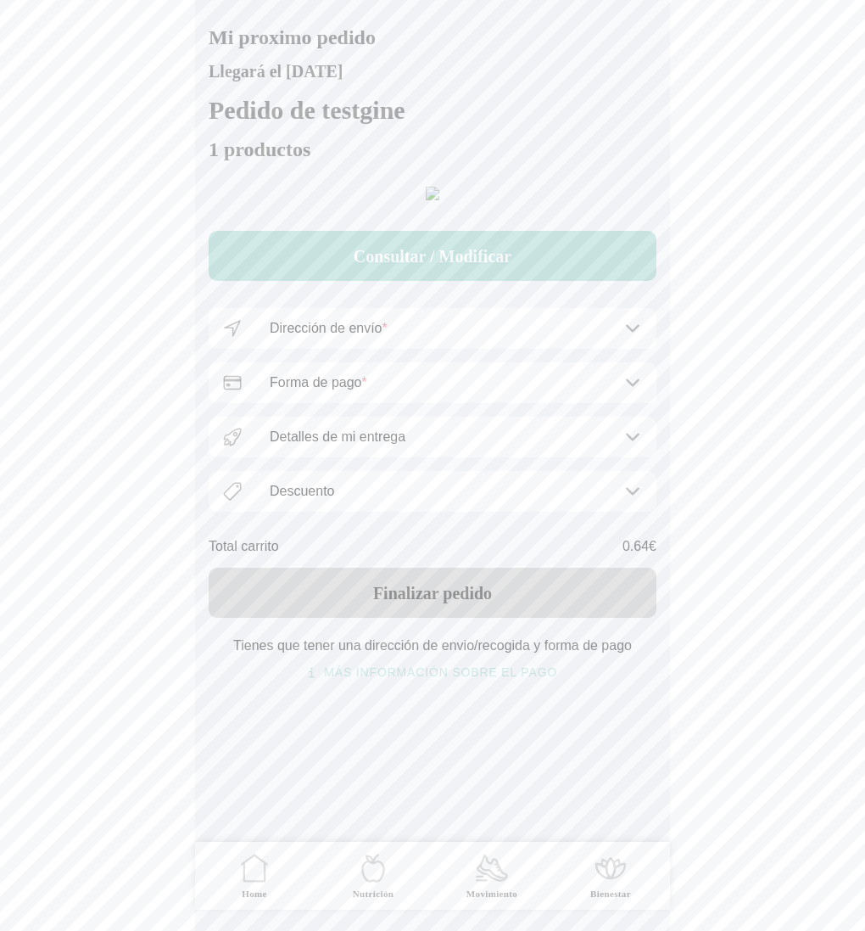
click at [490, 884] on icon ".cls-1 { stroke-width: 0px; } .cls-1, .cls-2 { fill: none; } .cls-2 { stroke-li…" at bounding box center [492, 868] width 36 height 36
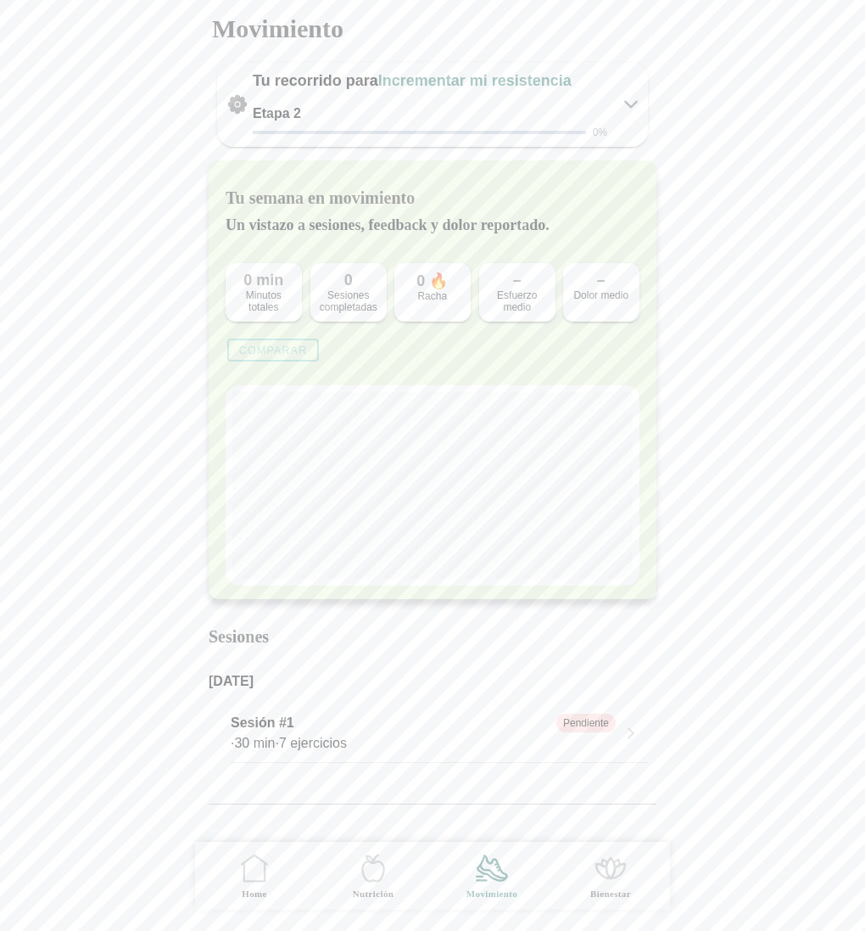
click at [603, 890] on ion-label "Bienestar" at bounding box center [611, 893] width 41 height 13
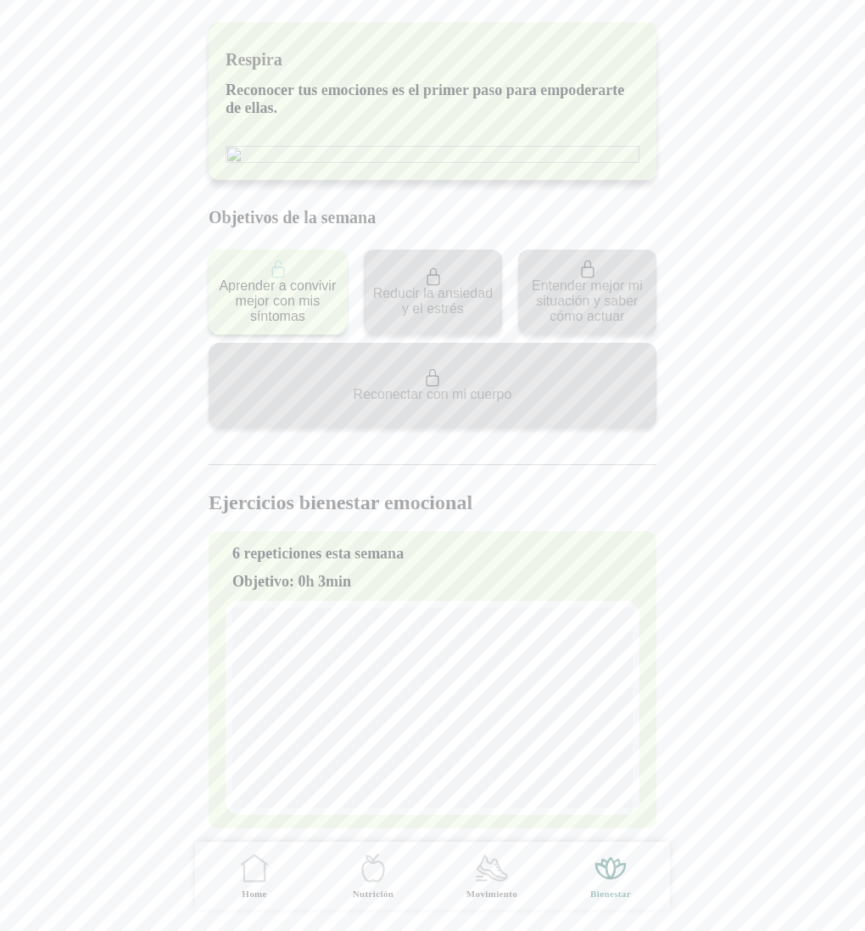
scroll to position [266, 0]
click at [260, 861] on icon ".cls-1 { stroke-width: 0px; } .cls-1, .cls-2 { fill: none; } .cls-2 { stroke-li…" at bounding box center [255, 868] width 36 height 36
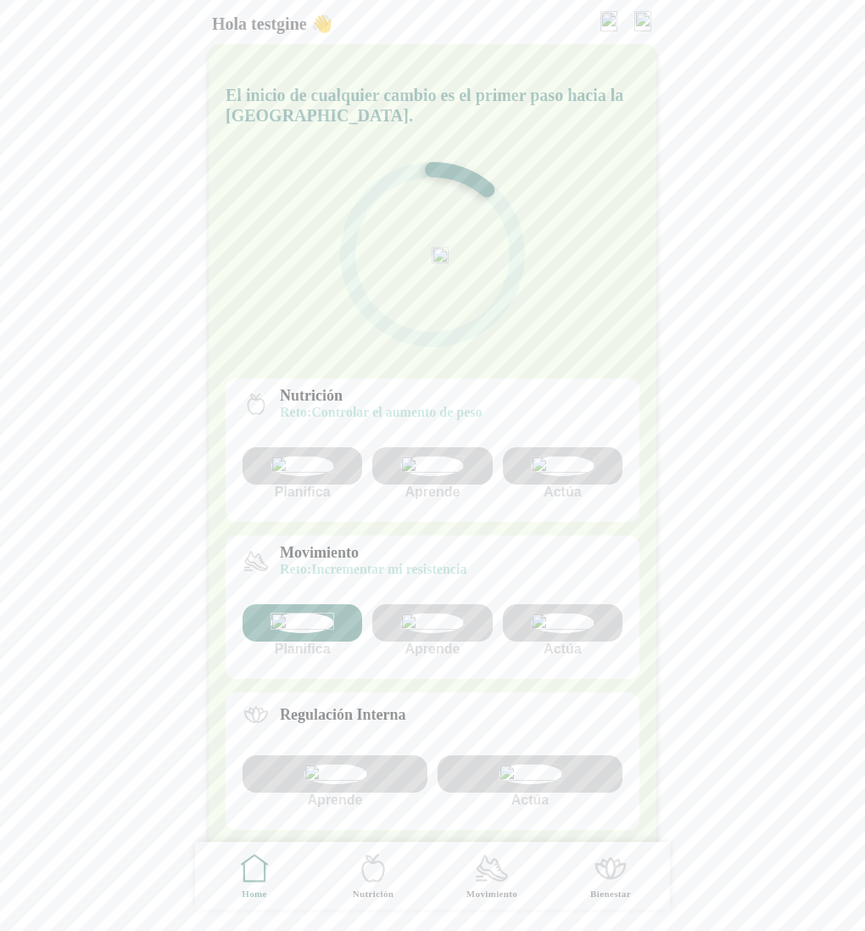
scroll to position [307, 0]
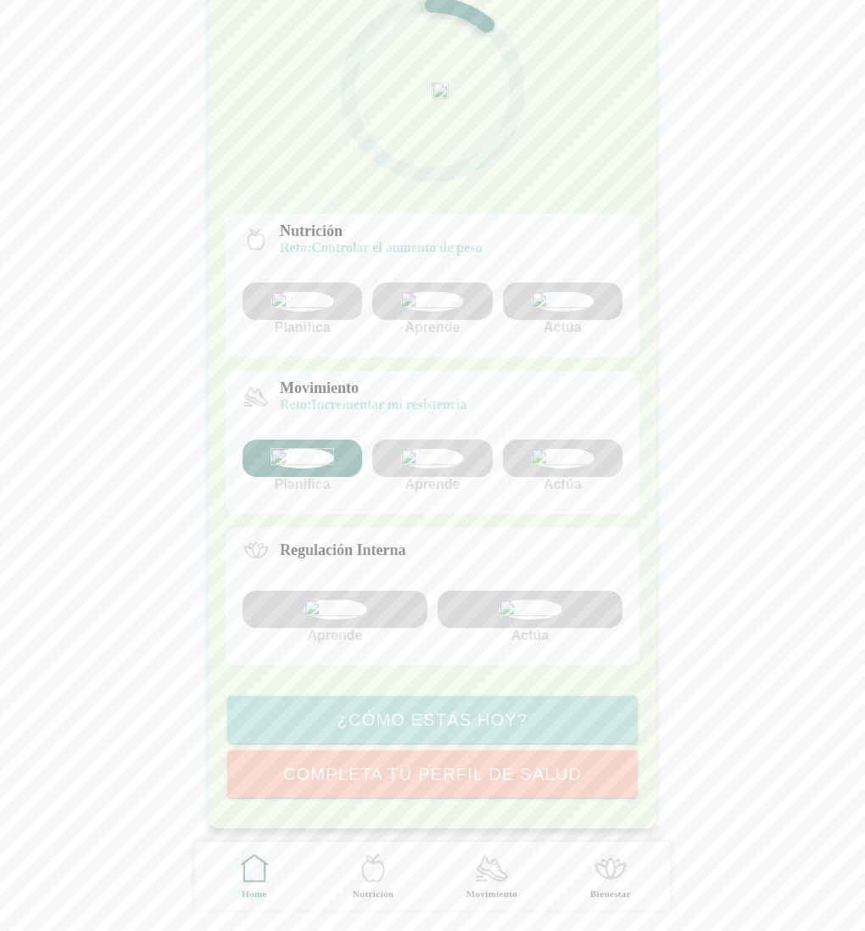
click at [554, 607] on img at bounding box center [531, 609] width 64 height 20
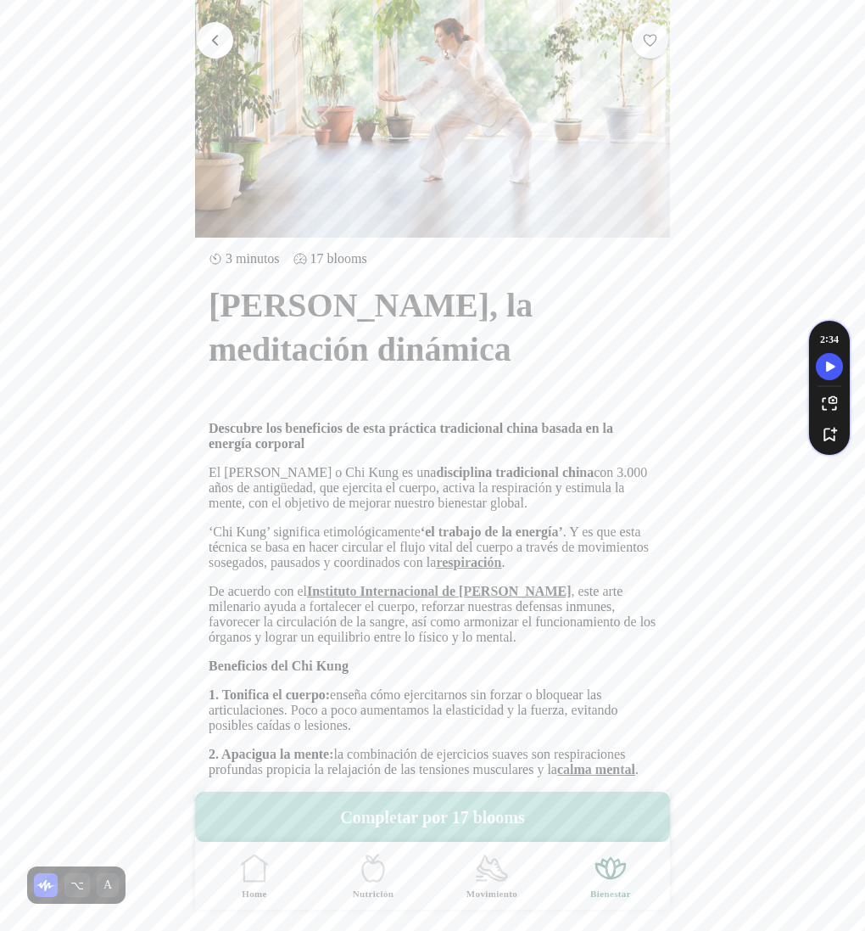
click at [225, 42] on button "button" at bounding box center [215, 40] width 36 height 36
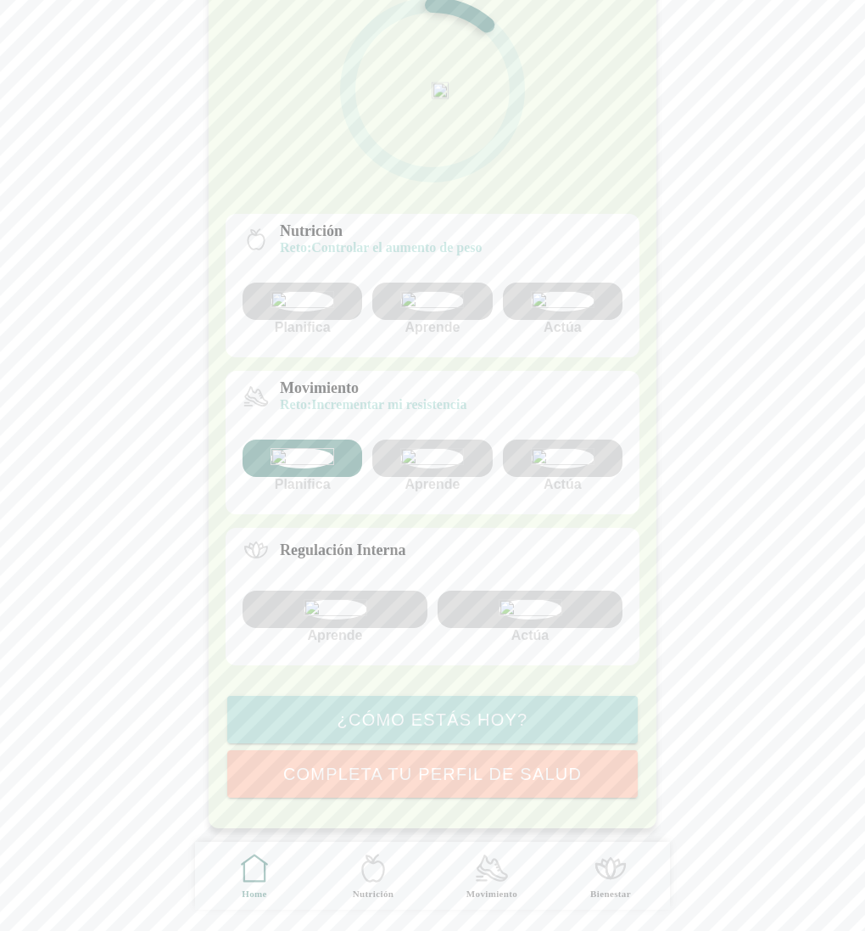
click at [574, 448] on img at bounding box center [563, 458] width 64 height 20
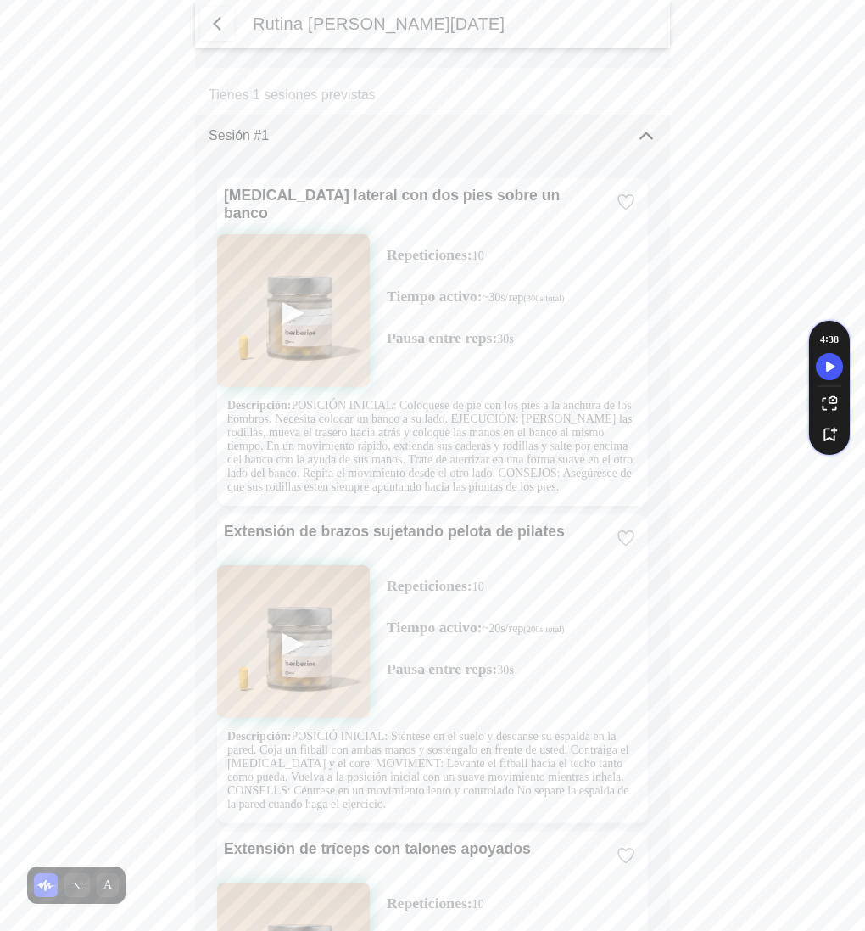
click at [217, 27] on span "button" at bounding box center [217, 24] width 20 height 20
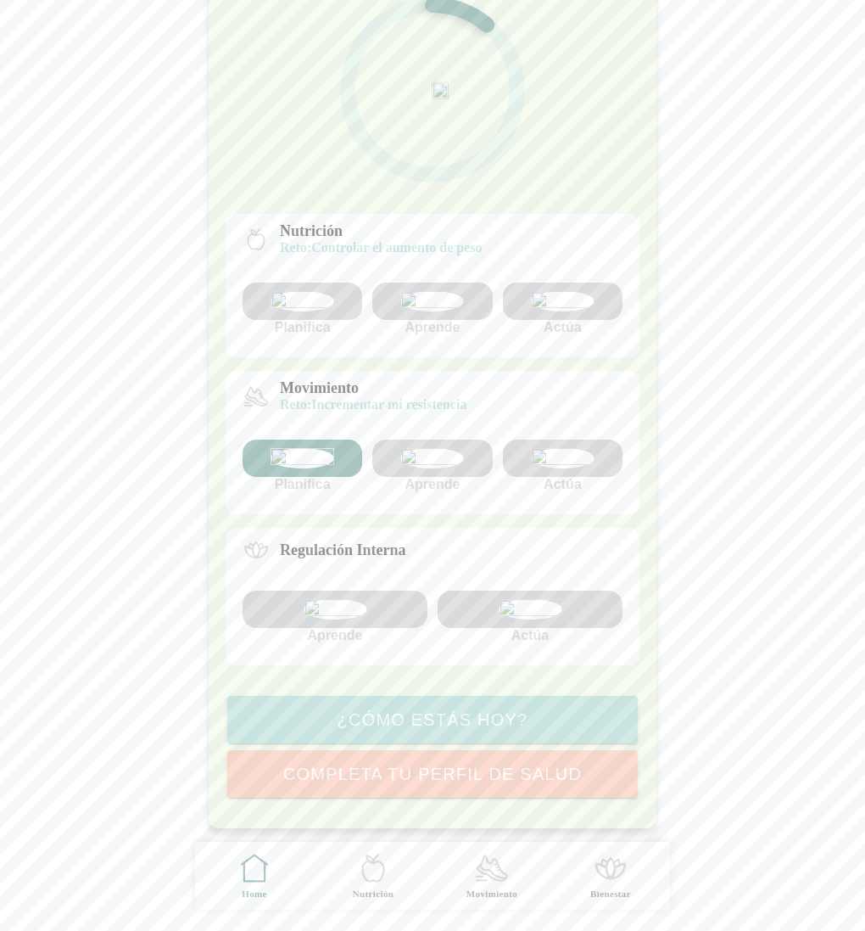
click at [432, 439] on div "Aprende" at bounding box center [432, 465] width 120 height 53
click at [438, 448] on img at bounding box center [432, 458] width 64 height 20
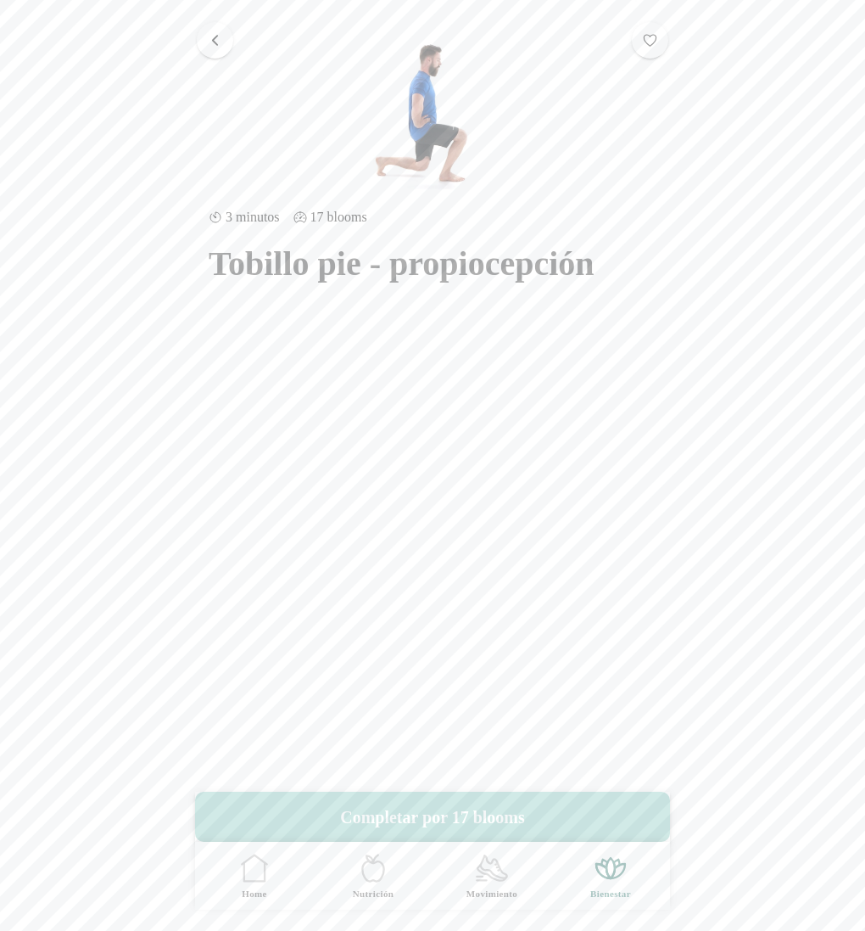
click at [218, 34] on span "button" at bounding box center [215, 40] width 16 height 16
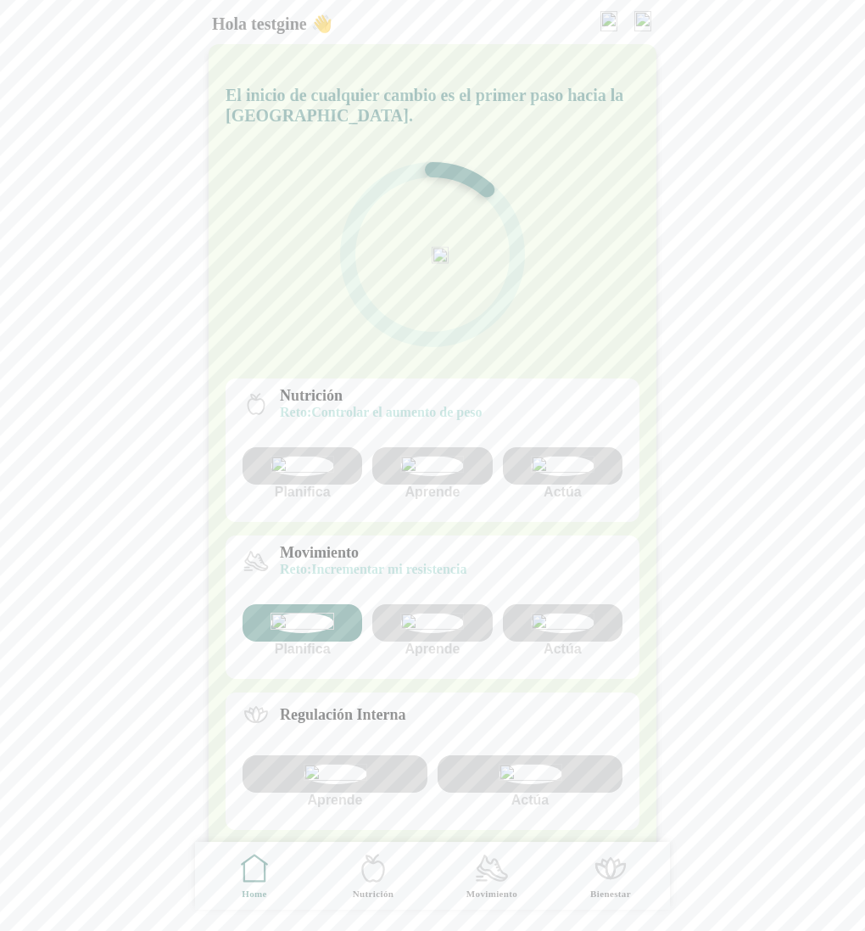
click at [641, 28] on img at bounding box center [643, 21] width 17 height 20
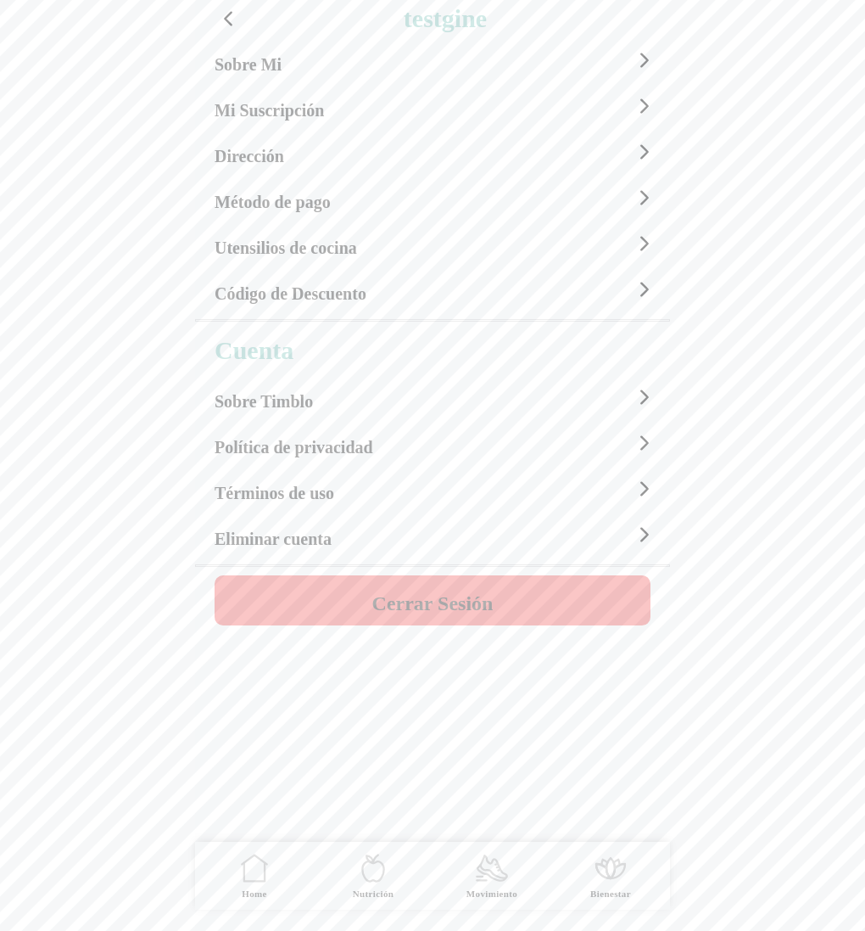
click at [438, 594] on h4 "Cerrar Sesión" at bounding box center [432, 603] width 121 height 20
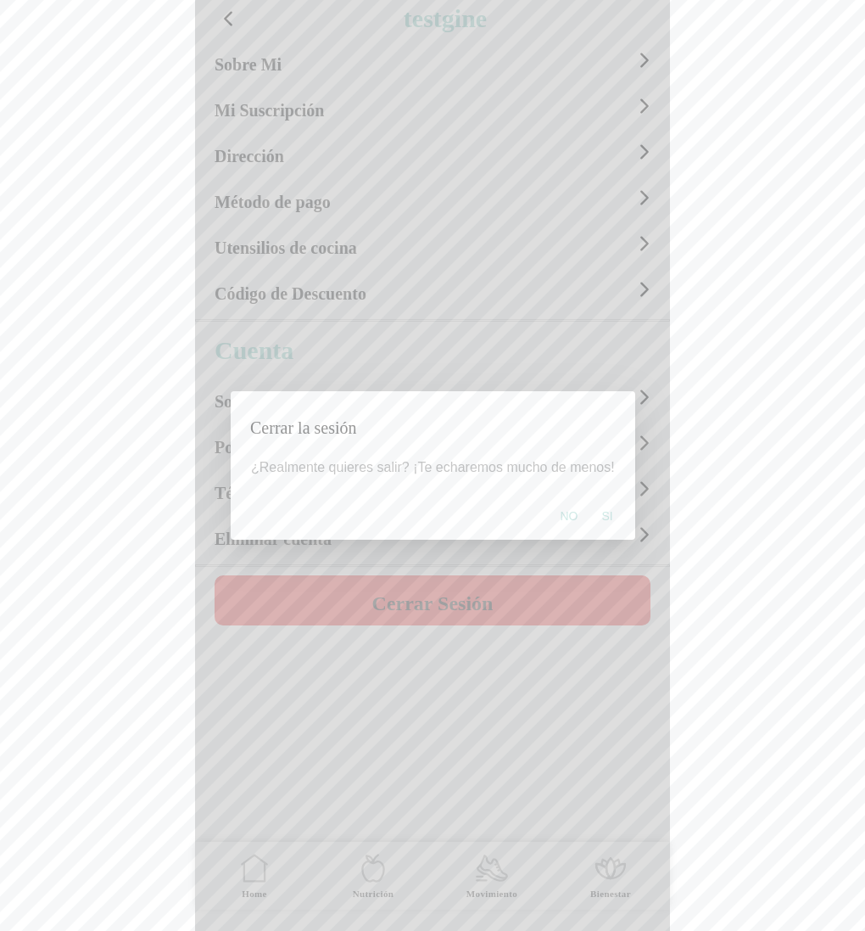
click at [606, 521] on span "Si" at bounding box center [607, 515] width 11 height 17
